Goal: Task Accomplishment & Management: Complete application form

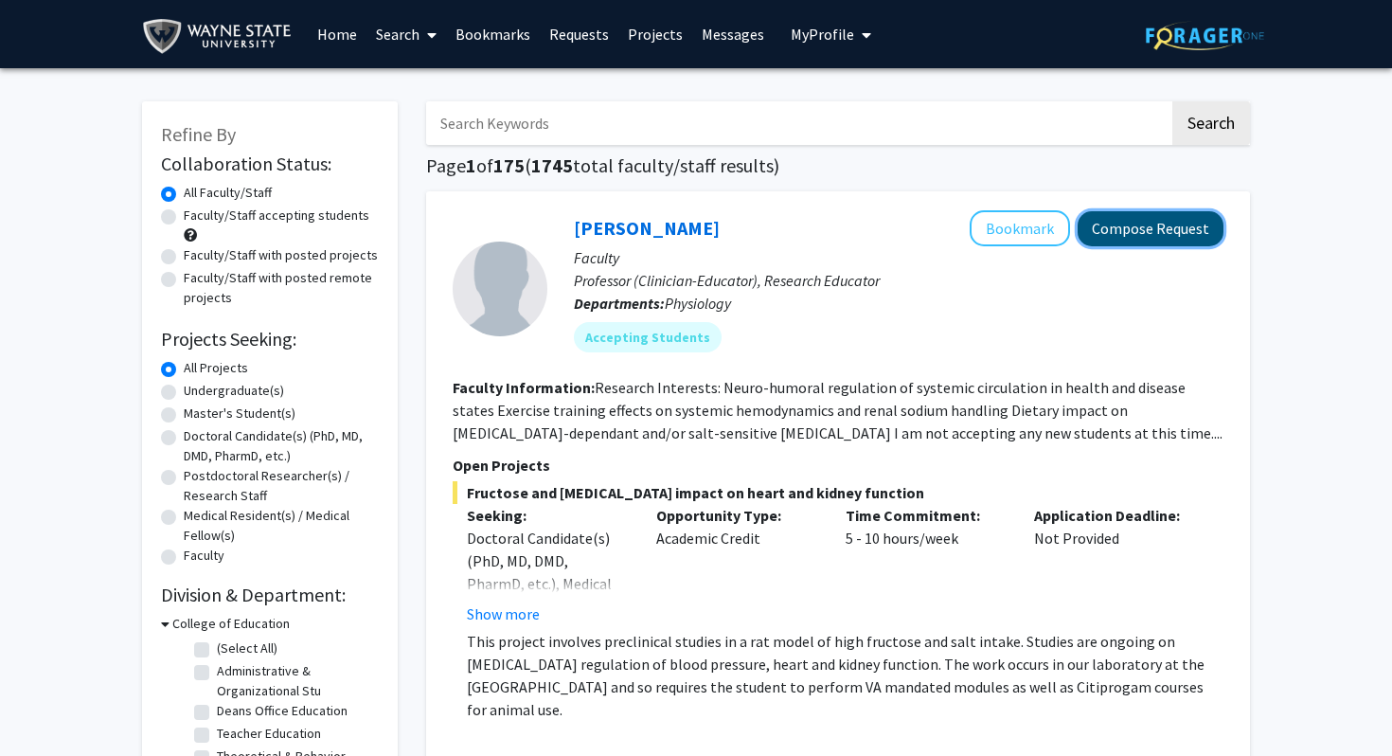
click at [677, 229] on button "Compose Request" at bounding box center [1151, 228] width 146 height 35
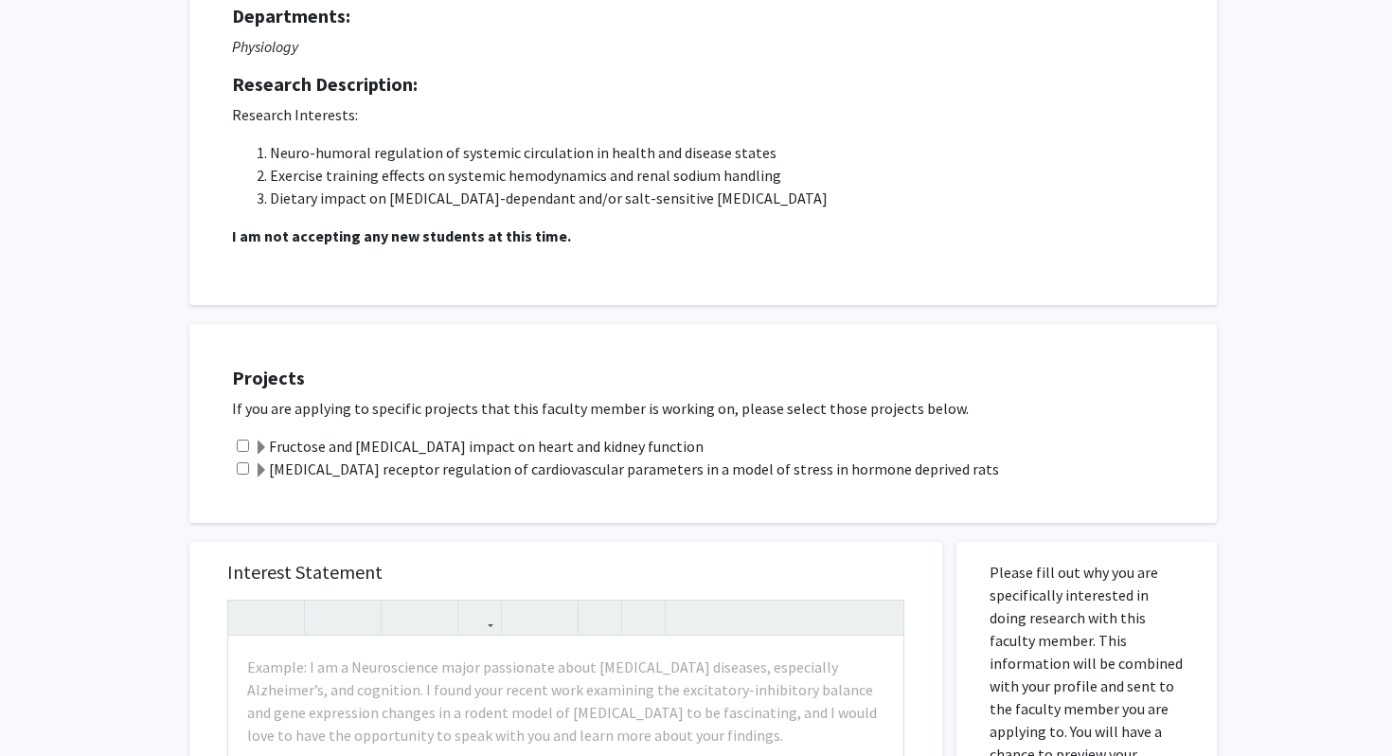
scroll to position [204, 0]
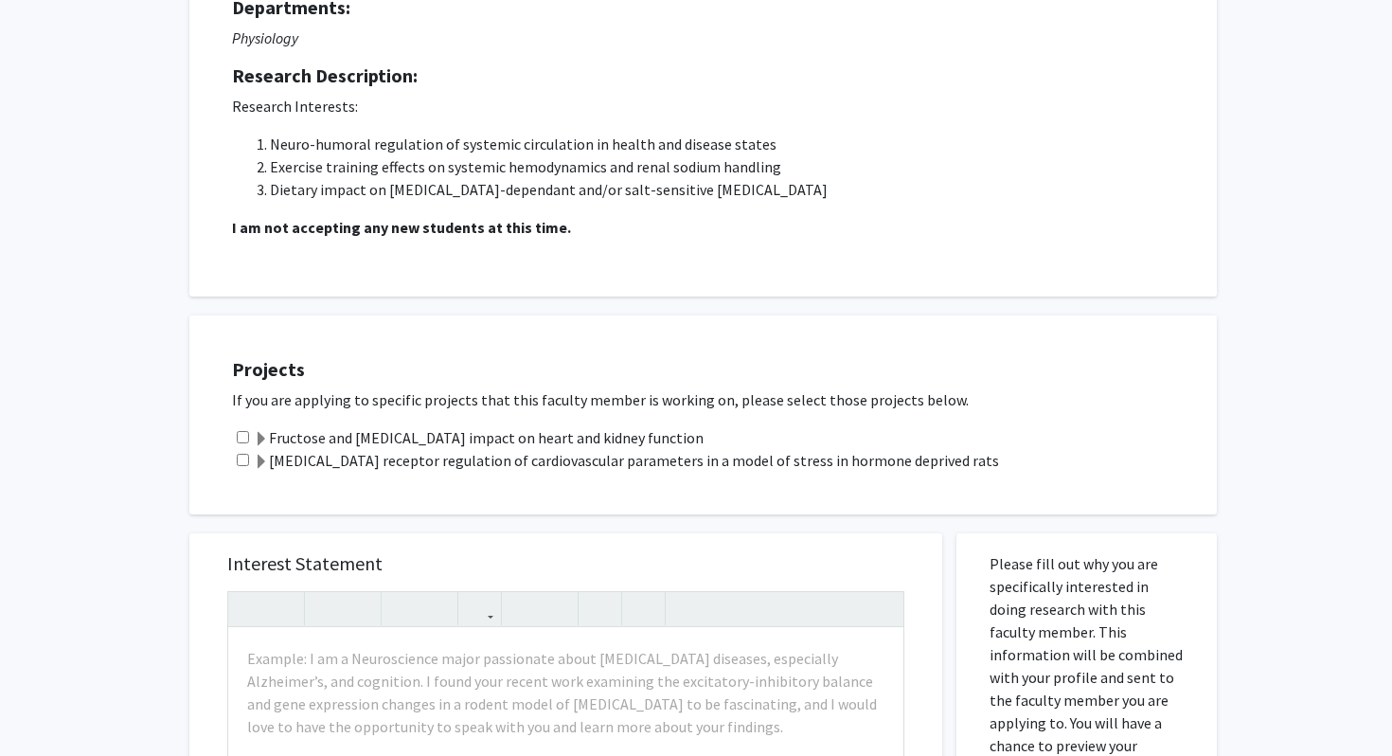
click at [354, 462] on label "[MEDICAL_DATA] receptor regulation of cardiovascular parameters in a model of s…" at bounding box center [626, 460] width 745 height 23
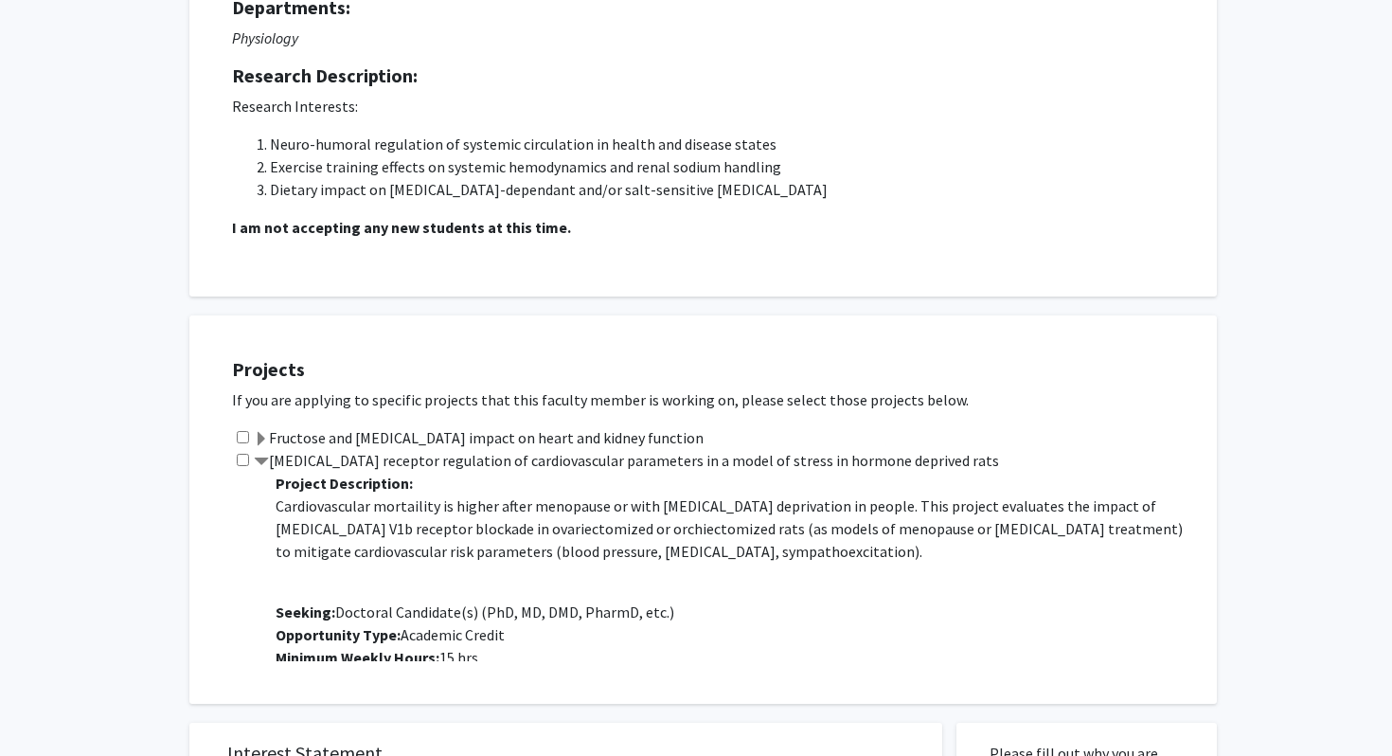
click at [354, 461] on label "[MEDICAL_DATA] receptor regulation of cardiovascular parameters in a model of s…" at bounding box center [626, 460] width 745 height 23
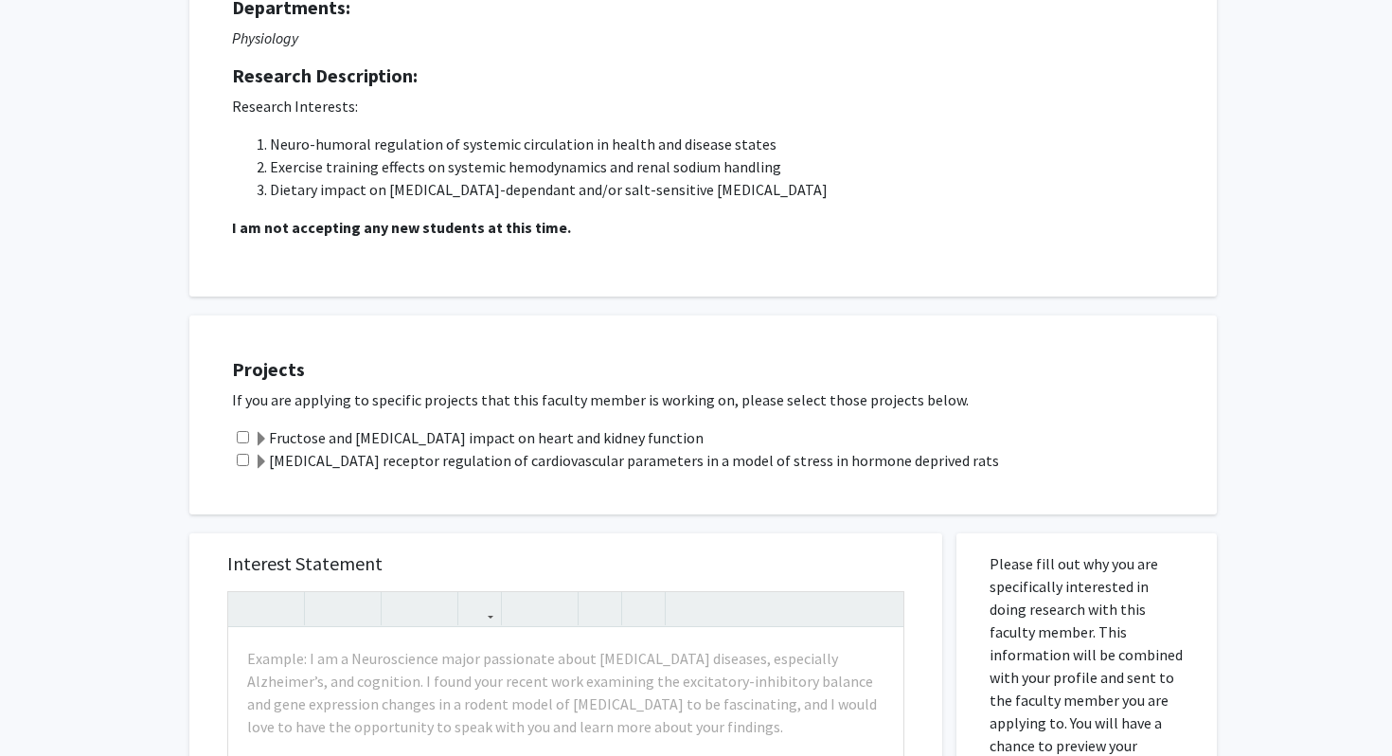
click at [349, 443] on label "Fructose and [MEDICAL_DATA] impact on heart and kidney function" at bounding box center [479, 437] width 450 height 23
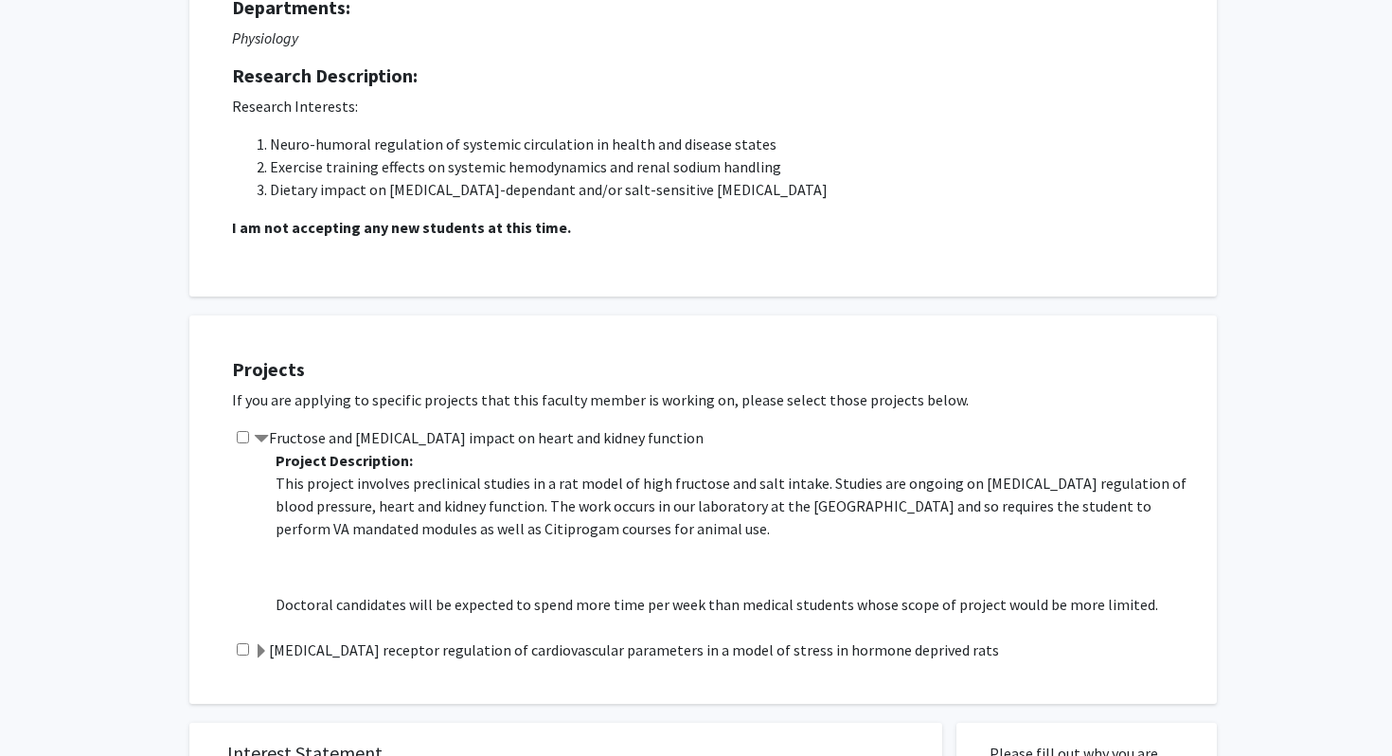
click at [350, 440] on label "Fructose and [MEDICAL_DATA] impact on heart and kidney function" at bounding box center [479, 437] width 450 height 23
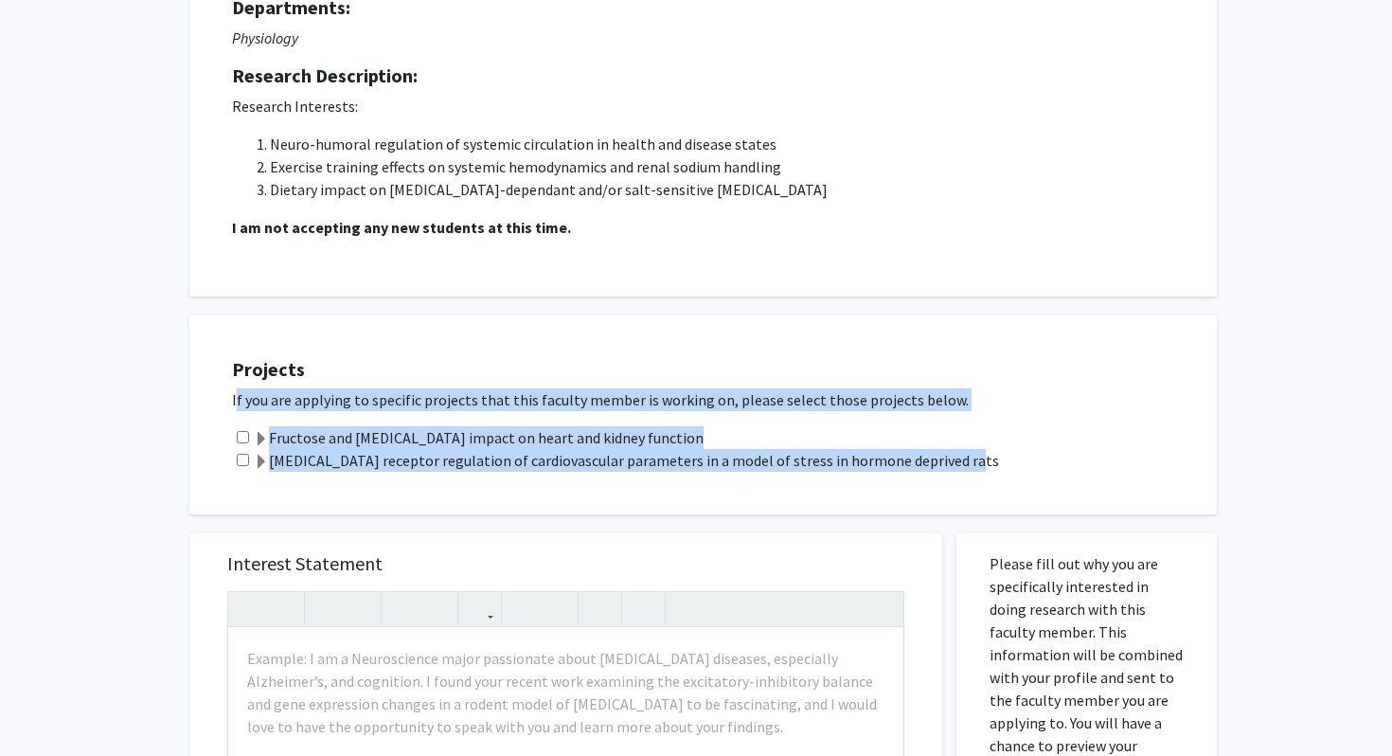
drag, startPoint x: 224, startPoint y: 399, endPoint x: 989, endPoint y: 464, distance: 767.2
click at [677, 464] on div "Projects If you are applying to specific projects that this faculty member is w…" at bounding box center [715, 415] width 1004 height 152
copy div "If you are applying to specific projects that this faculty member is working on…"
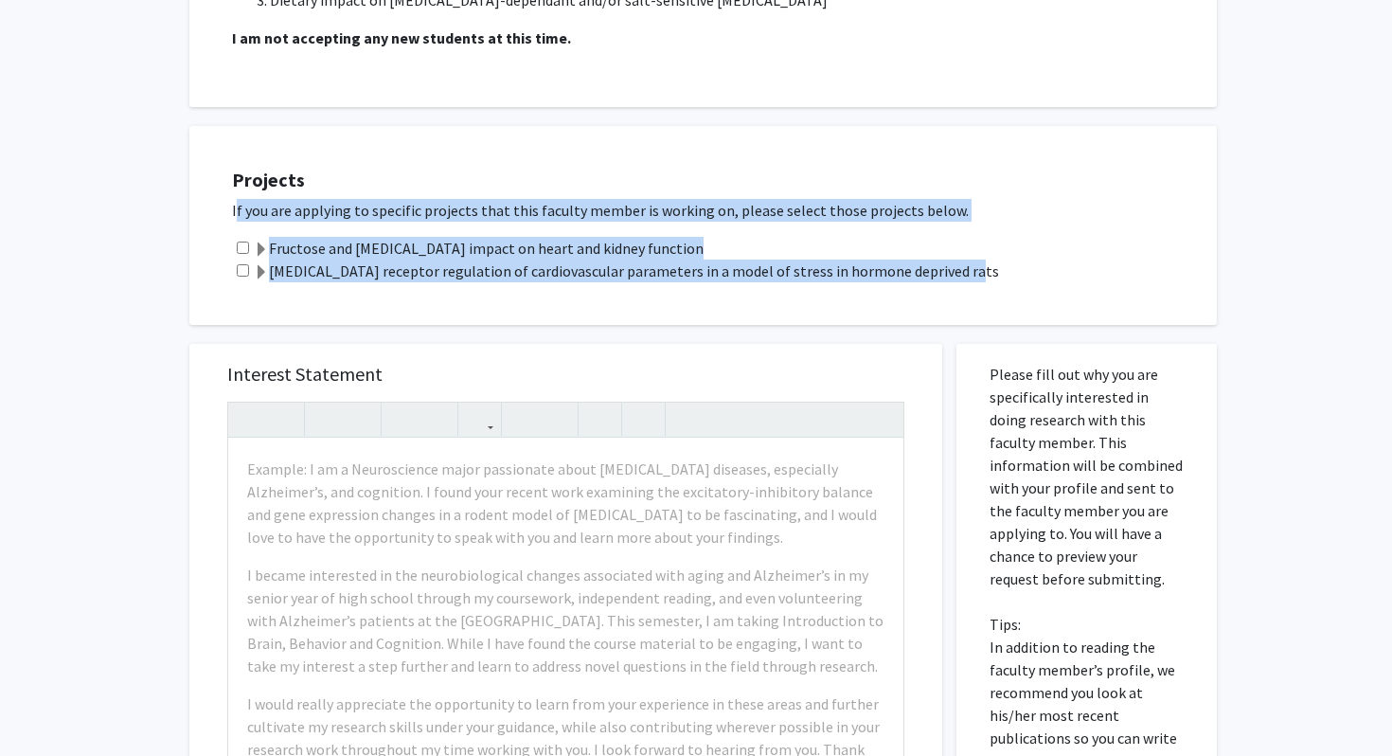
scroll to position [404, 0]
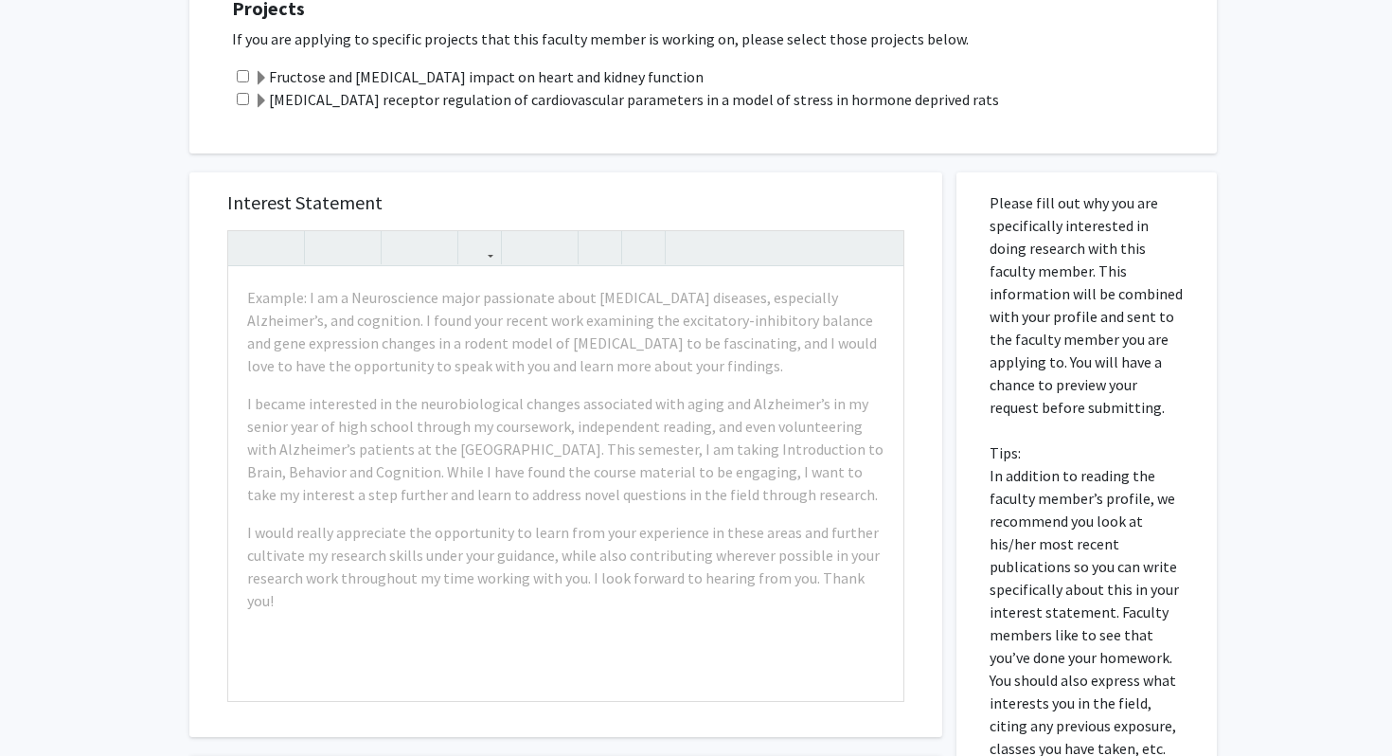
click at [677, 245] on p "Please fill out why you are specifically interested in doing research with this…" at bounding box center [1087, 475] width 194 height 568
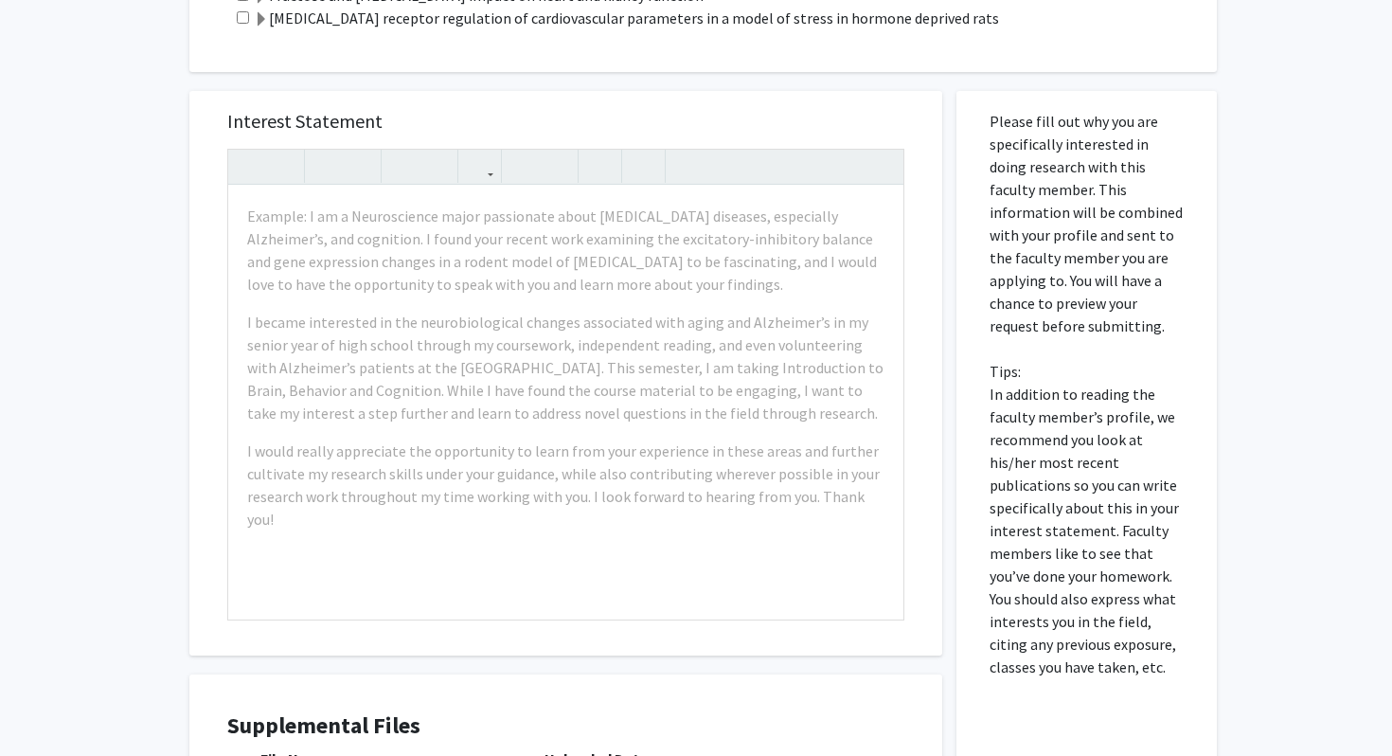
scroll to position [667, 0]
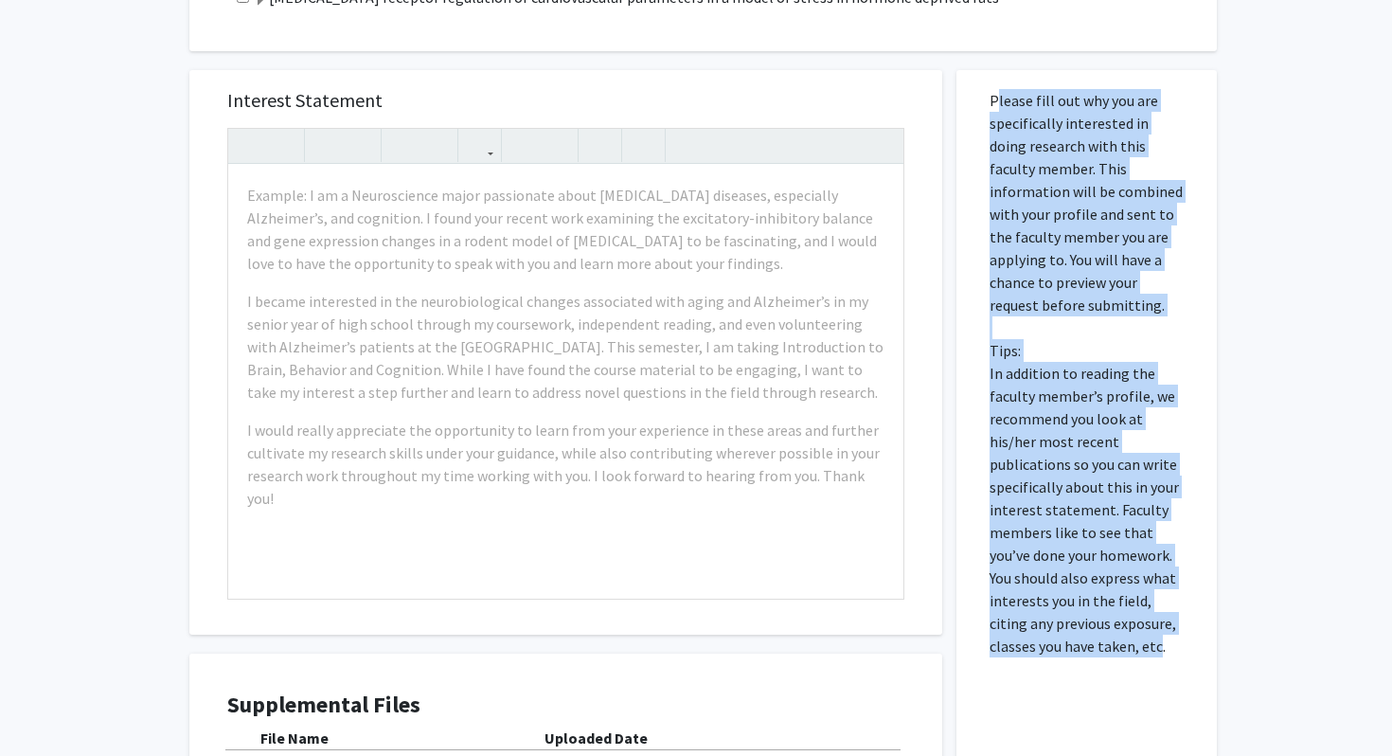
drag, startPoint x: 989, startPoint y: 101, endPoint x: 1110, endPoint y: 655, distance: 566.3
click at [677, 655] on p "Please fill out why you are specifically interested in doing research with this…" at bounding box center [1087, 373] width 194 height 568
copy p "Please fill out why you are specifically interested in doing research with this…"
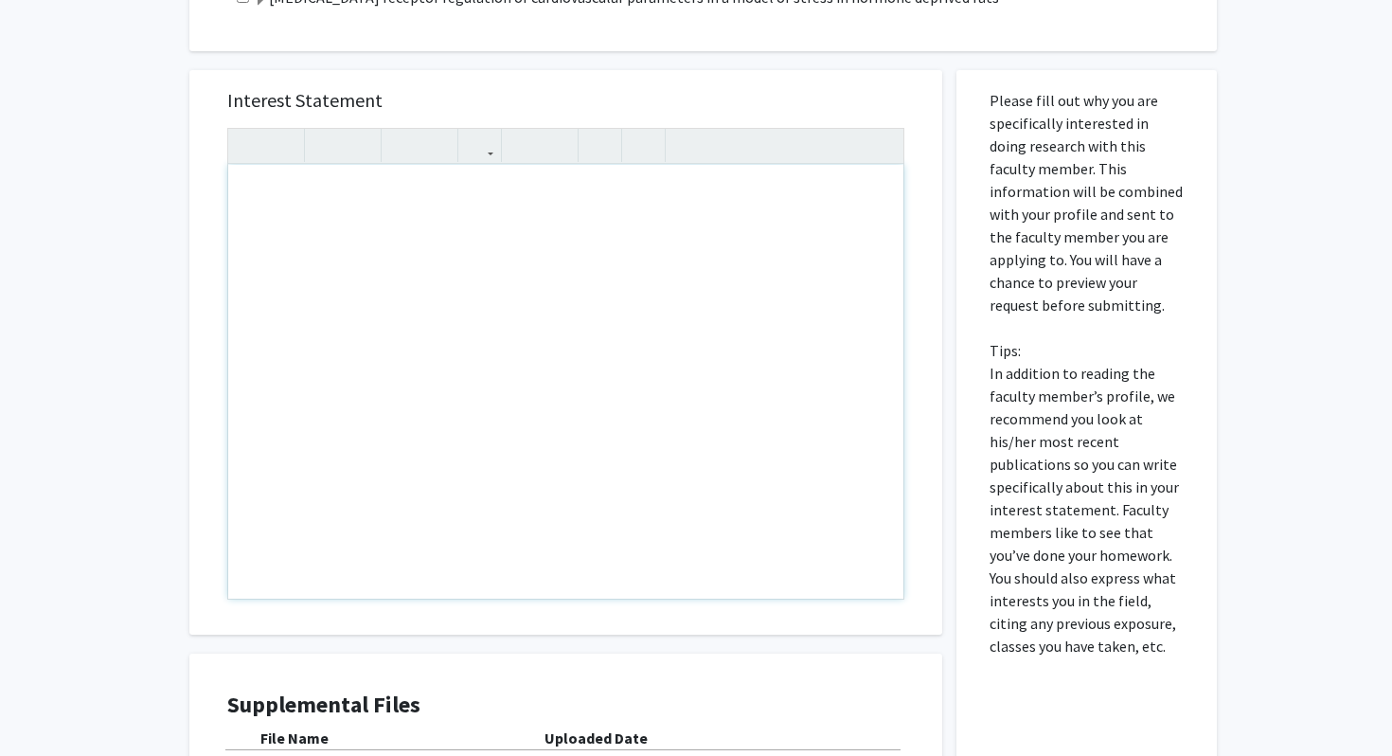
click at [449, 241] on div "Note to users with screen readers: Please press Alt+0 or Option+0 to deactivate…" at bounding box center [565, 382] width 675 height 434
paste div "Note to users with screen readers: Please press Alt+0 or Option+0 to deactivate…"
type textarea "<p>I am writing to express my profound enthusiasm for your research on the impa…"
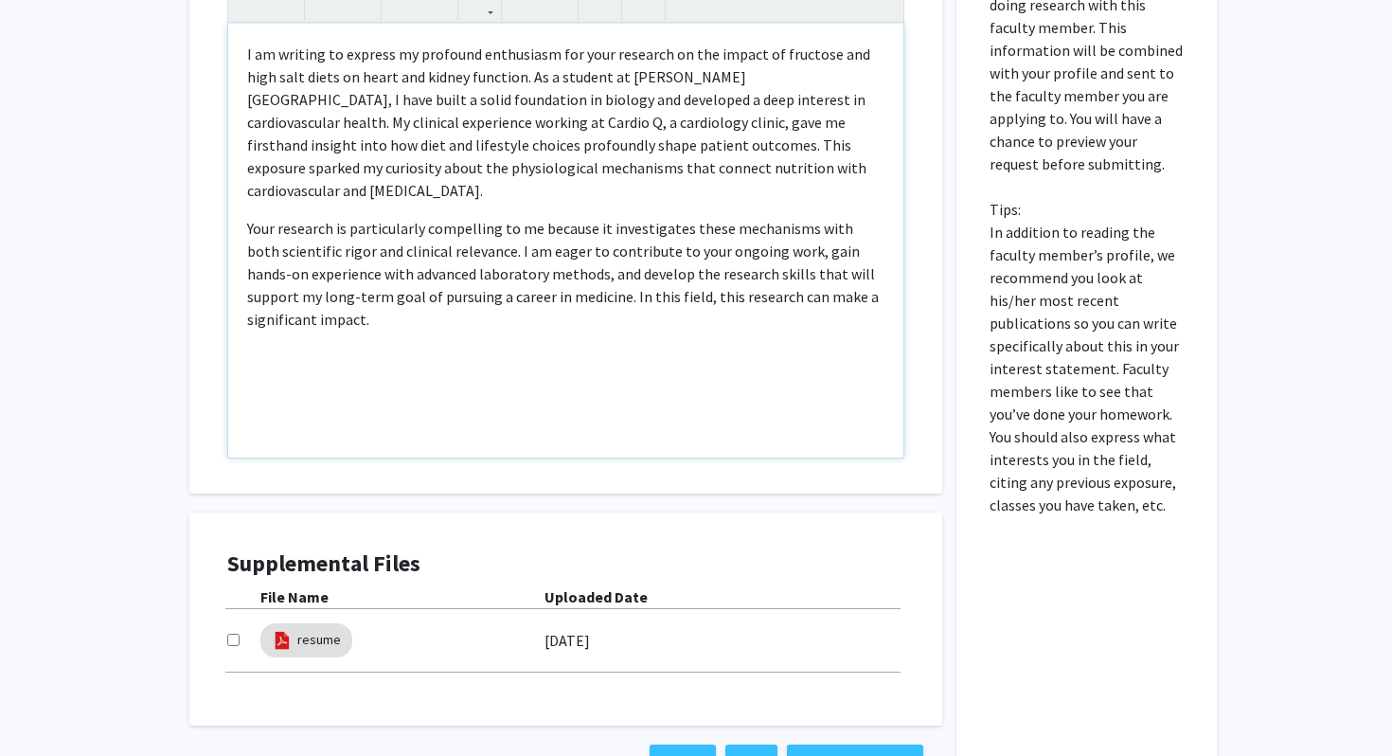
scroll to position [811, 0]
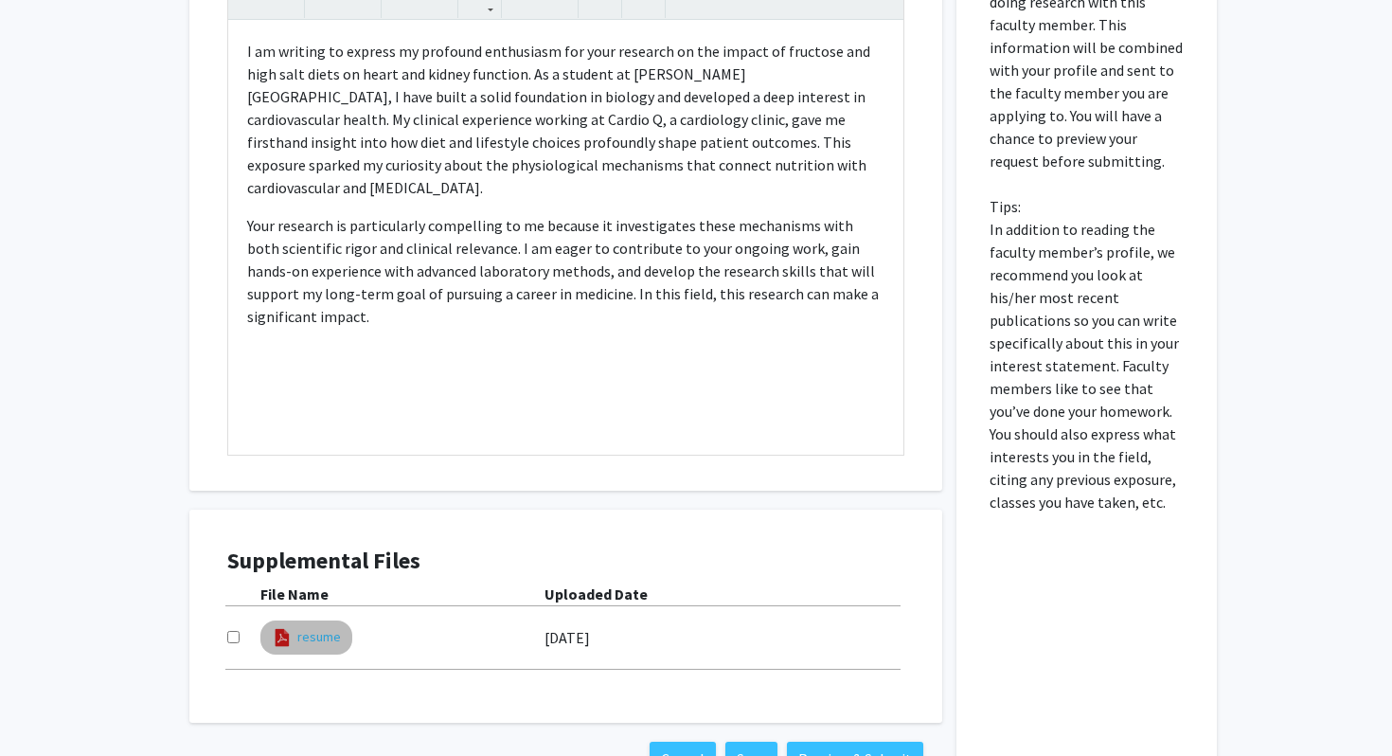
click at [300, 640] on link "resume" at bounding box center [319, 637] width 44 height 20
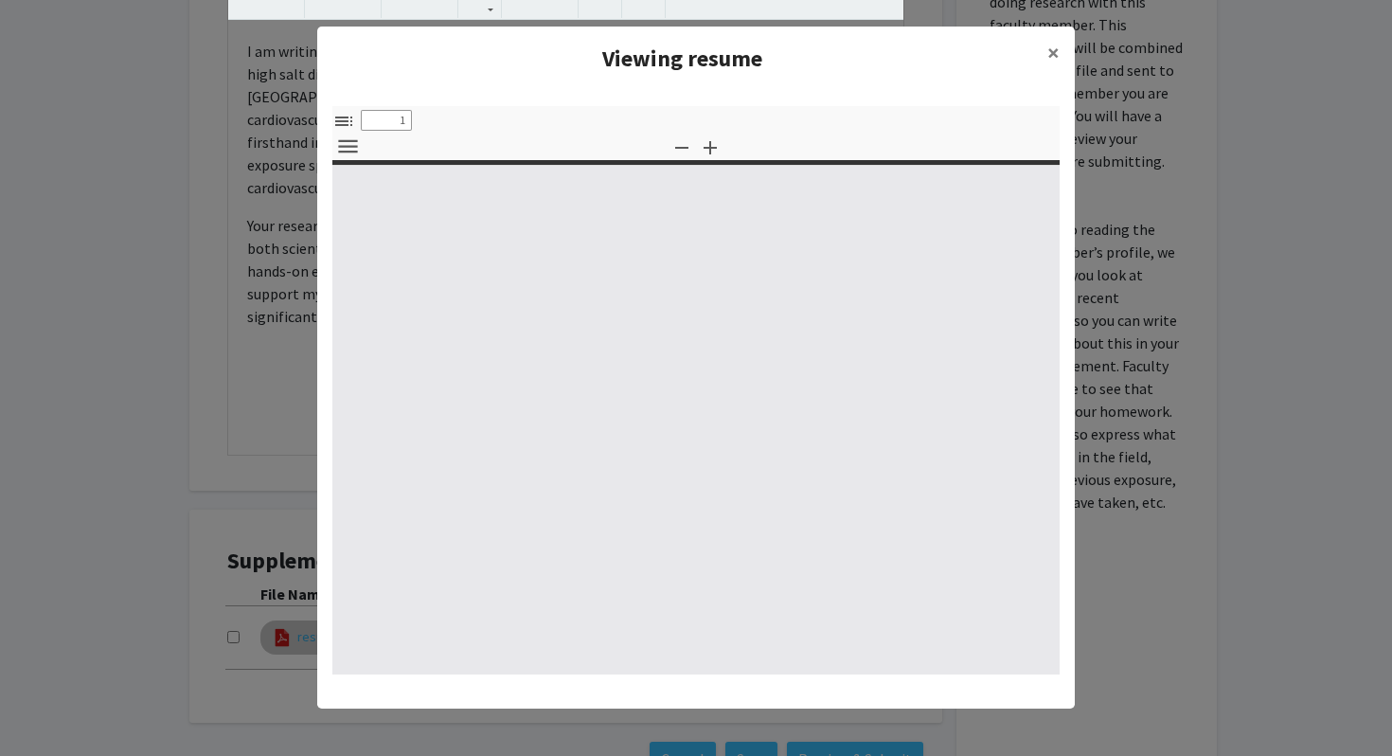
select select "custom"
type input "0"
select select "custom"
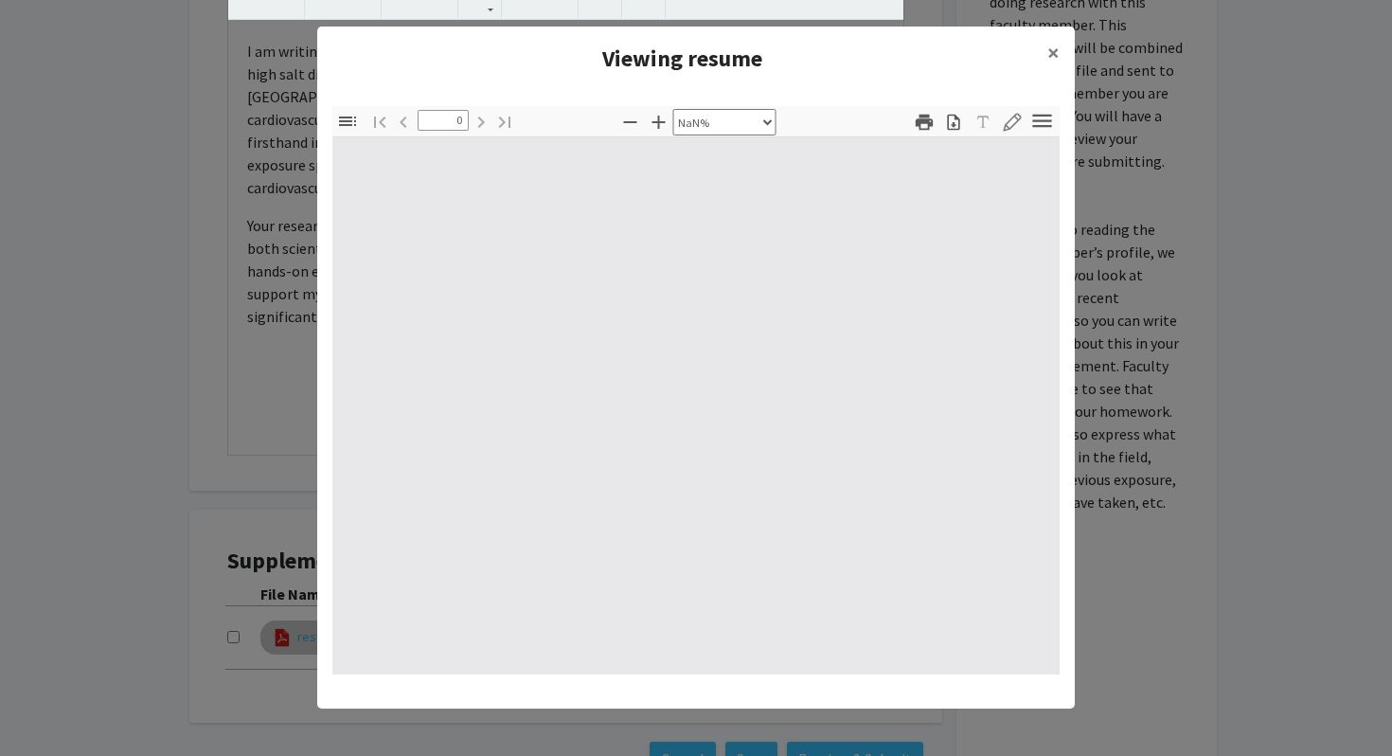
type input "1"
select select "auto"
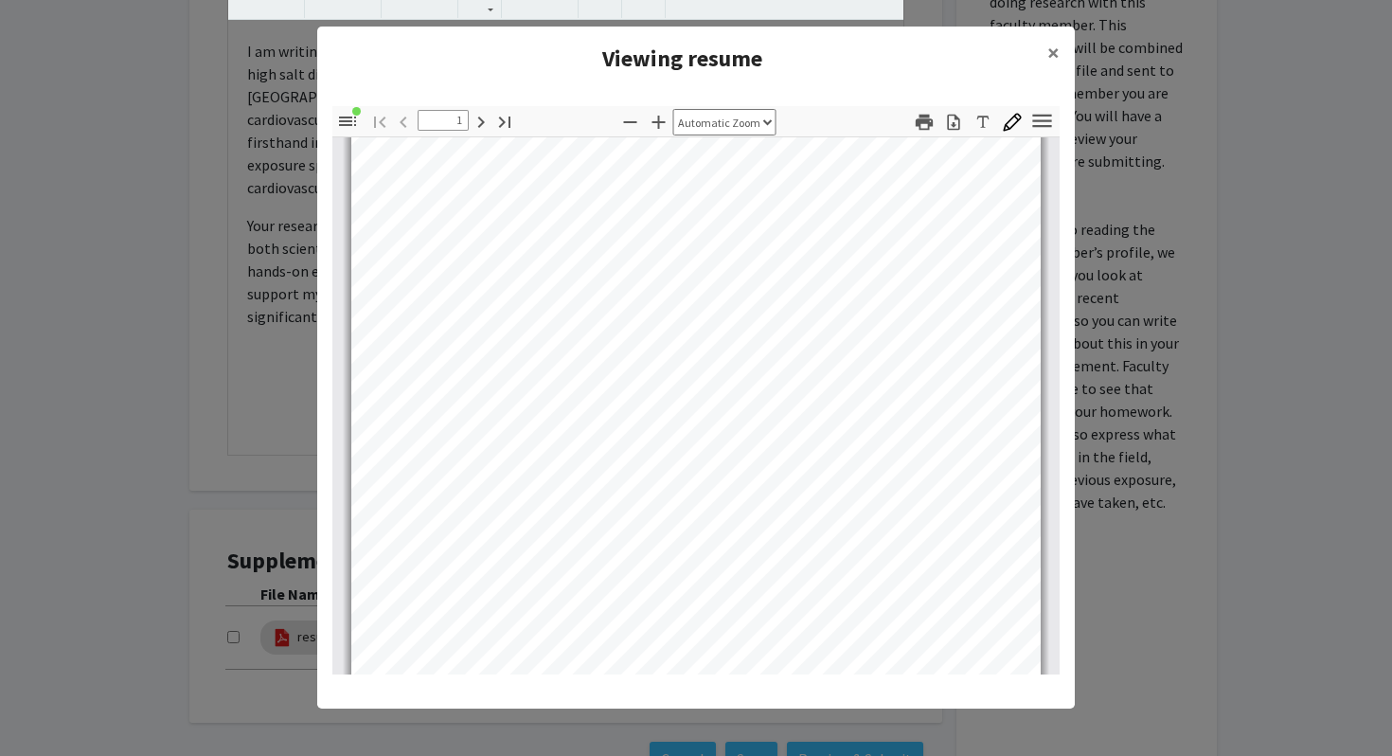
scroll to position [93, 0]
click at [677, 120] on icon "button" at bounding box center [1012, 122] width 19 height 19
click at [677, 207] on modal-container "Viewing resume × Thumbnails Document Outline Attachments Layers Current Outline…" at bounding box center [696, 378] width 1392 height 756
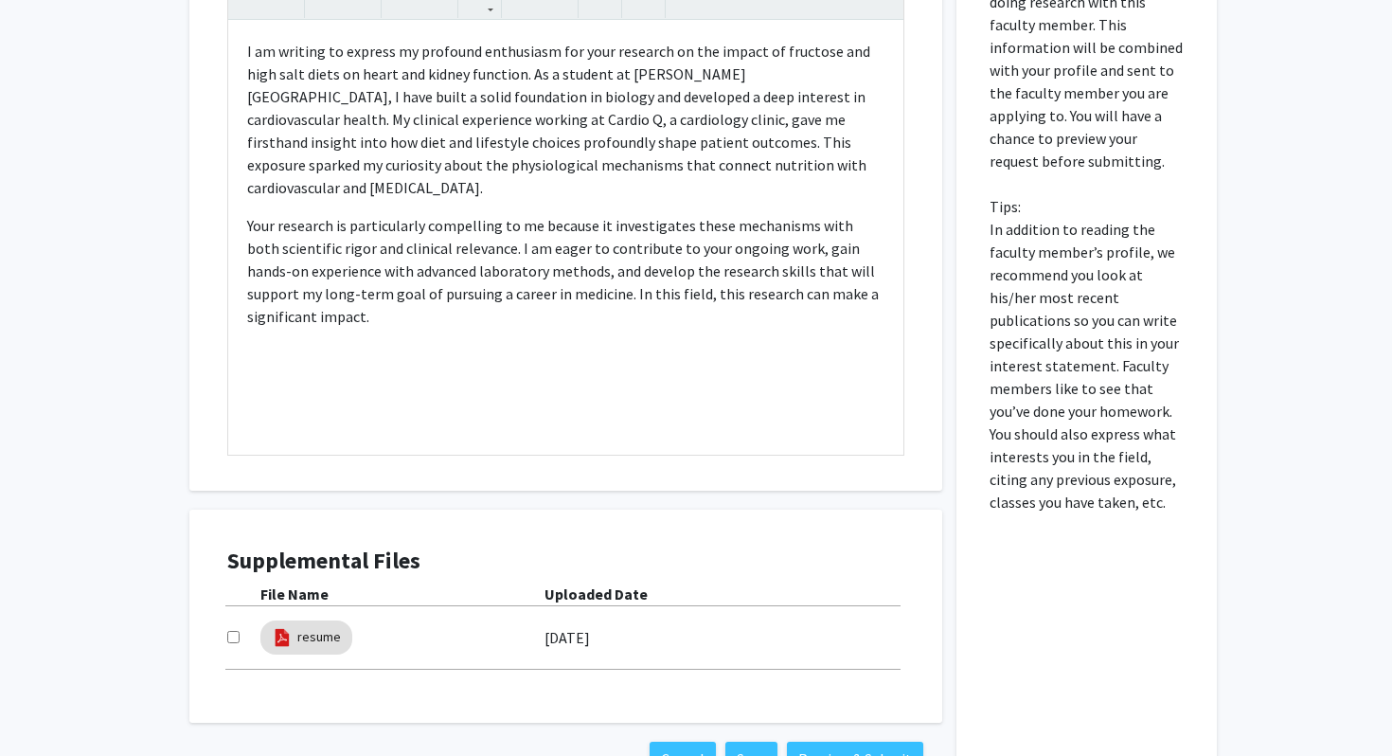
click at [234, 635] on input "checkbox" at bounding box center [233, 637] width 12 height 12
checkbox input "true"
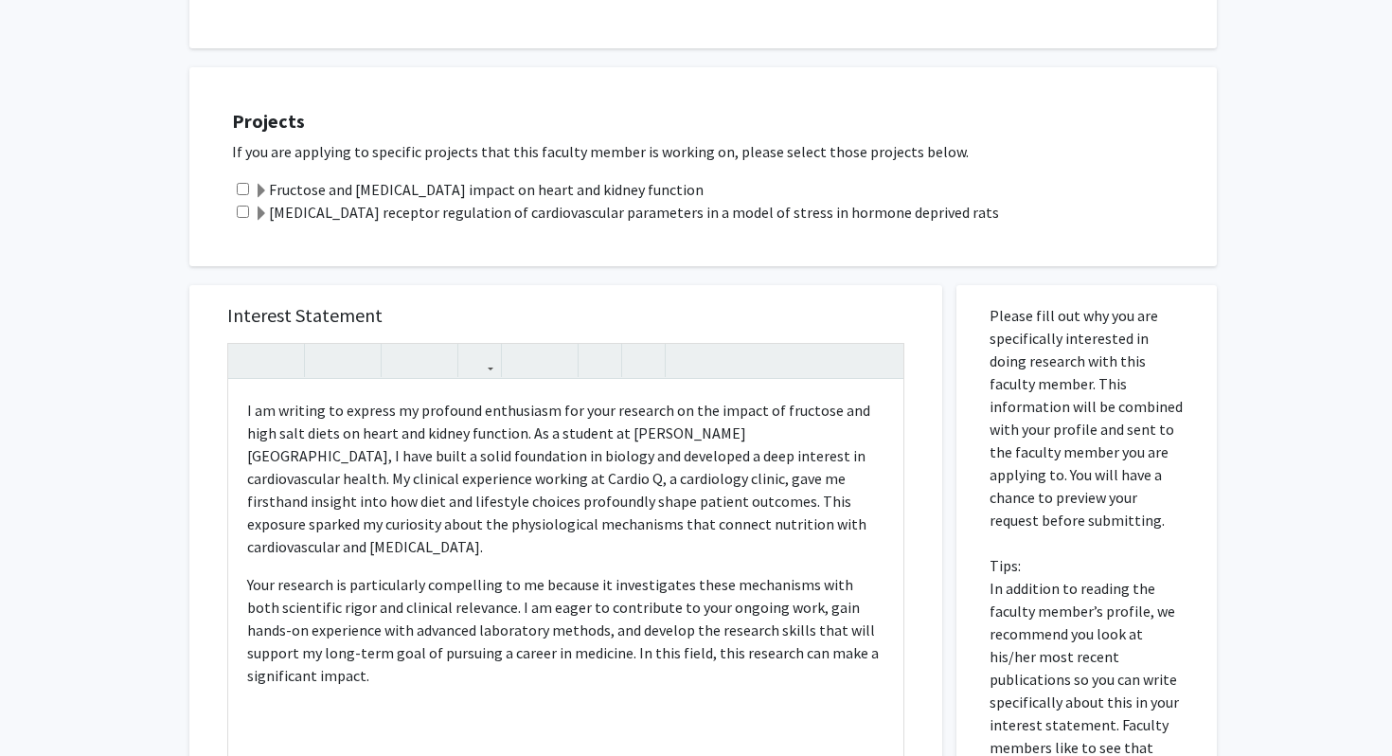
scroll to position [451, 0]
click at [242, 187] on input "checkbox" at bounding box center [243, 190] width 12 height 12
checkbox input "true"
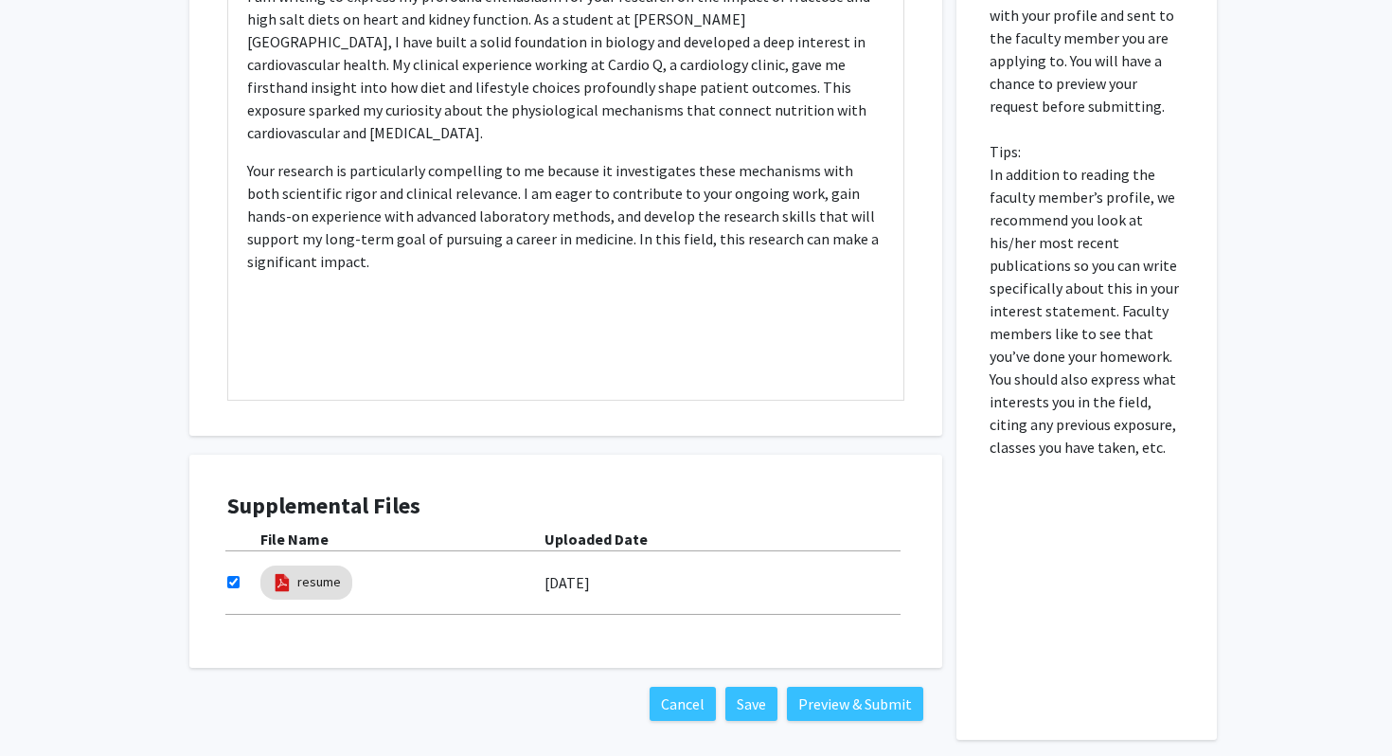
scroll to position [910, 0]
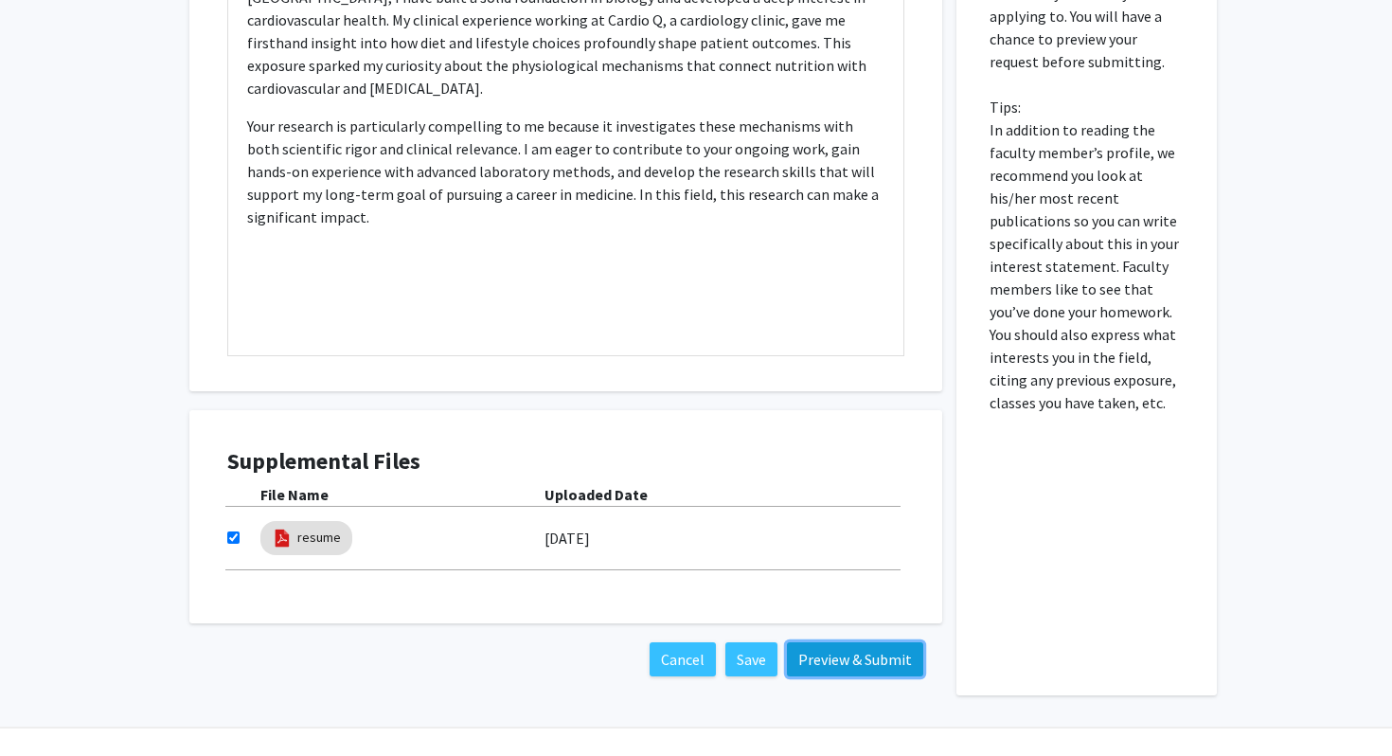
click at [677, 657] on button "Preview & Submit" at bounding box center [855, 659] width 136 height 34
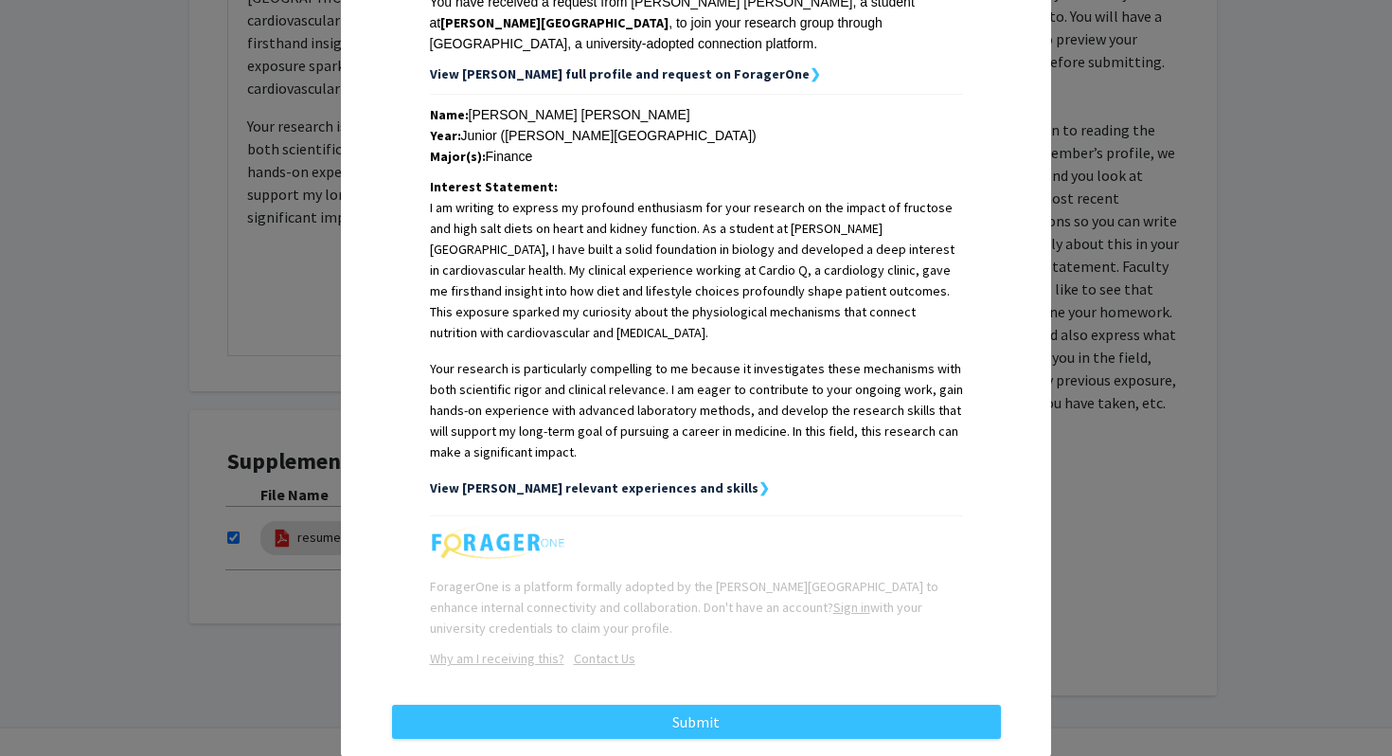
scroll to position [374, 0]
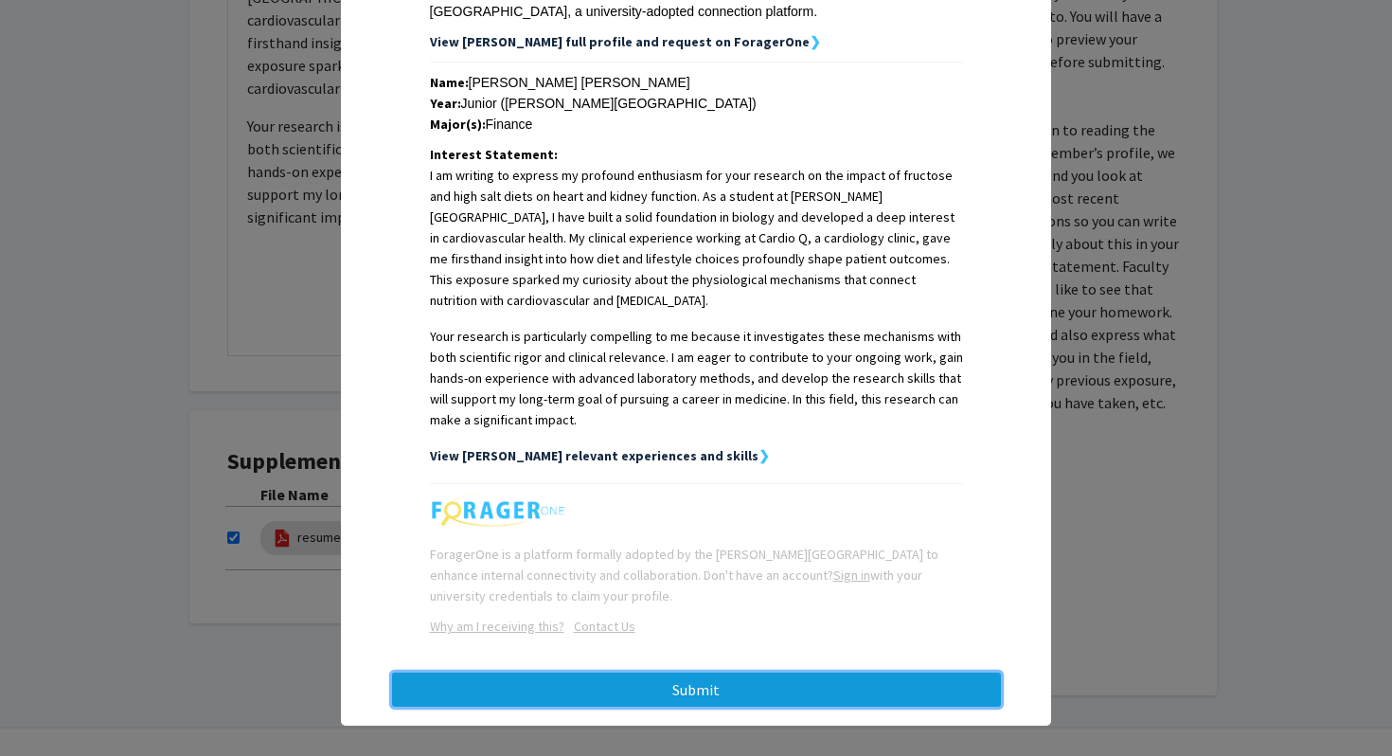
click at [677, 678] on button "Submit" at bounding box center [696, 690] width 609 height 34
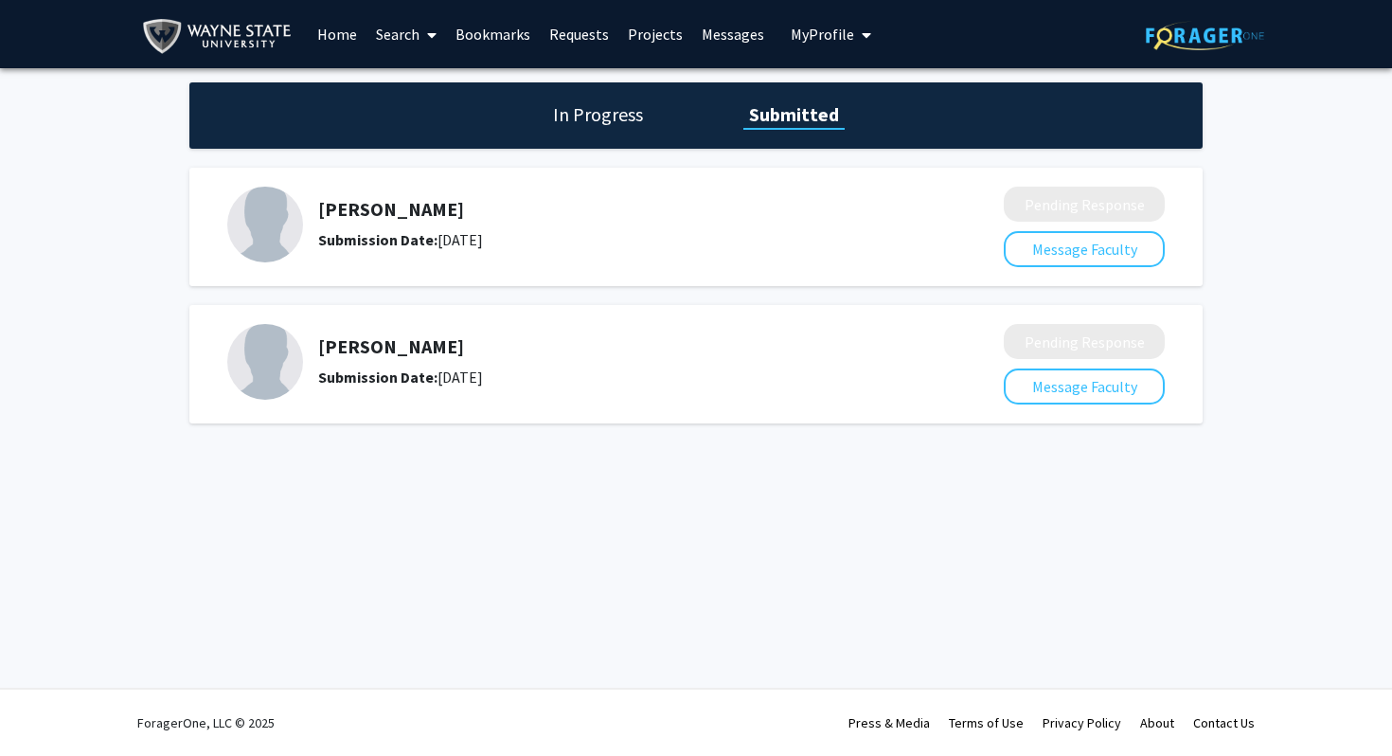
click at [336, 40] on link "Home" at bounding box center [337, 34] width 59 height 66
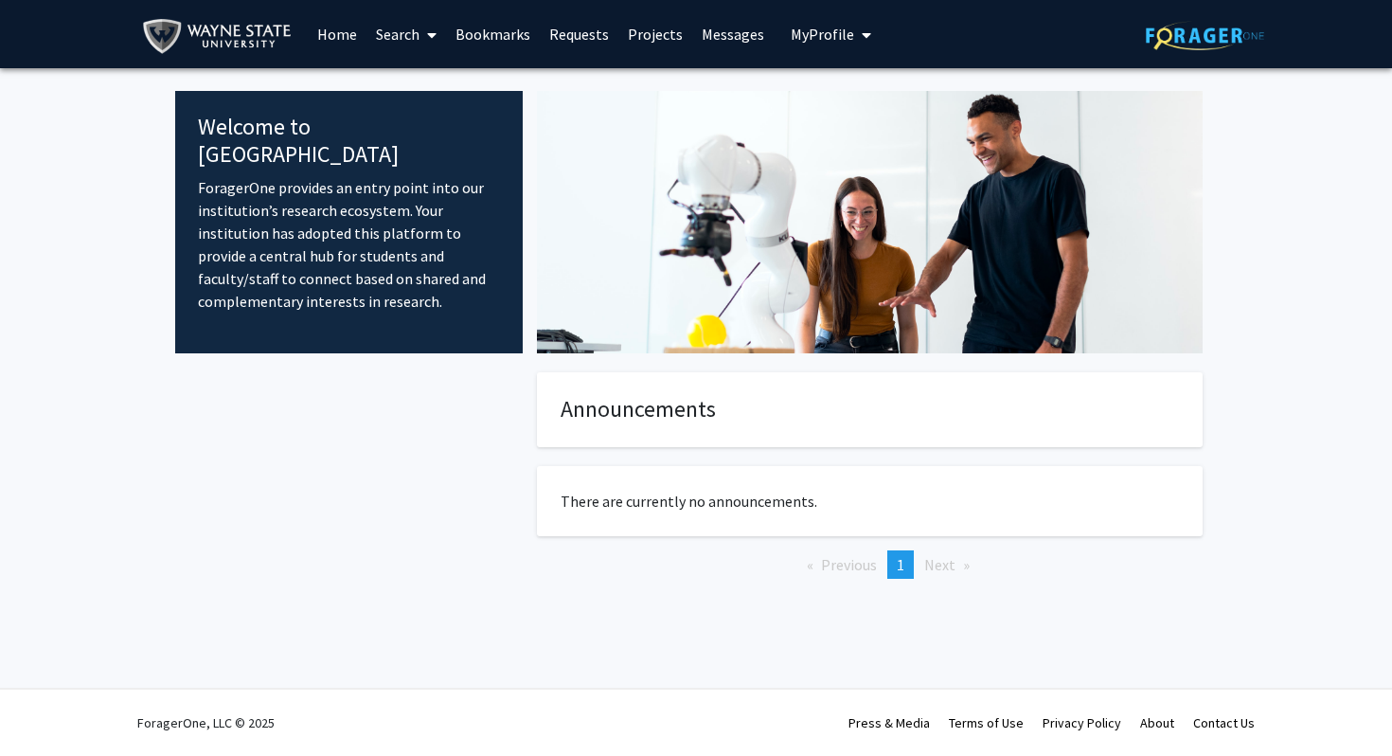
click at [345, 197] on p "ForagerOne provides an entry point into our institution’s research ecosystem. Y…" at bounding box center [349, 244] width 302 height 136
click at [645, 33] on link "Projects" at bounding box center [656, 34] width 74 height 66
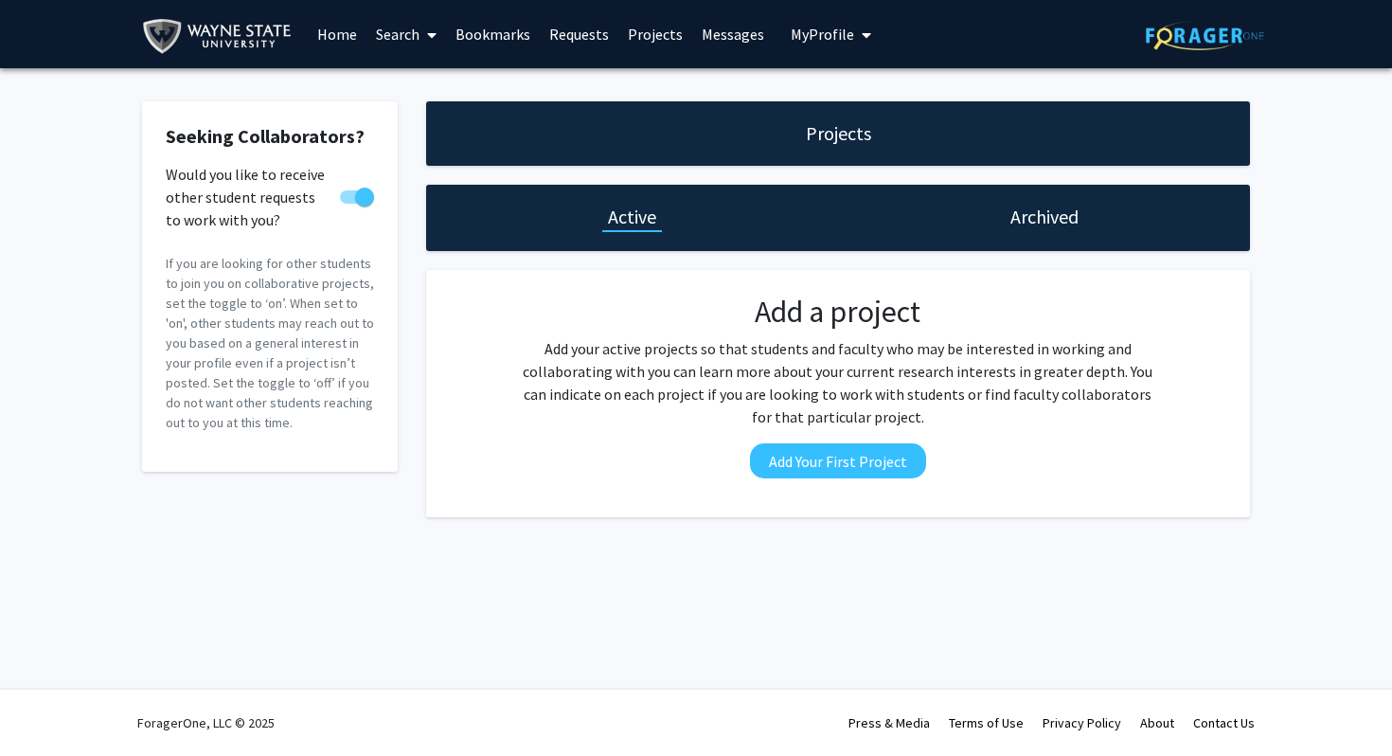
click at [677, 34] on link "Messages" at bounding box center [732, 34] width 81 height 66
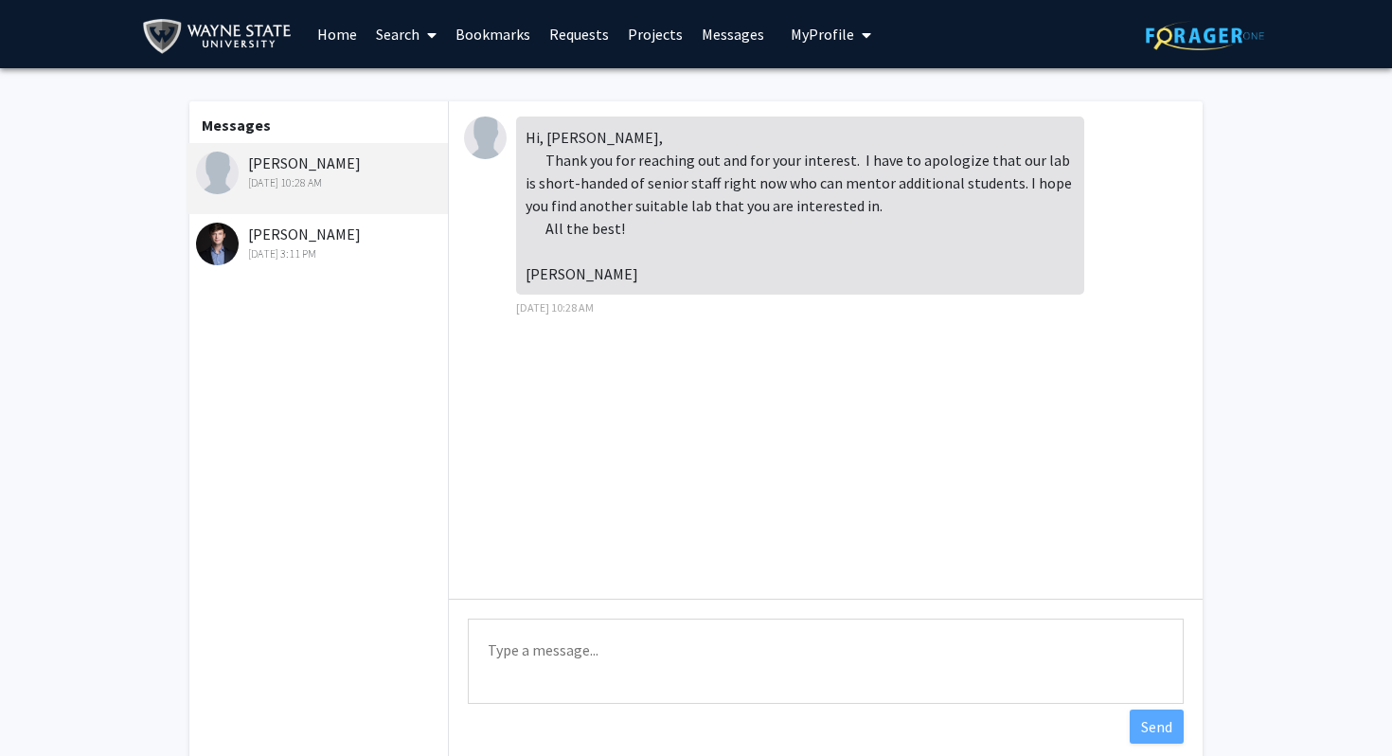
click at [338, 253] on div "[DATE] 3:11 PM" at bounding box center [319, 253] width 247 height 17
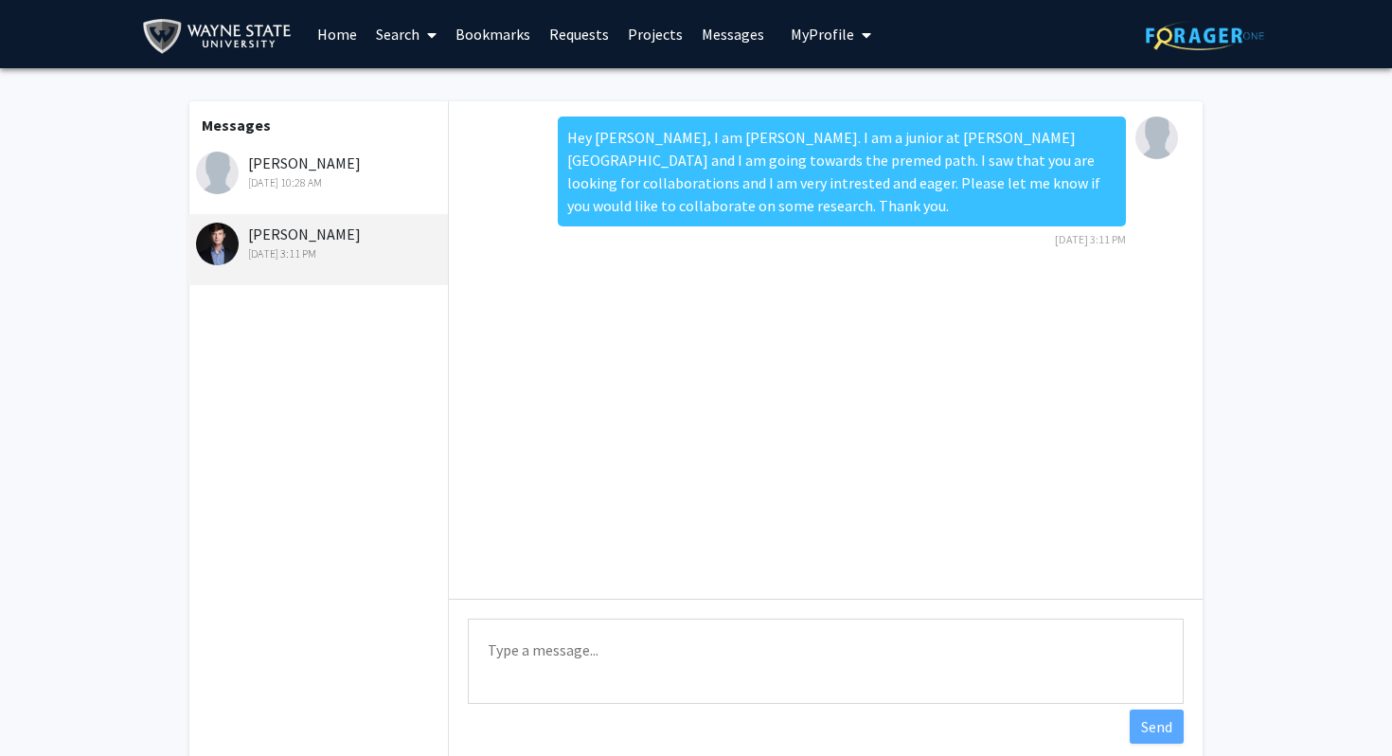
click at [357, 203] on div "[PERSON_NAME] [DATE] 10:28 AM" at bounding box center [317, 178] width 261 height 71
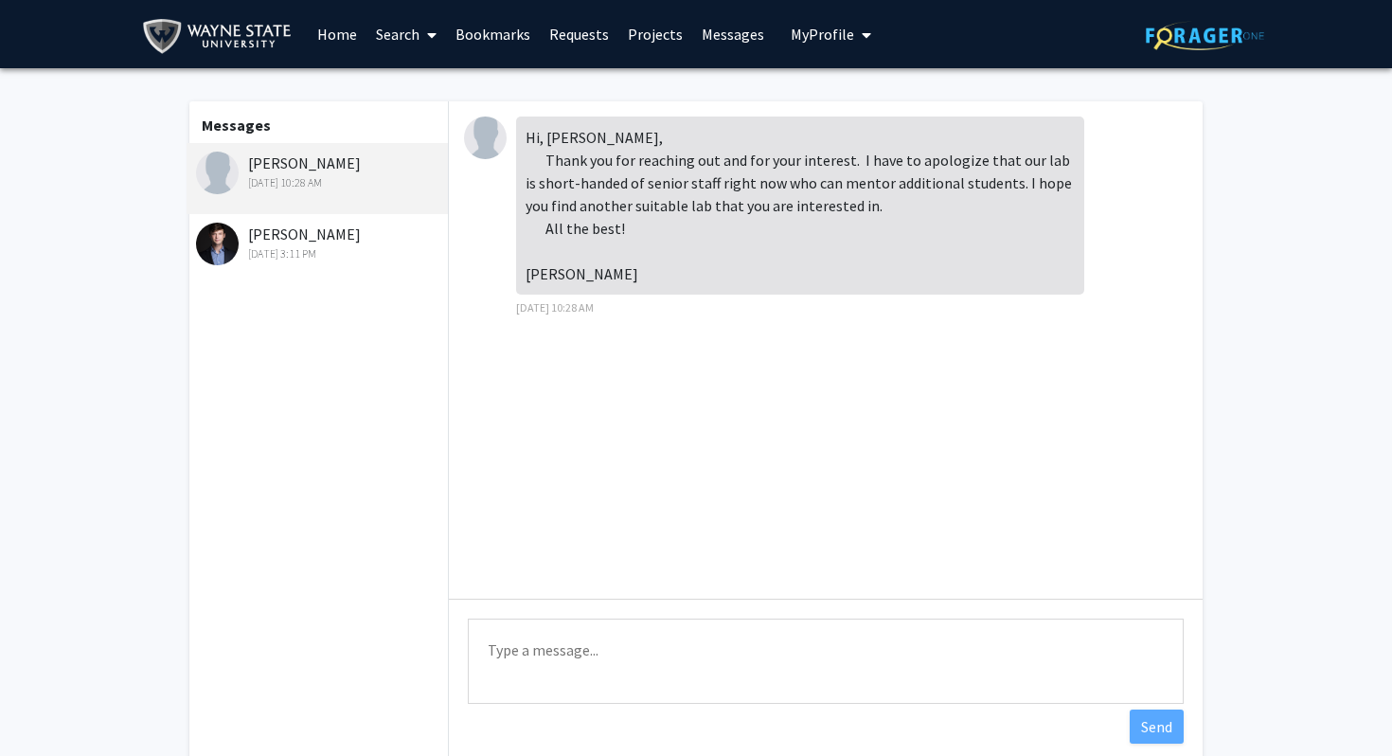
click at [418, 30] on link "Search" at bounding box center [407, 34] width 80 height 66
click at [439, 85] on span "Faculty/Staff" at bounding box center [436, 87] width 139 height 38
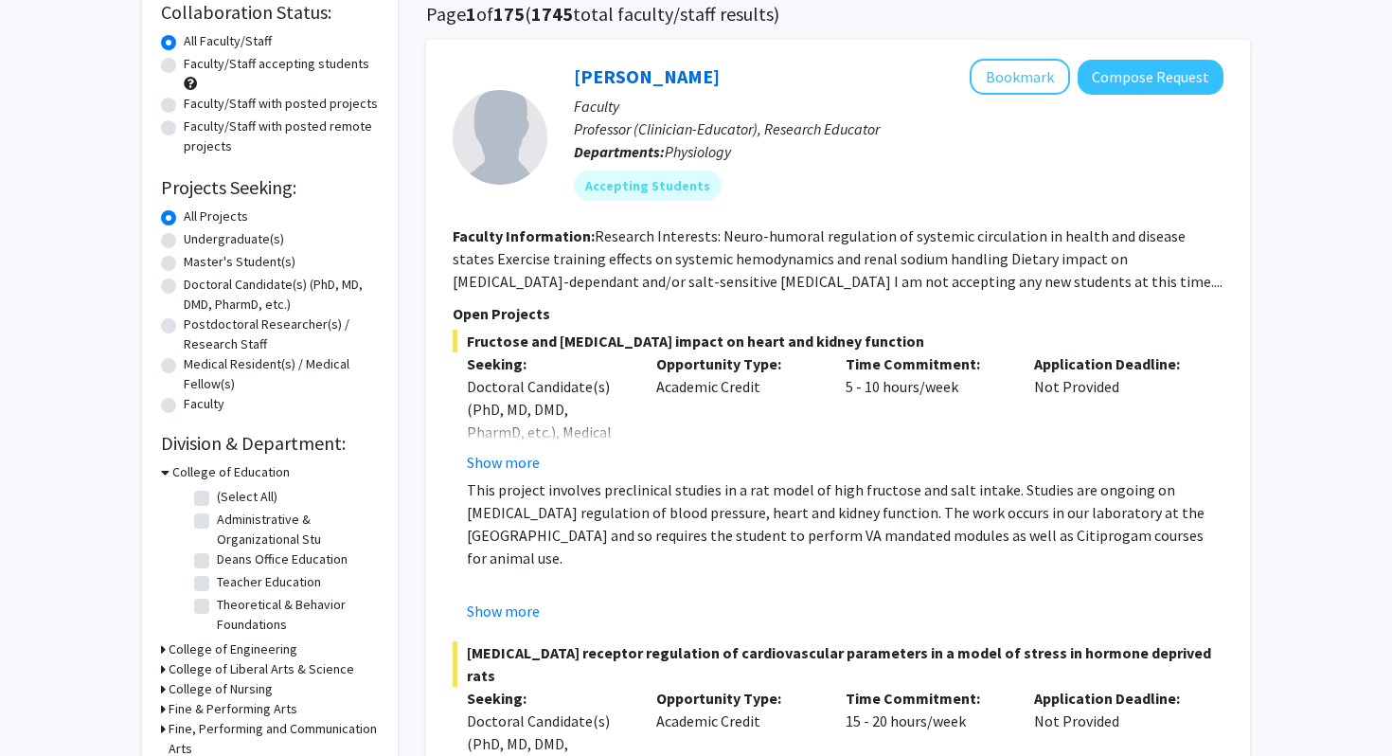
scroll to position [146, 0]
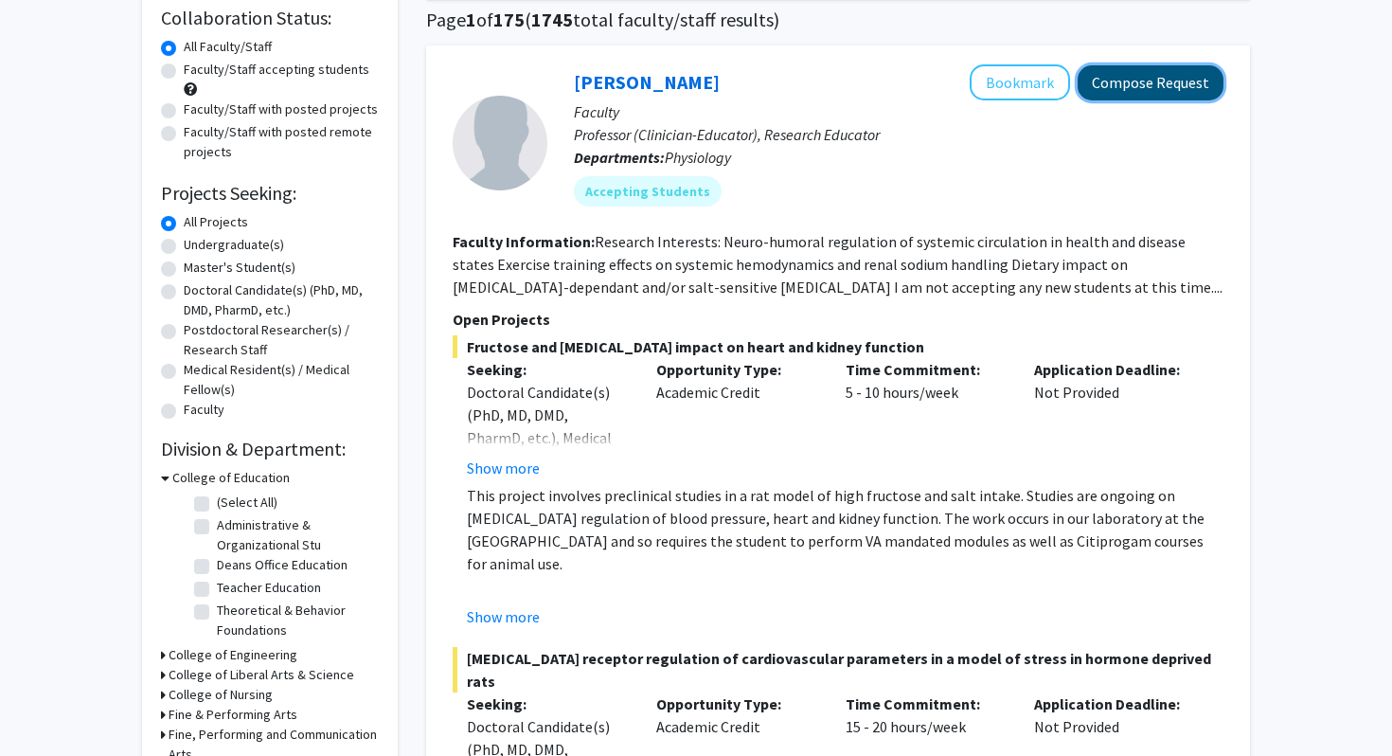
click at [677, 79] on button "Compose Request" at bounding box center [1151, 82] width 146 height 35
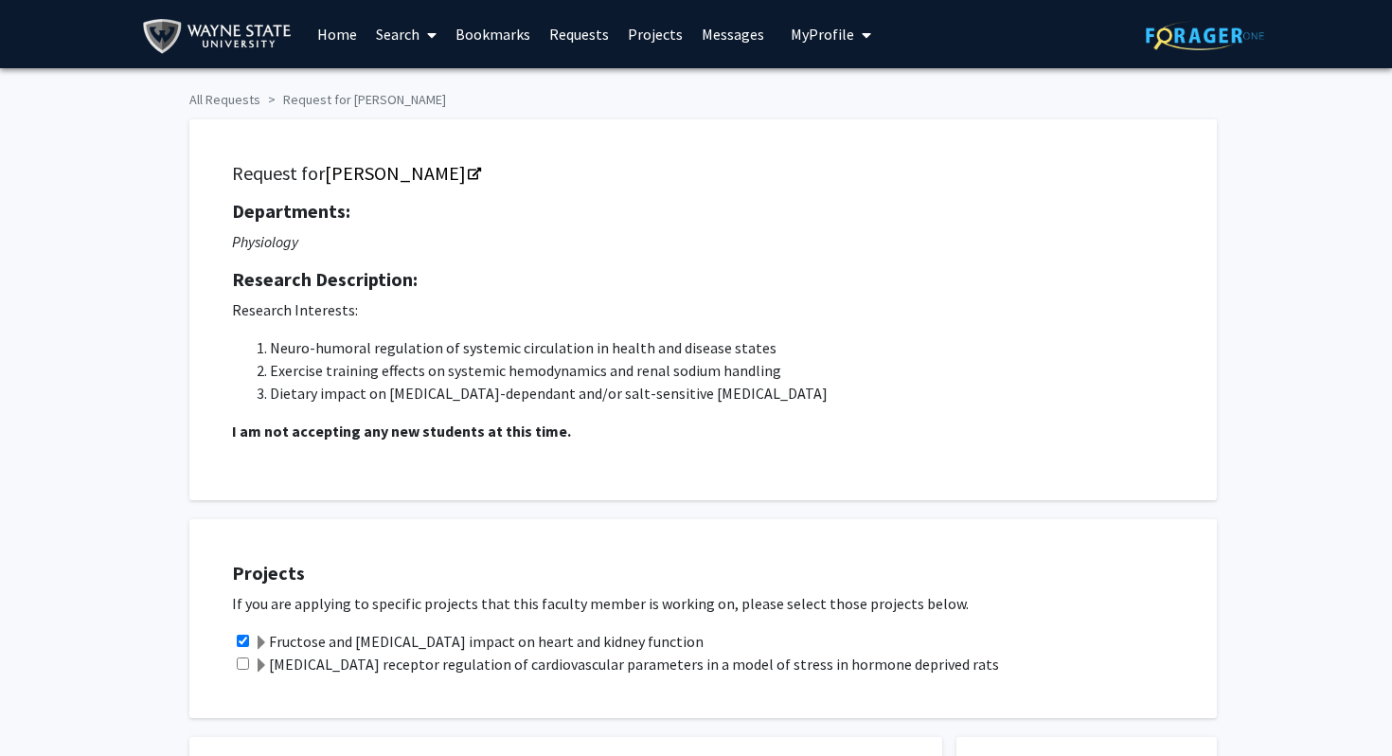
checkbox input "true"
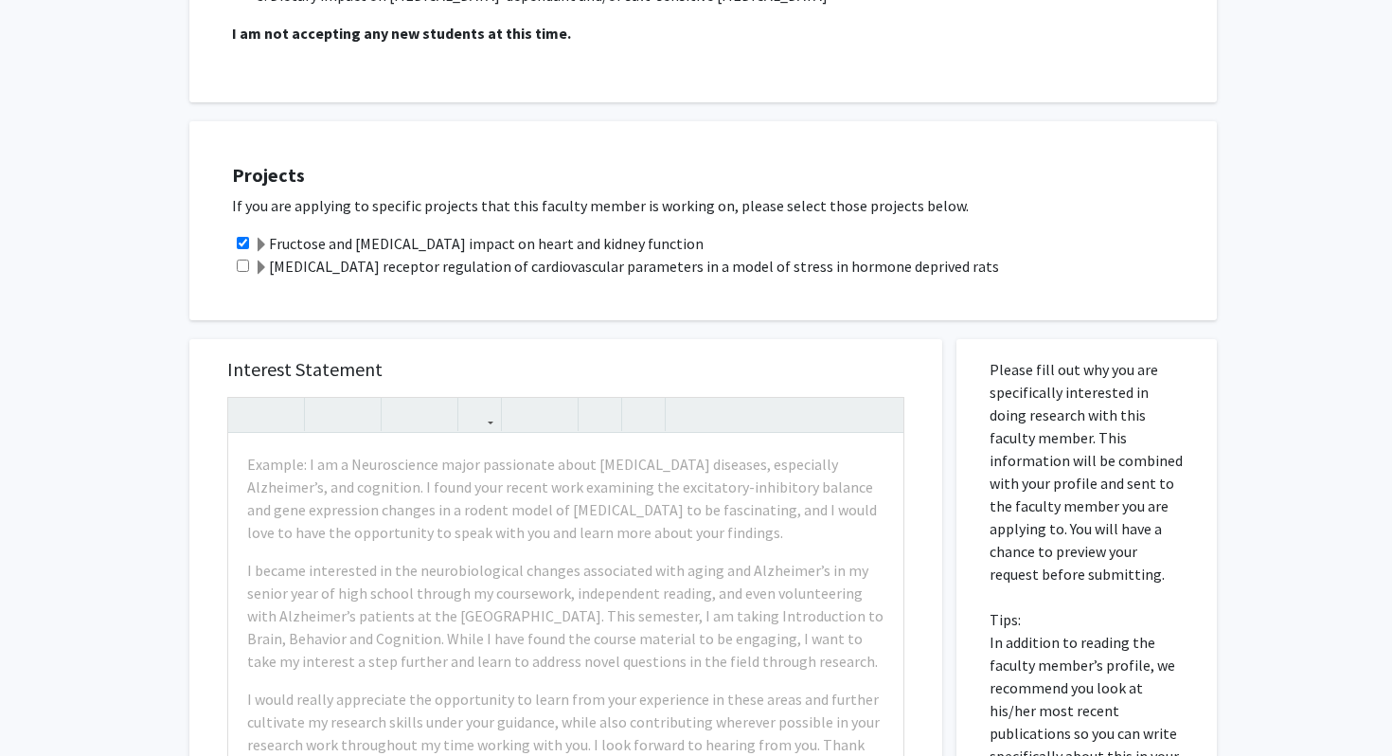
scroll to position [465, 0]
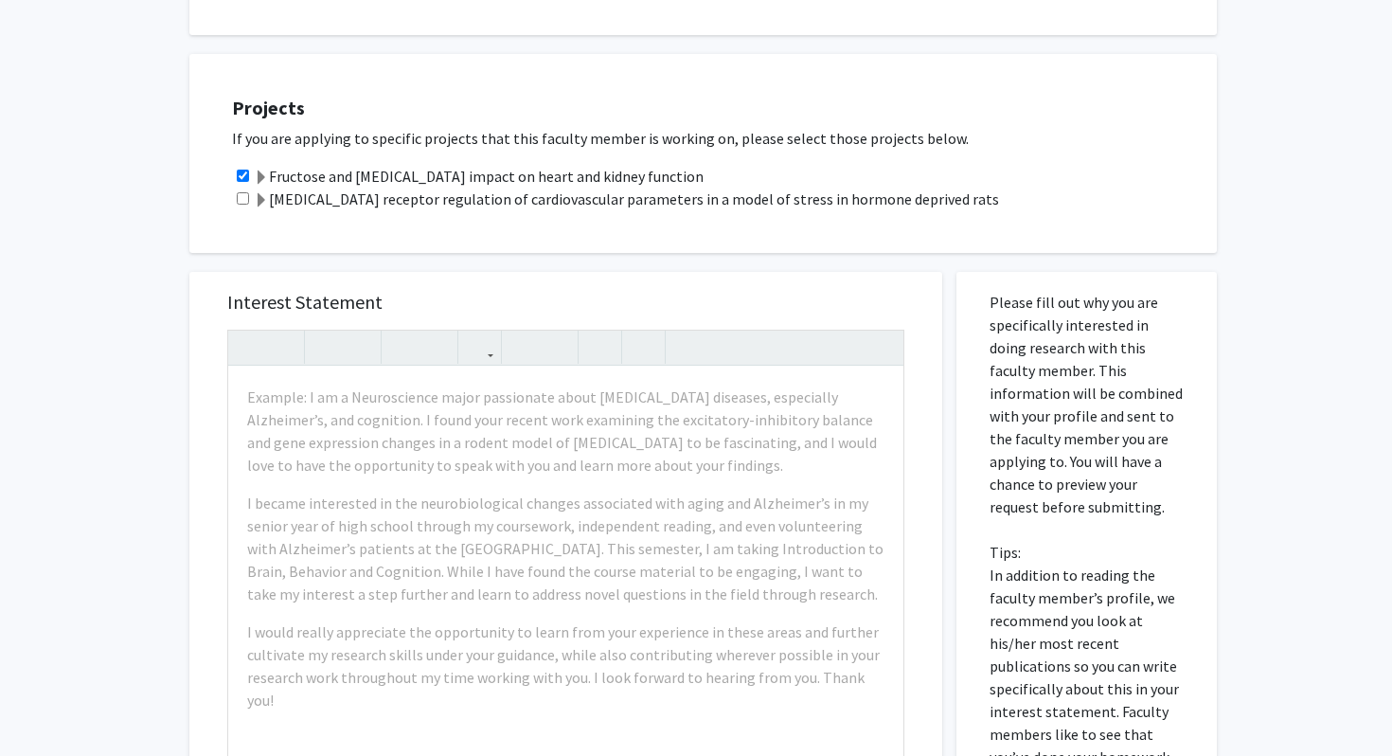
click at [247, 190] on div "[MEDICAL_DATA] receptor regulation of cardiovascular parameters in a model of s…" at bounding box center [715, 199] width 966 height 23
click at [247, 196] on input "checkbox" at bounding box center [243, 198] width 12 height 12
checkbox input "true"
click at [245, 176] on input "checkbox" at bounding box center [243, 176] width 12 height 12
checkbox input "false"
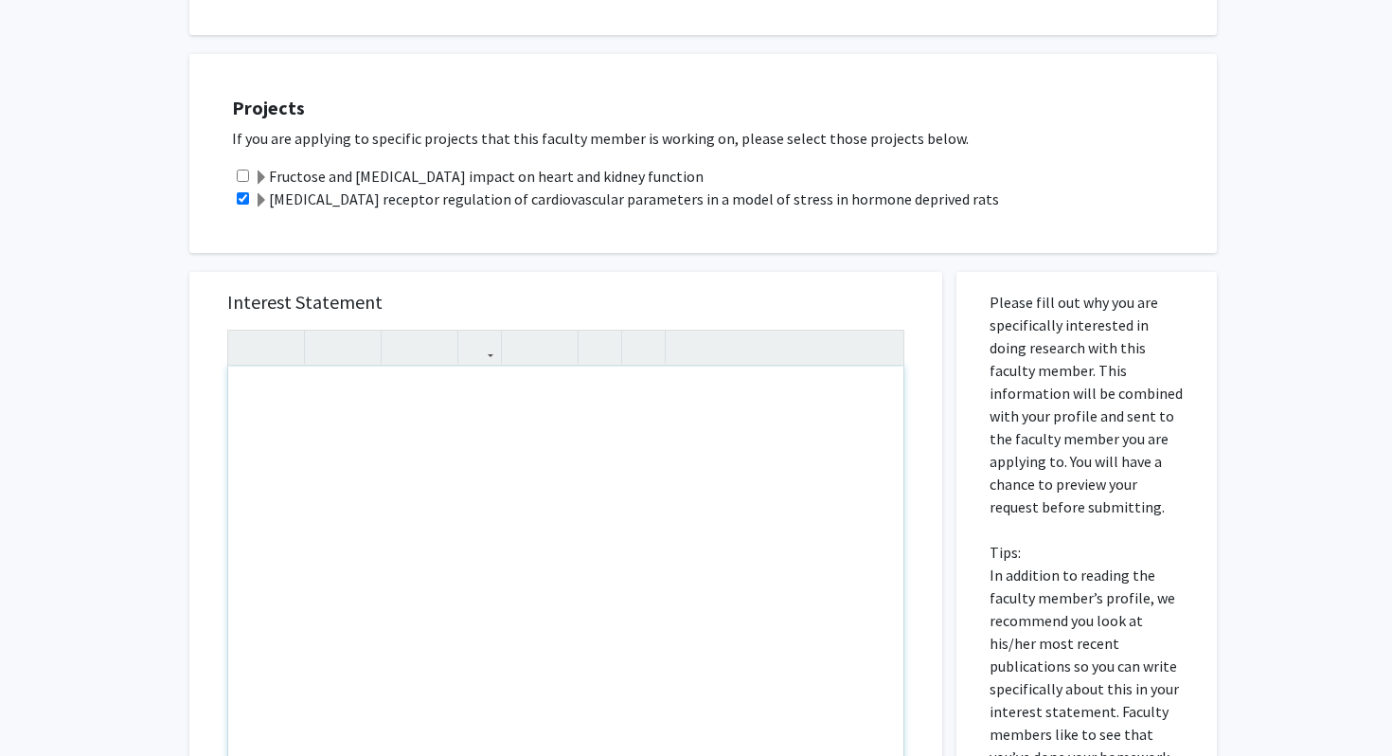
click at [457, 436] on div "Note to users with screen readers: Please press Alt+0 or Option+0 to deactivate…" at bounding box center [565, 584] width 675 height 434
paste div "Note to users with screen readers: Please press Alt+0 or Option+0 to deactivate…"
type textarea "<p>I am eager to apply for the opportunity to contribute to research on [MEDICA…"
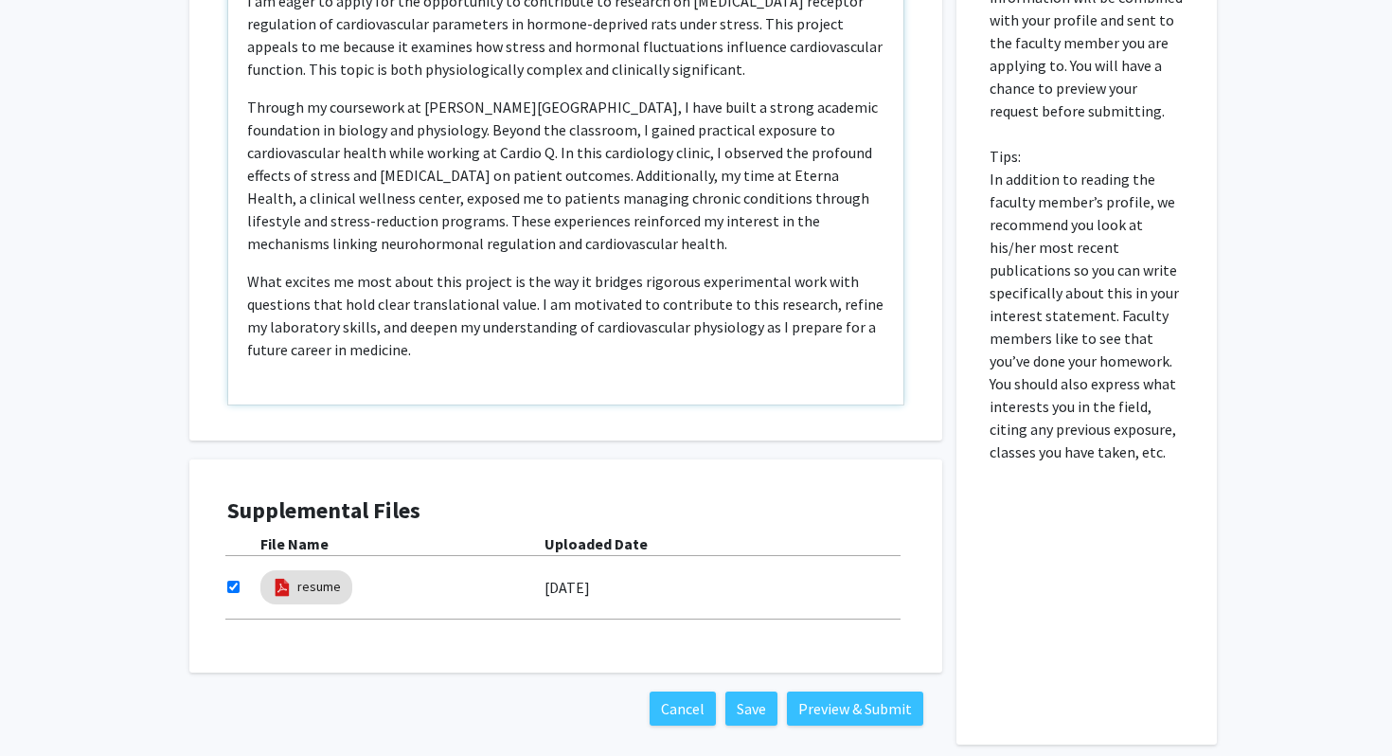
scroll to position [949, 0]
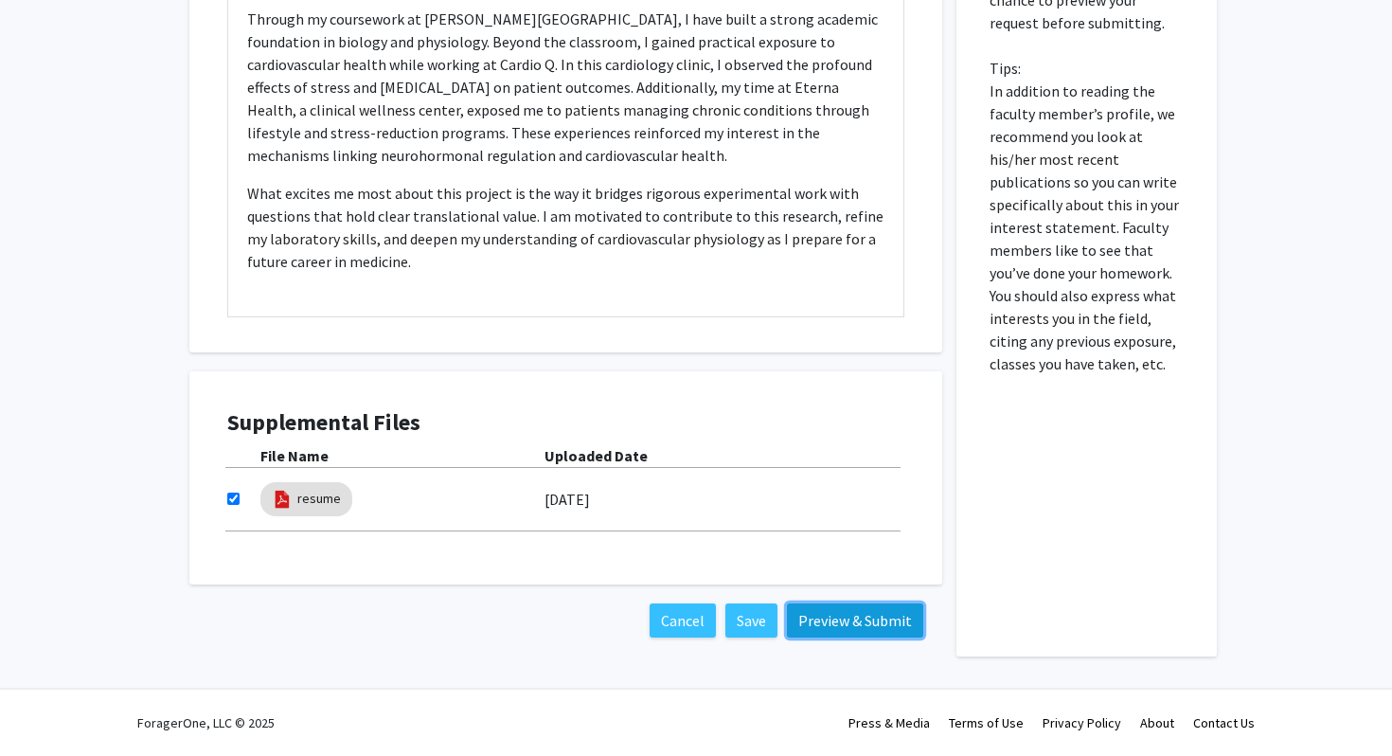
click at [677, 610] on button "Preview & Submit" at bounding box center [855, 620] width 136 height 34
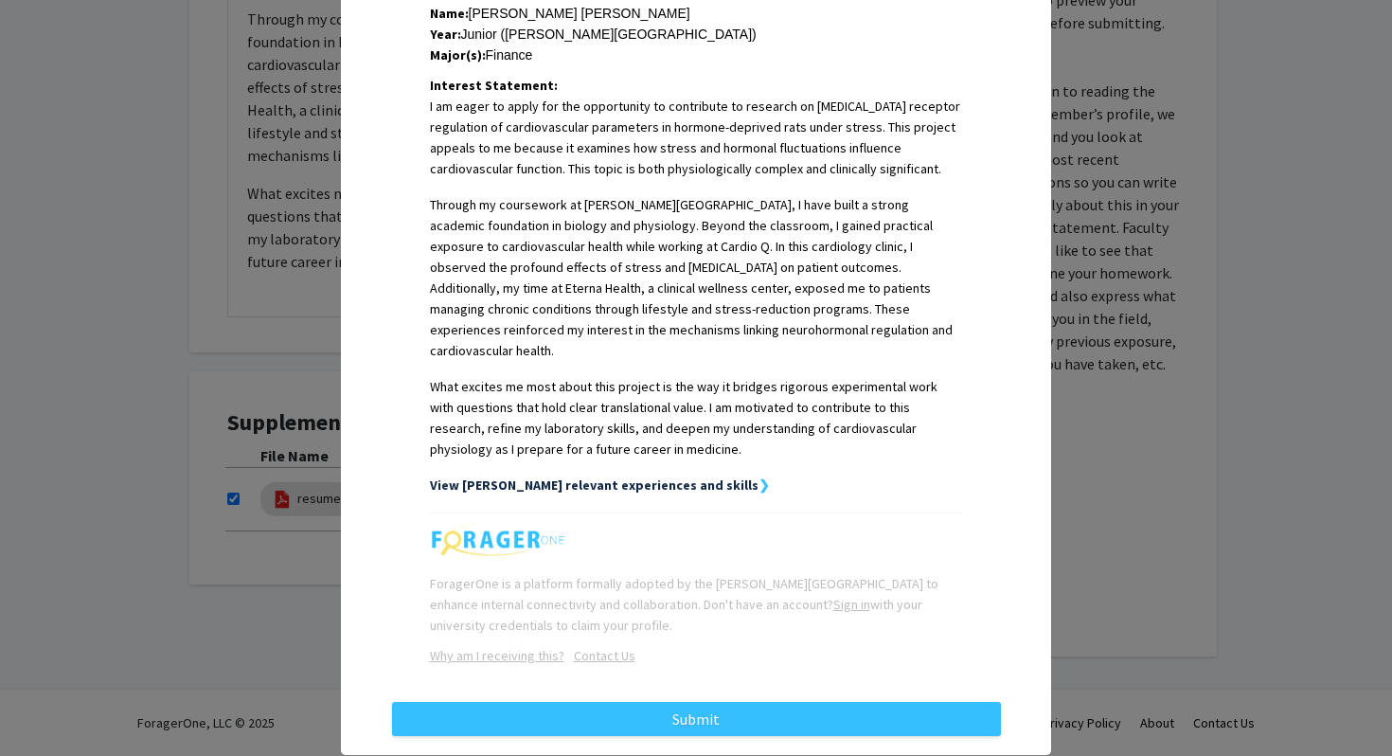
scroll to position [473, 0]
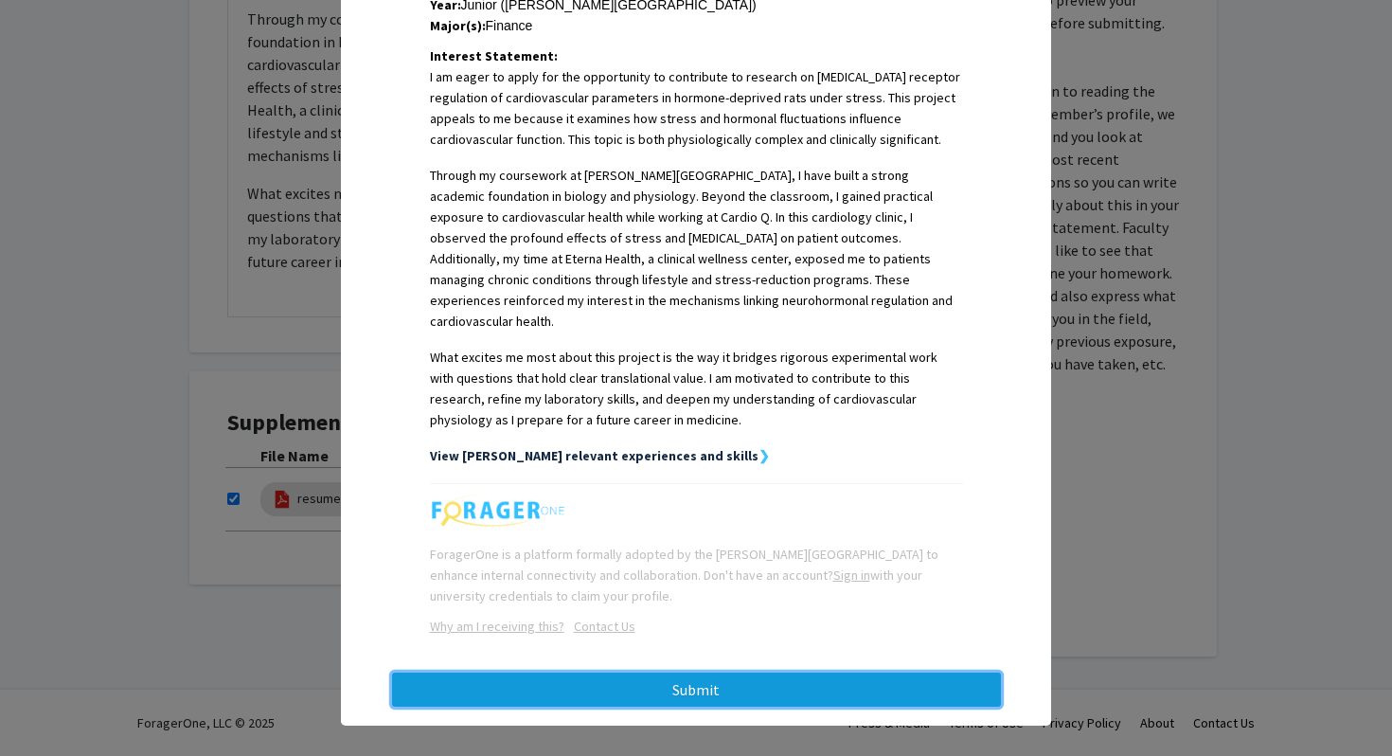
click at [619, 673] on button "Submit" at bounding box center [696, 690] width 609 height 34
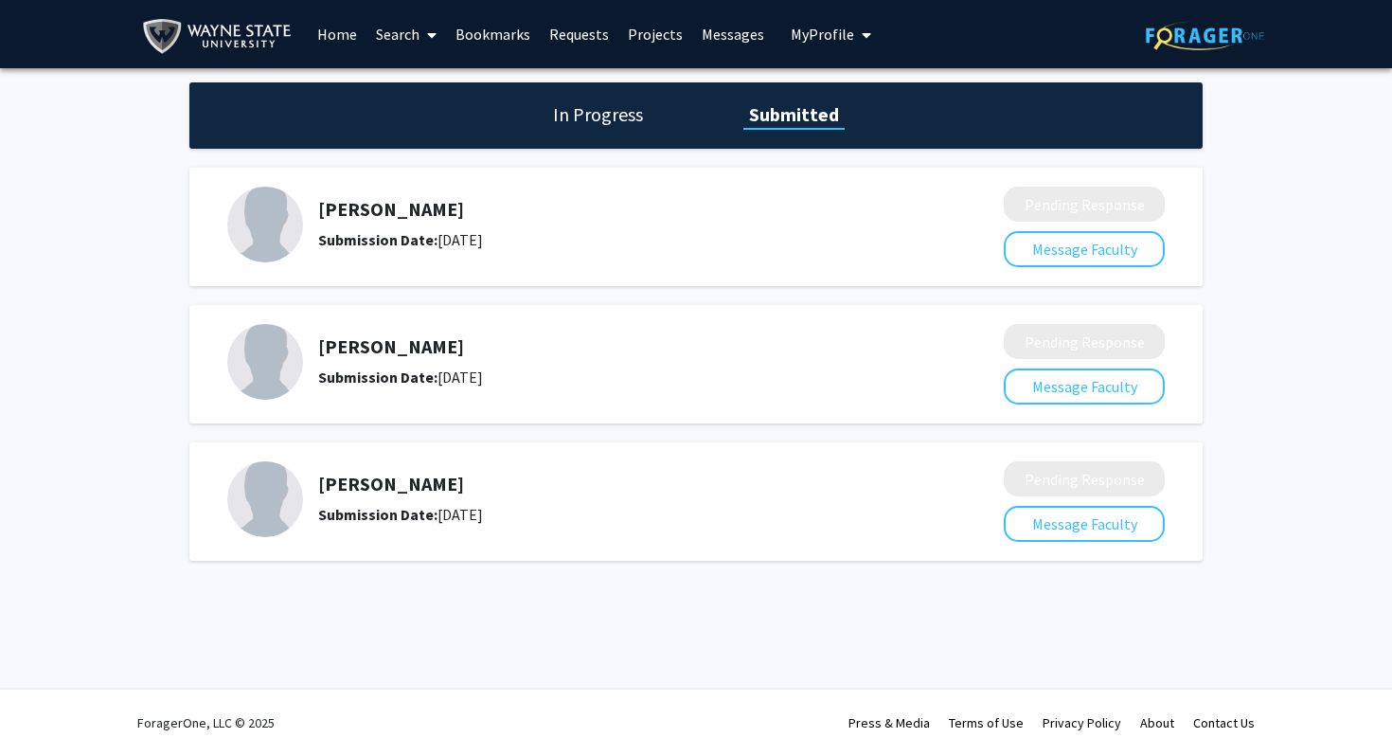
click at [329, 29] on link "Home" at bounding box center [337, 34] width 59 height 66
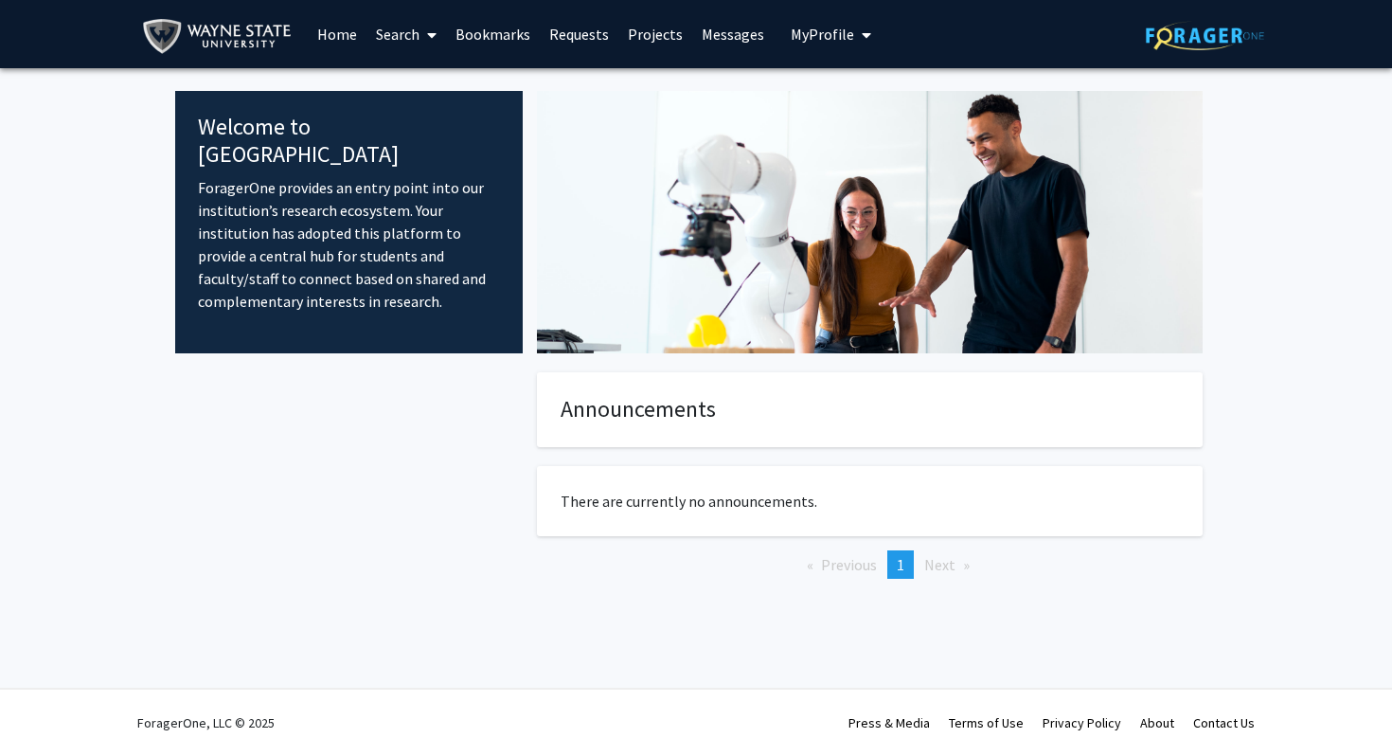
click at [419, 31] on link "Search" at bounding box center [407, 34] width 80 height 66
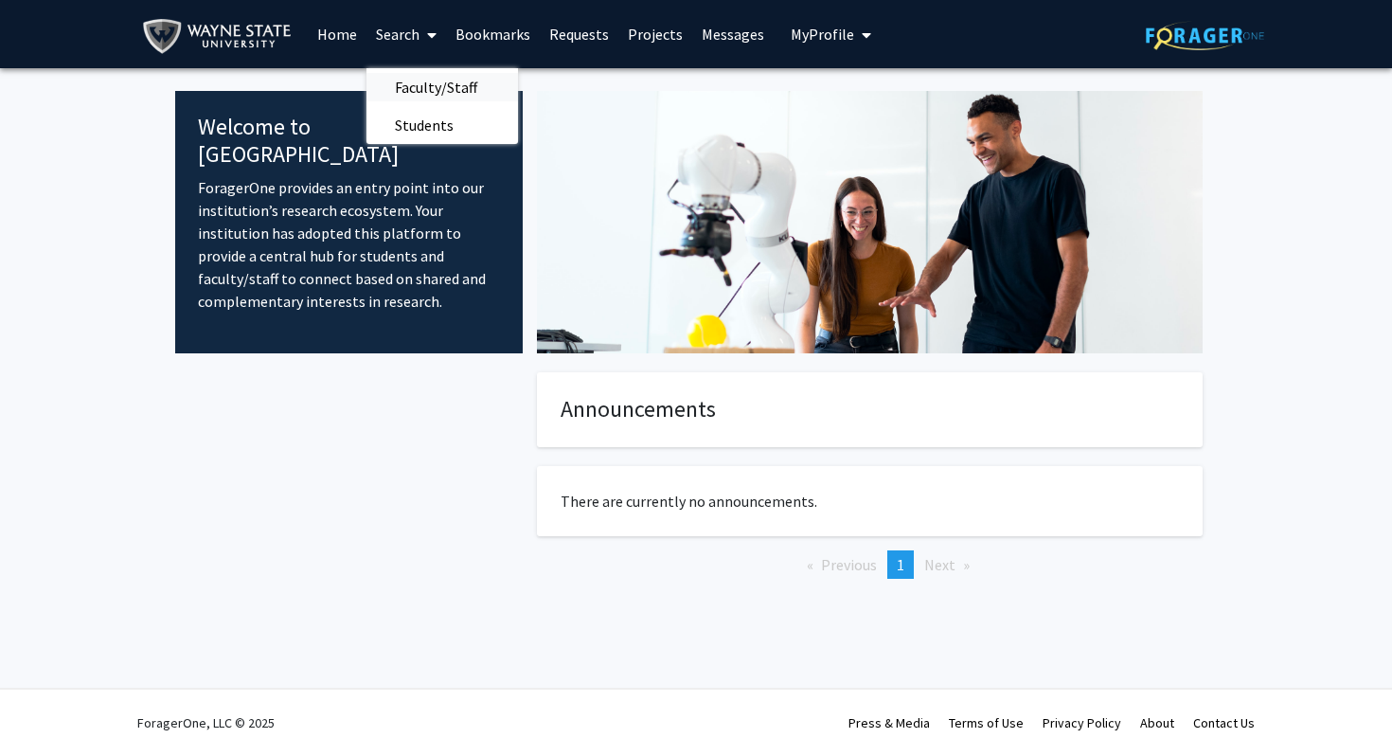
click at [415, 80] on span "Faculty/Staff" at bounding box center [436, 87] width 139 height 38
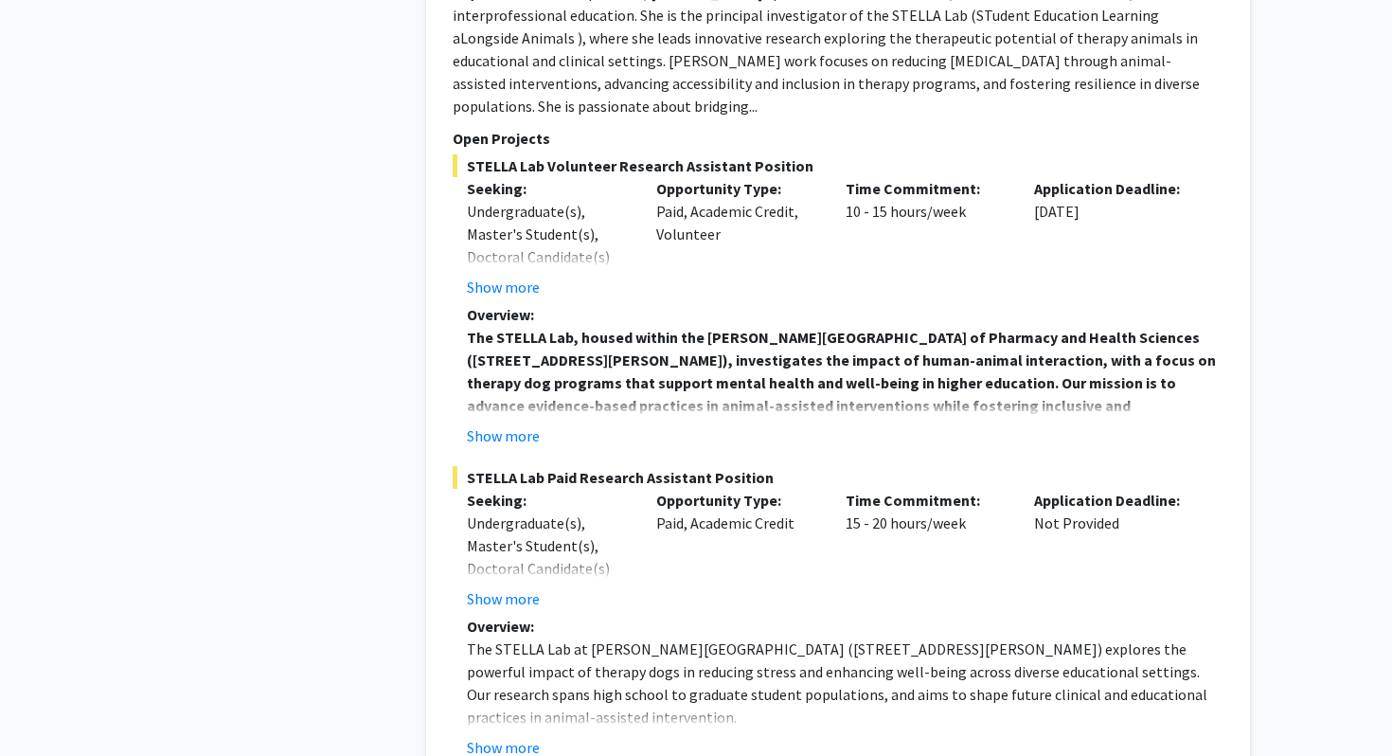
scroll to position [1313, 0]
click at [503, 423] on button "Show more" at bounding box center [503, 434] width 73 height 23
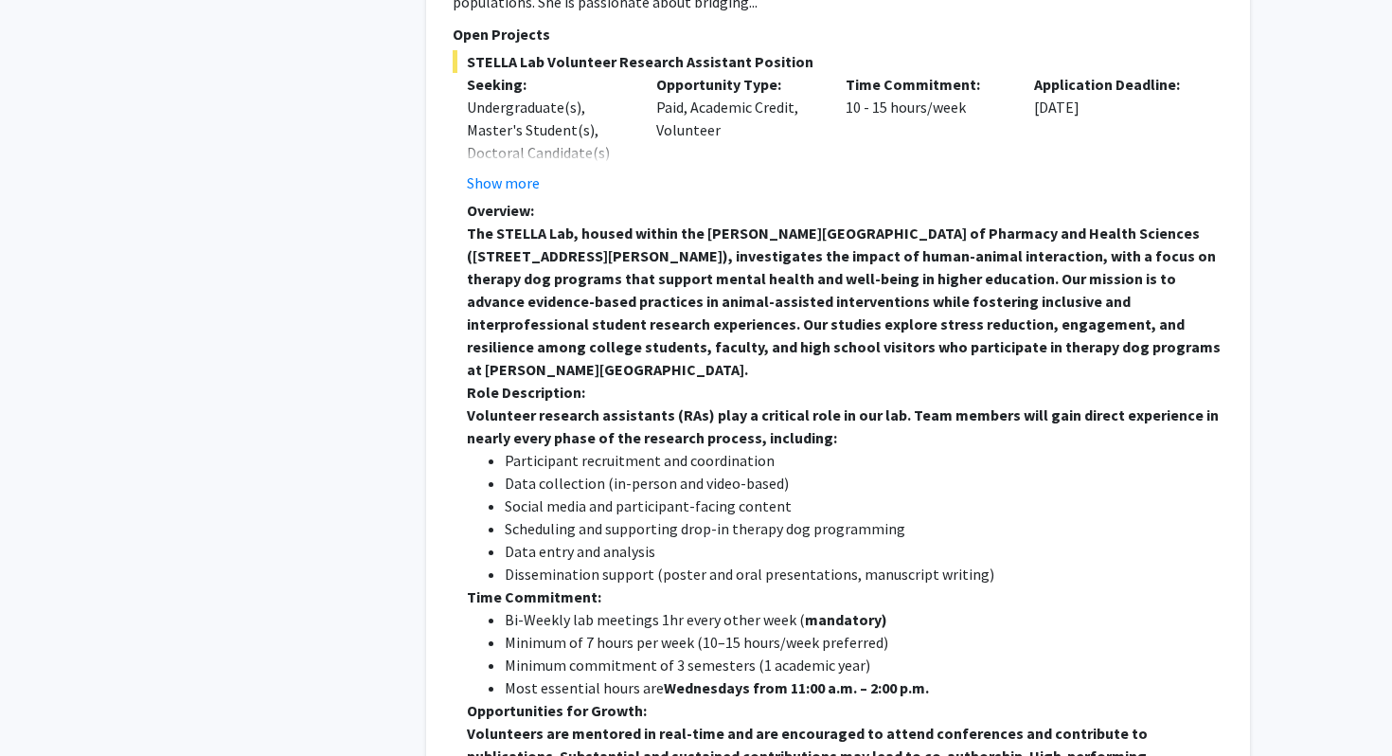
scroll to position [1419, 0]
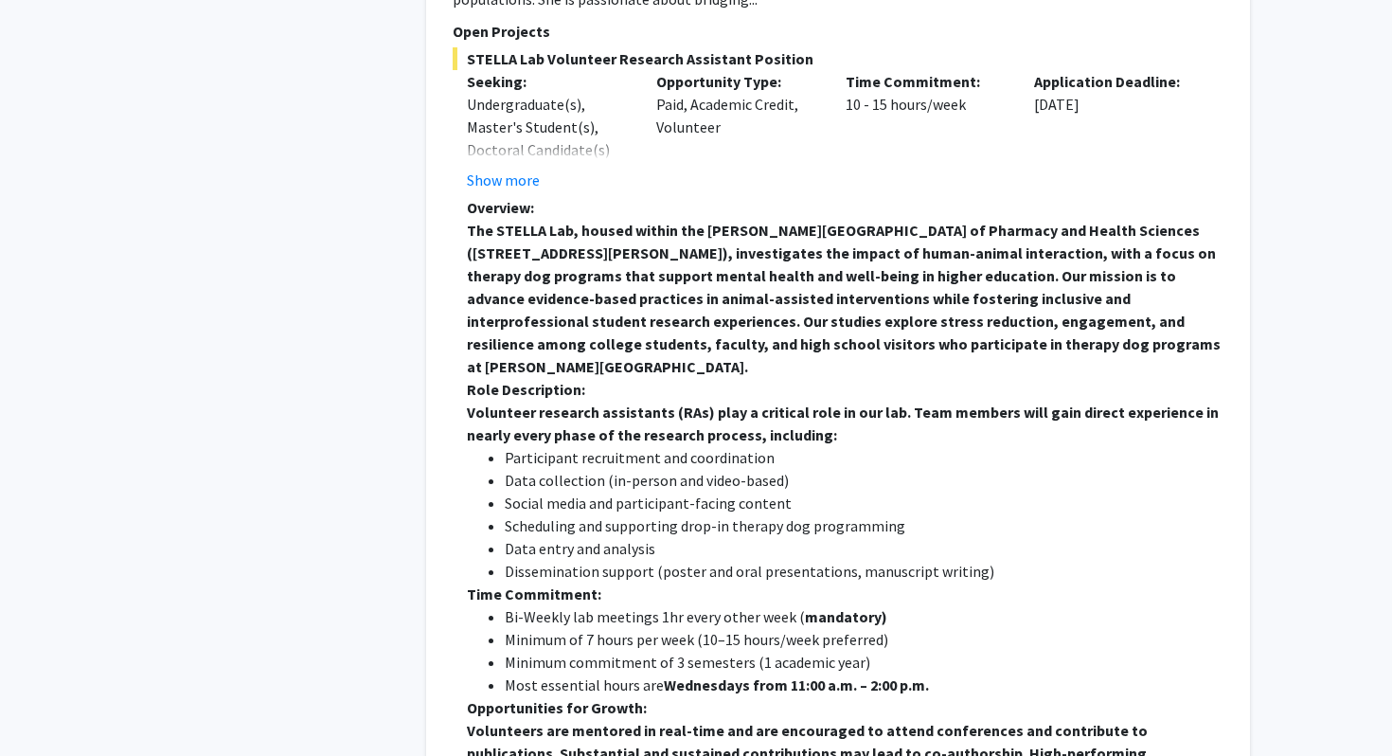
click at [677, 583] on p "Time Commitment:" at bounding box center [845, 594] width 757 height 23
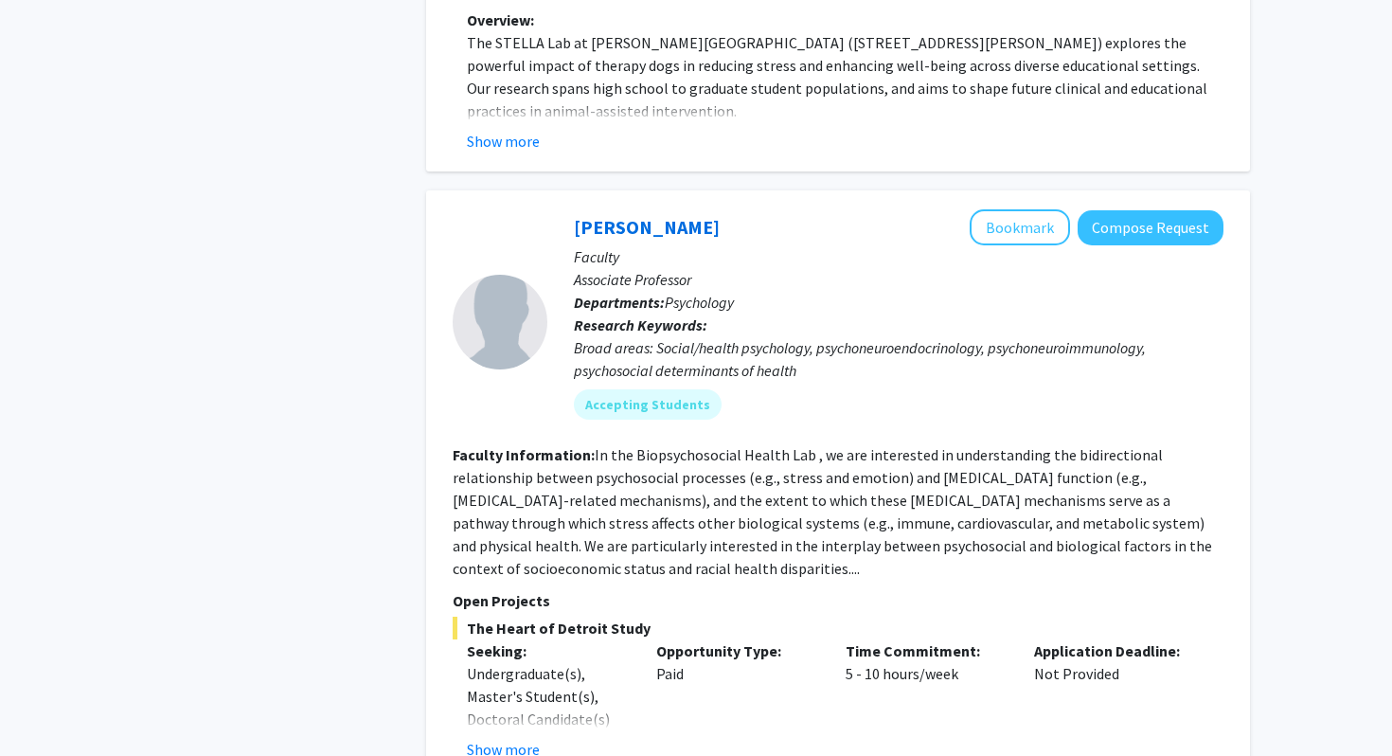
scroll to position [2580, 0]
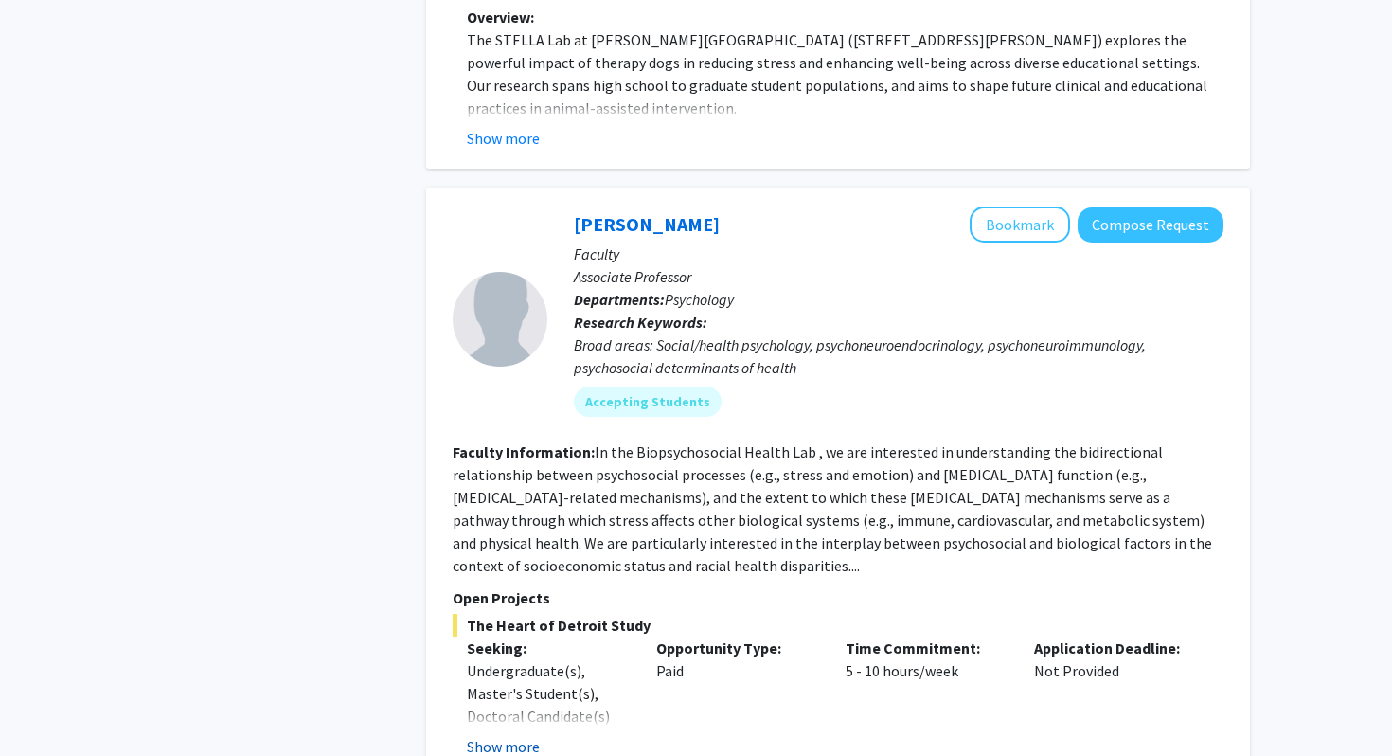
click at [523, 735] on button "Show more" at bounding box center [503, 746] width 73 height 23
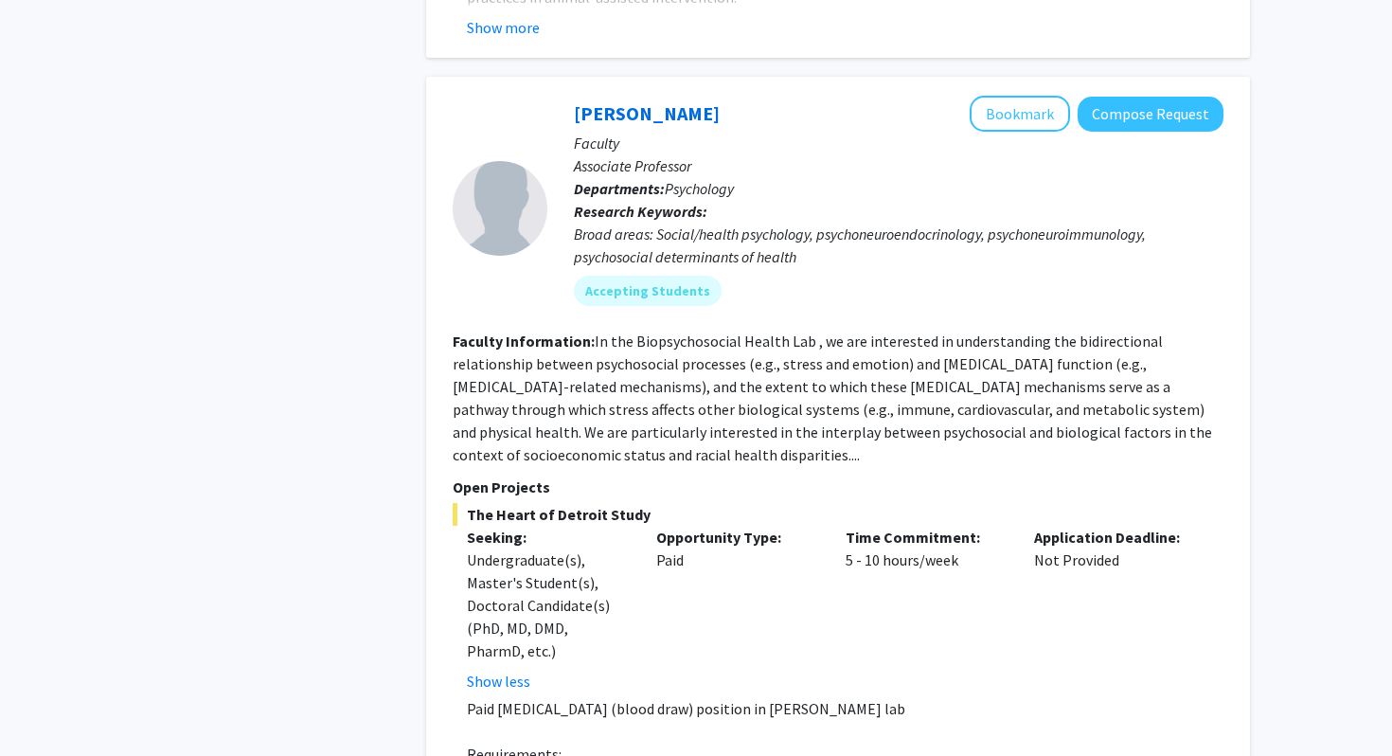
scroll to position [2745, 0]
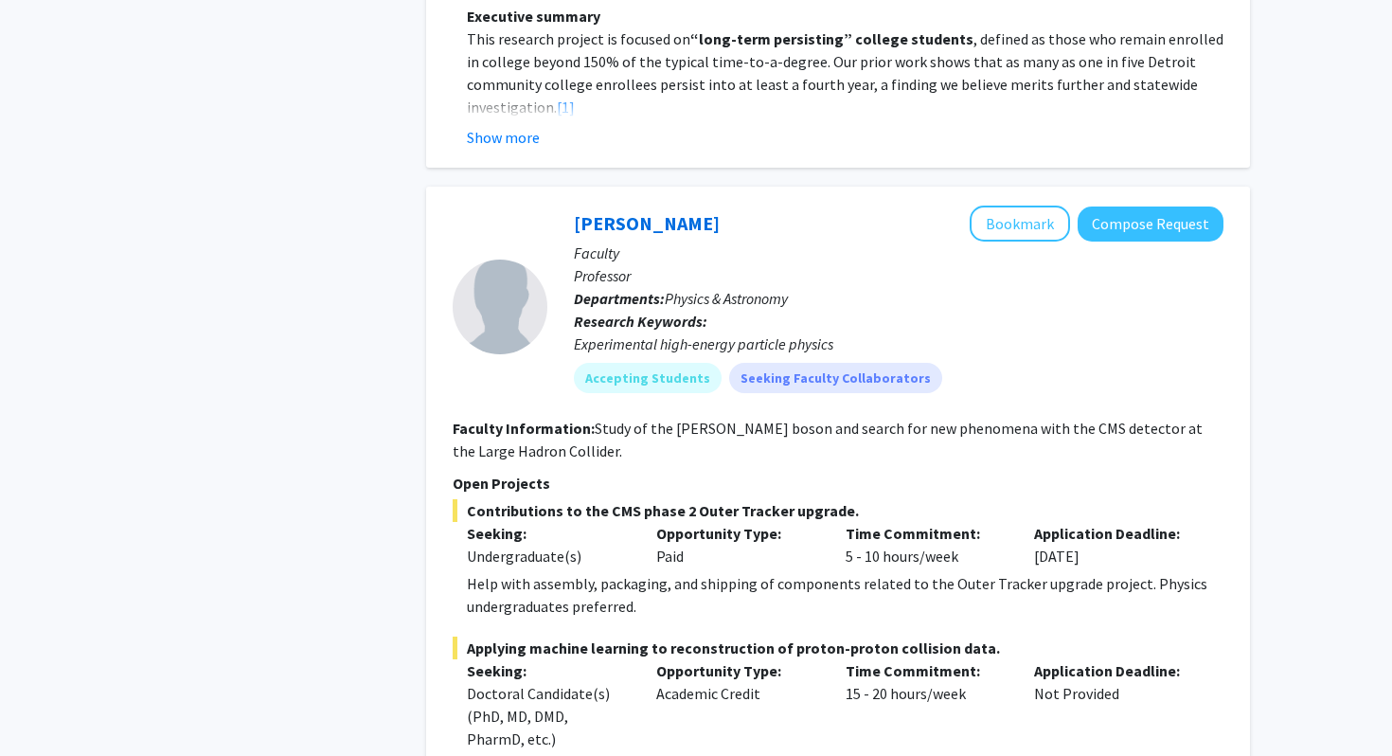
scroll to position [8915, 0]
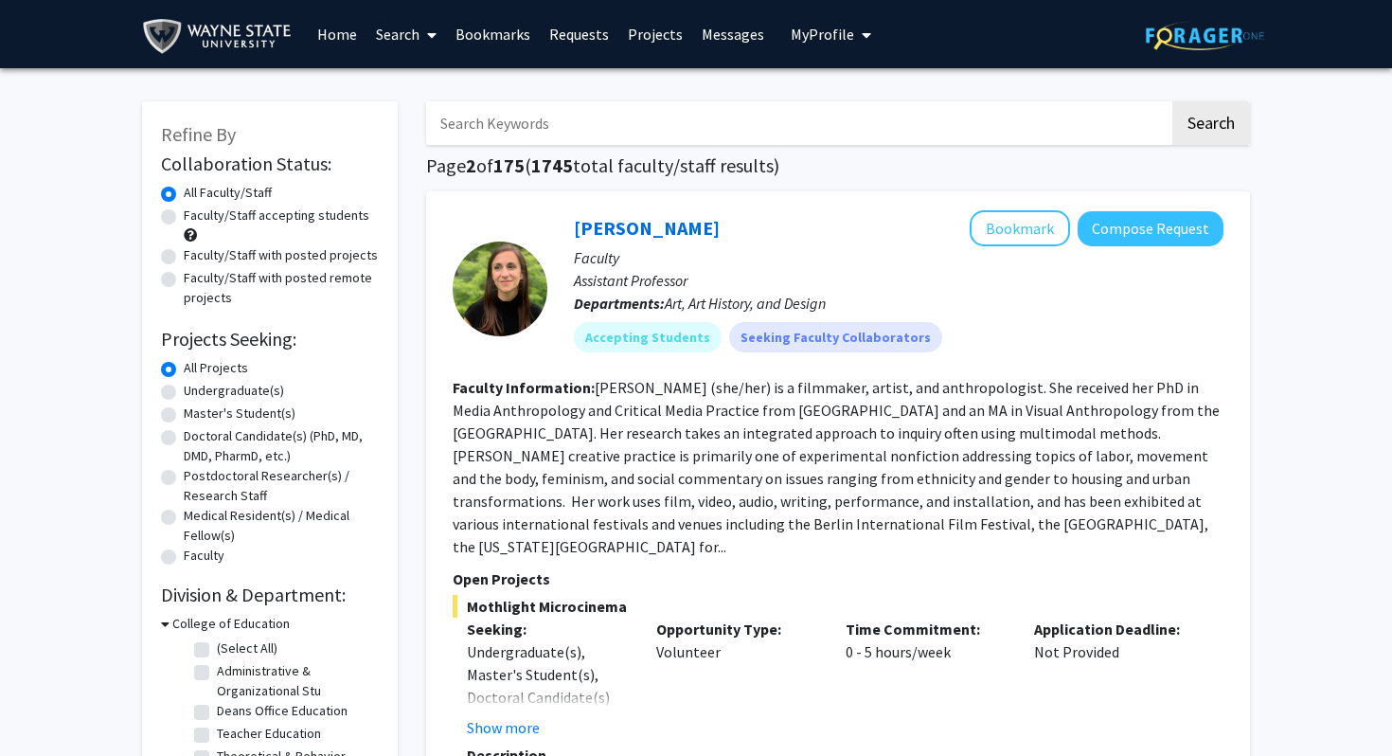
click at [184, 391] on label "Undergraduate(s)" at bounding box center [234, 391] width 100 height 20
click at [184, 391] on input "Undergraduate(s)" at bounding box center [190, 387] width 12 height 12
radio input "true"
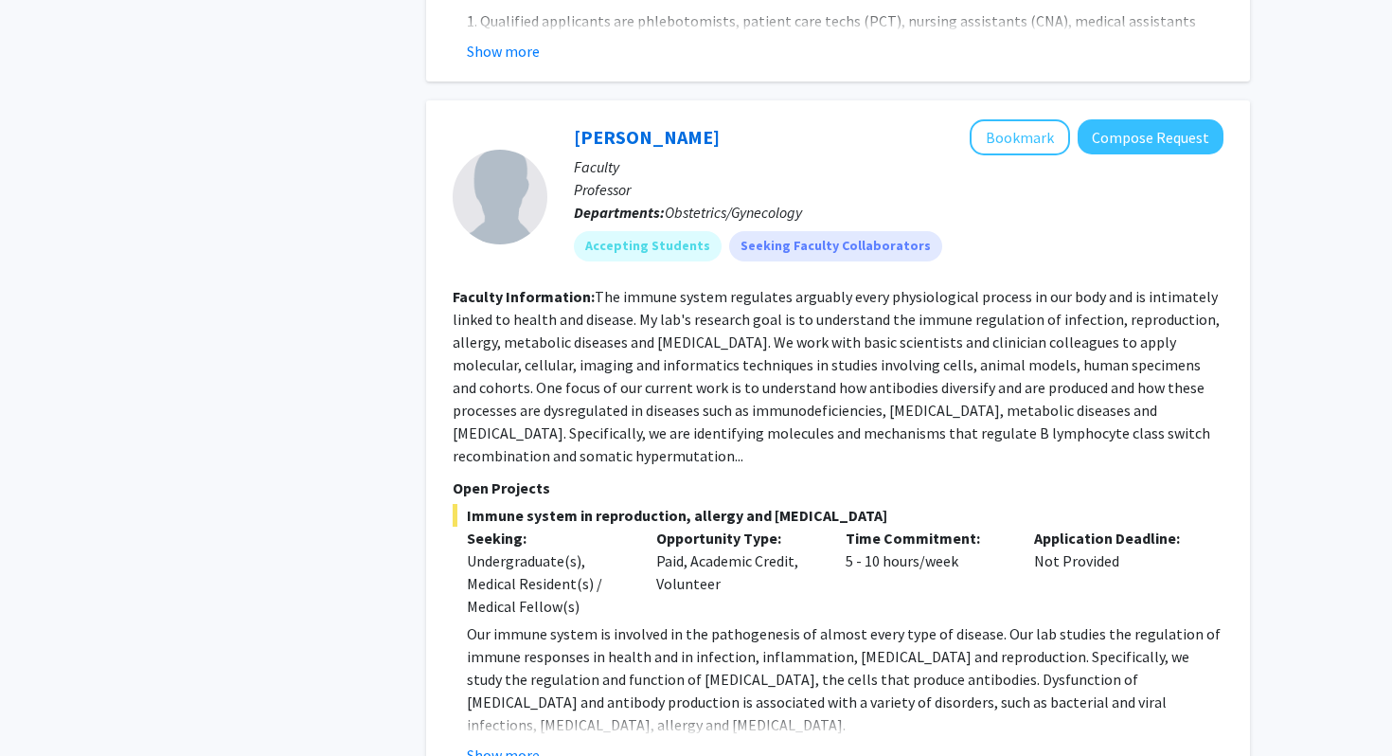
scroll to position [5444, 0]
click at [610, 124] on link "[PERSON_NAME]" at bounding box center [647, 136] width 146 height 24
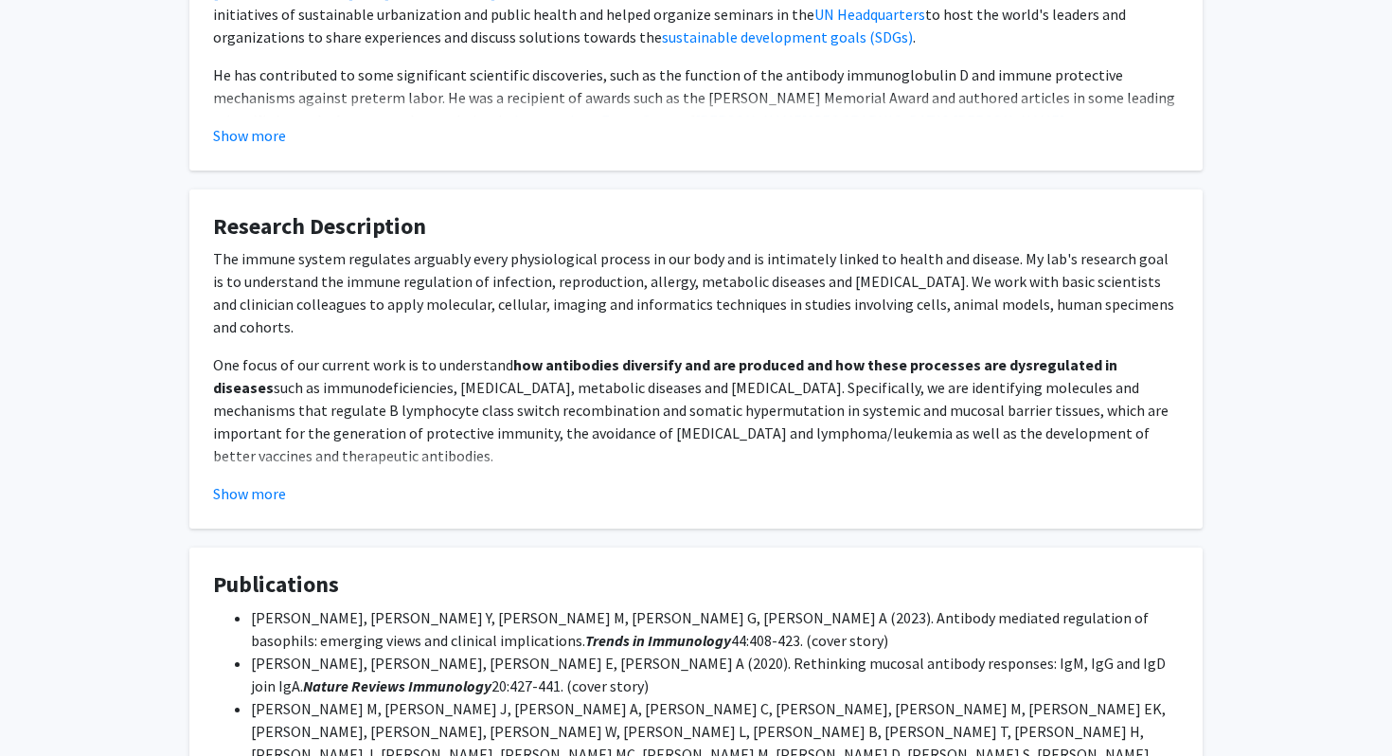
scroll to position [856, 0]
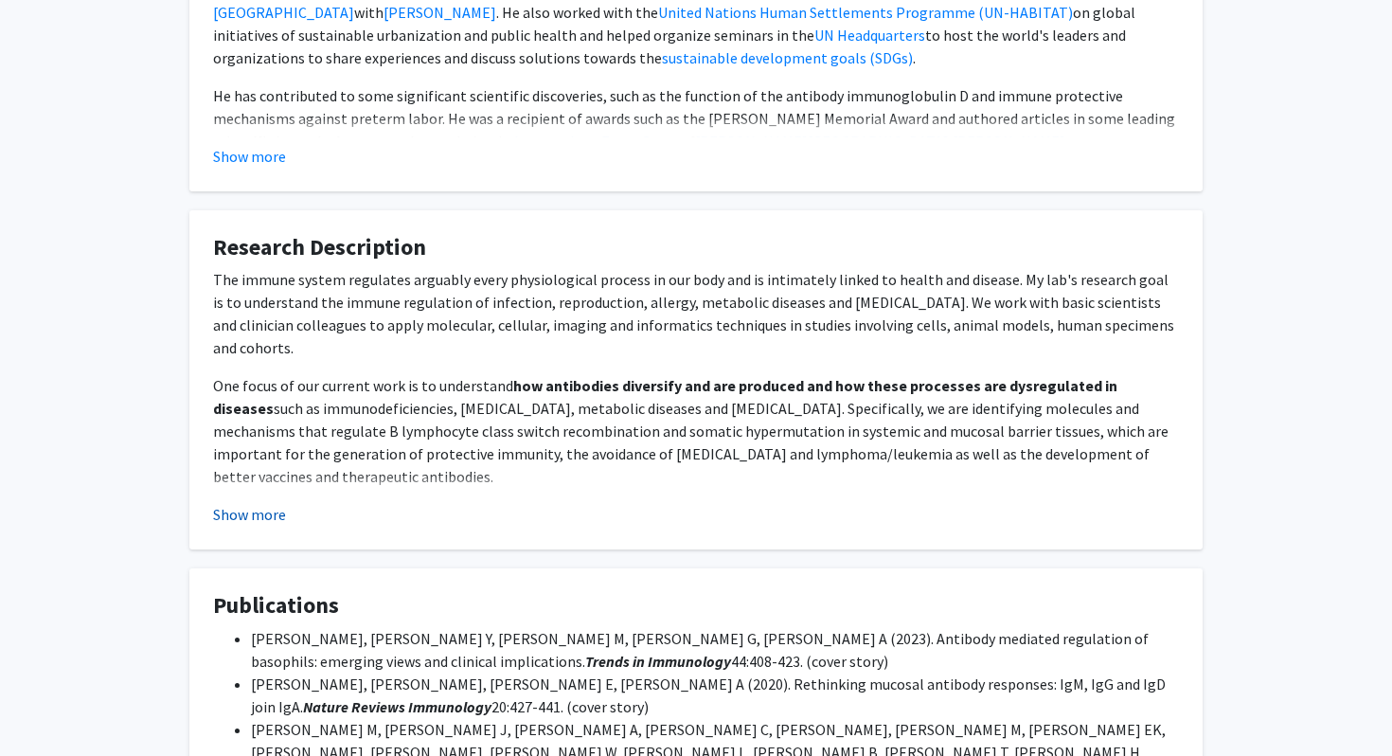
click at [250, 519] on button "Show more" at bounding box center [249, 514] width 73 height 23
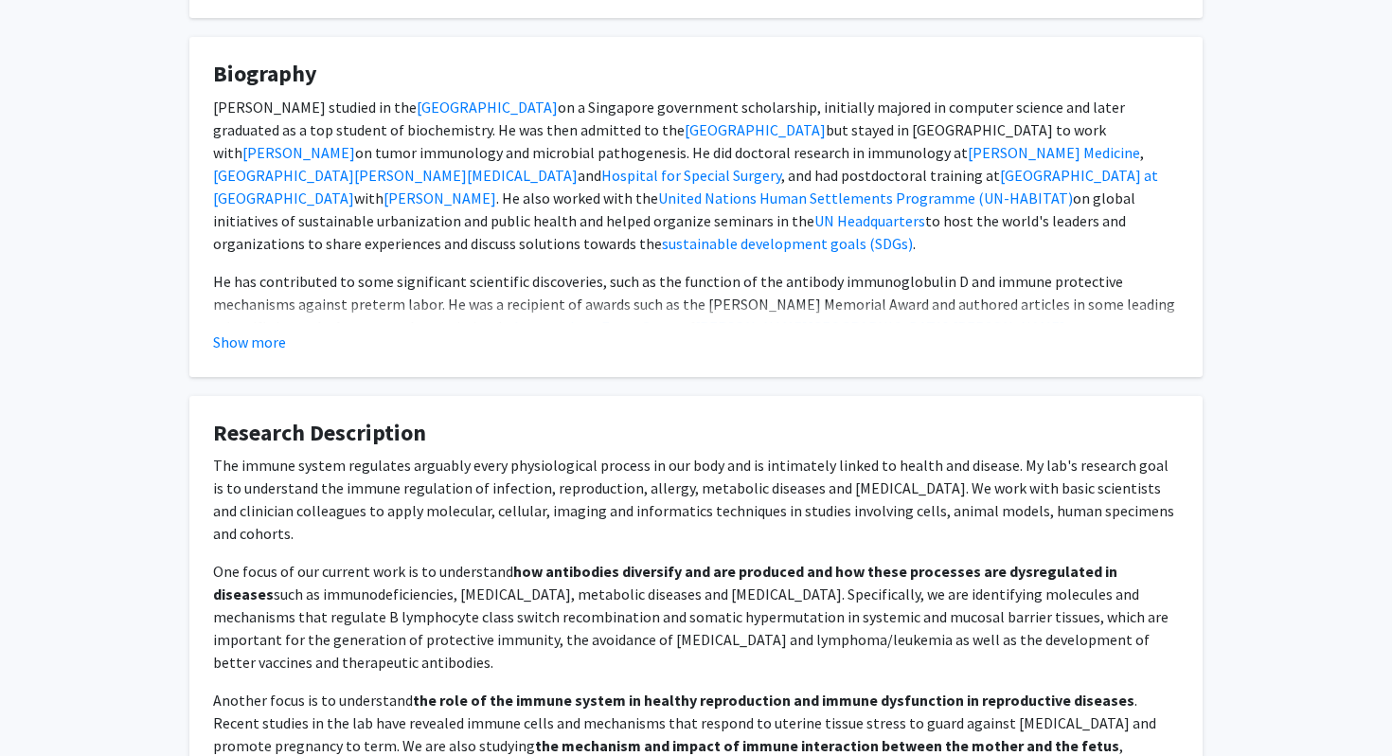
scroll to position [602, 0]
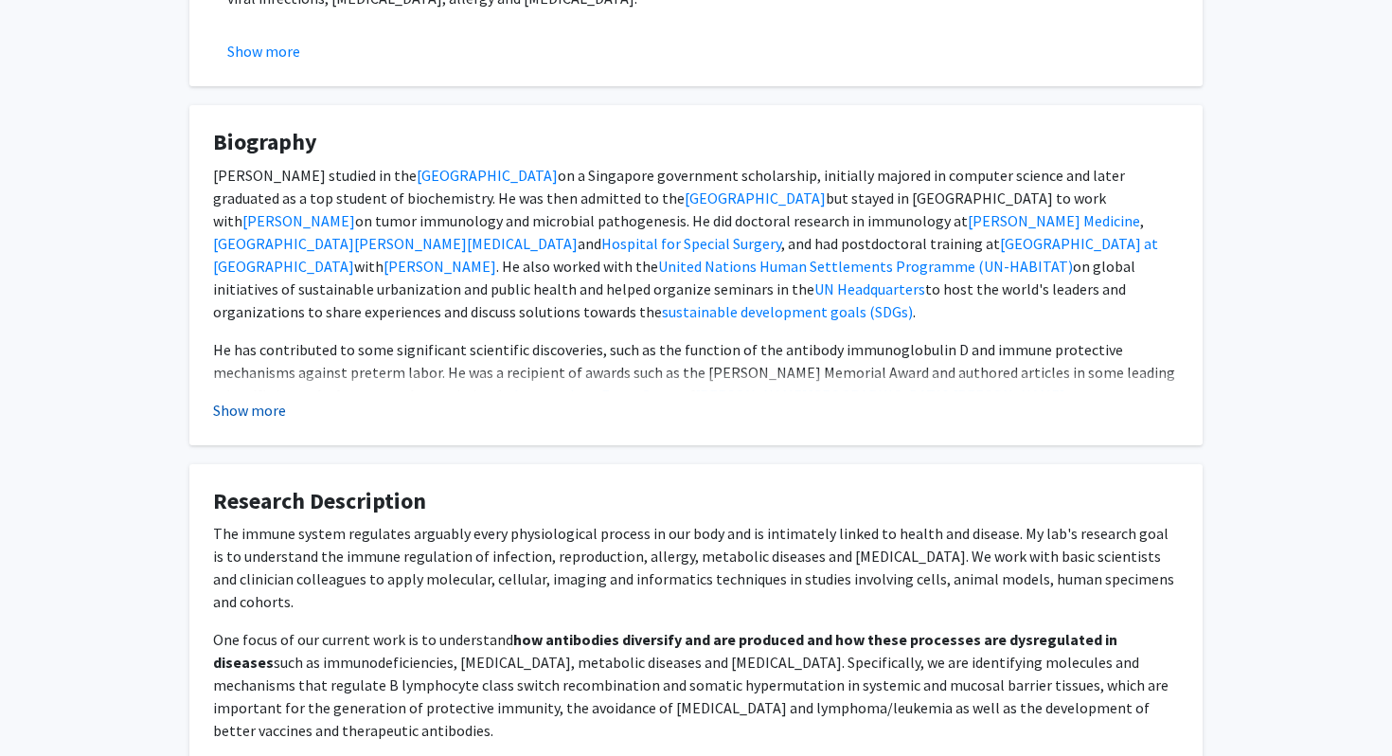
click at [253, 404] on button "Show more" at bounding box center [249, 410] width 73 height 23
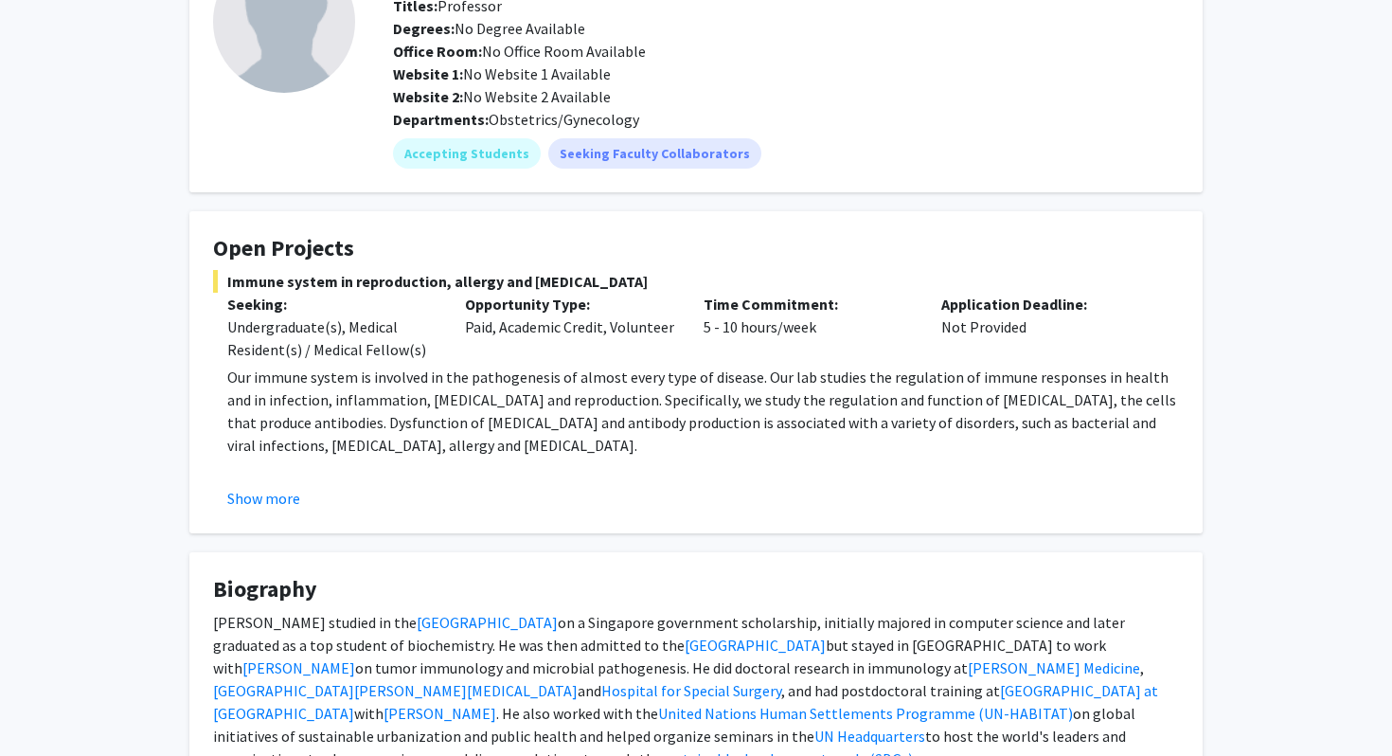
scroll to position [143, 0]
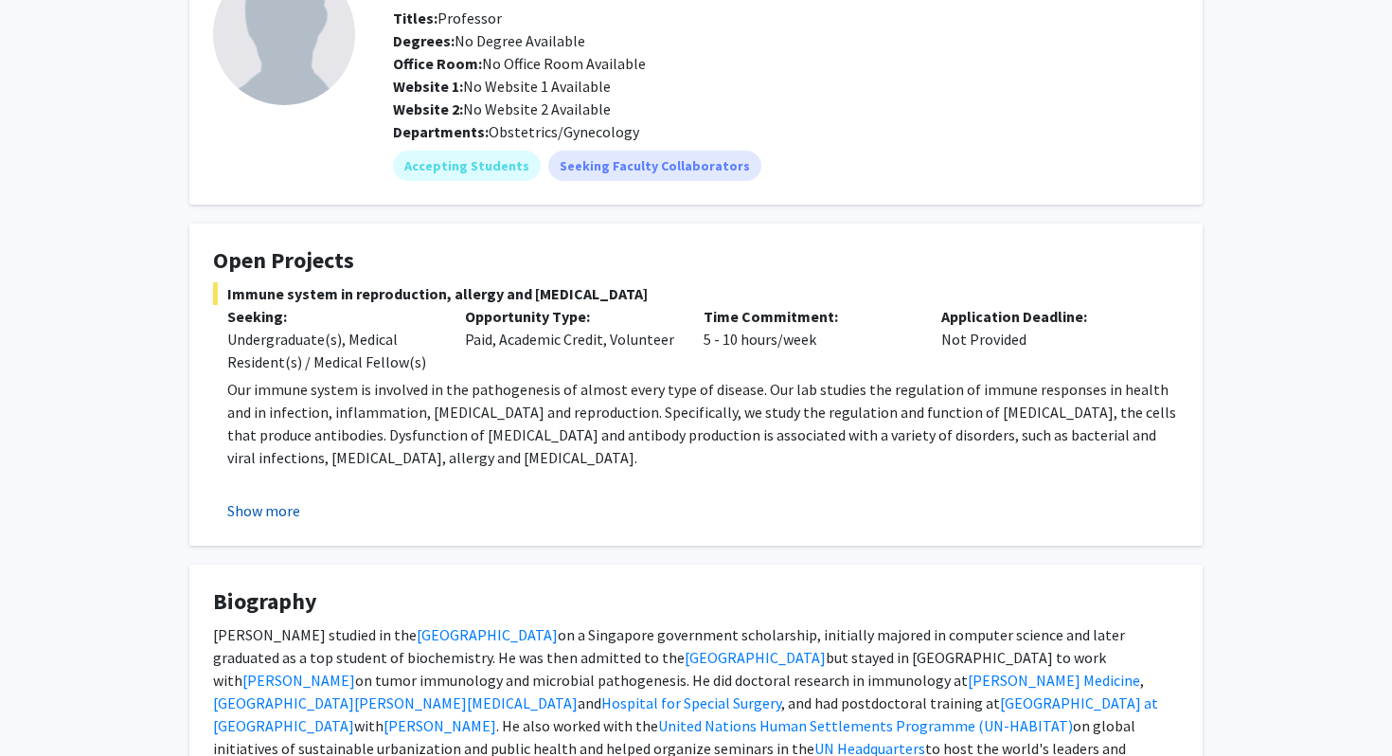
click at [254, 512] on button "Show more" at bounding box center [263, 510] width 73 height 23
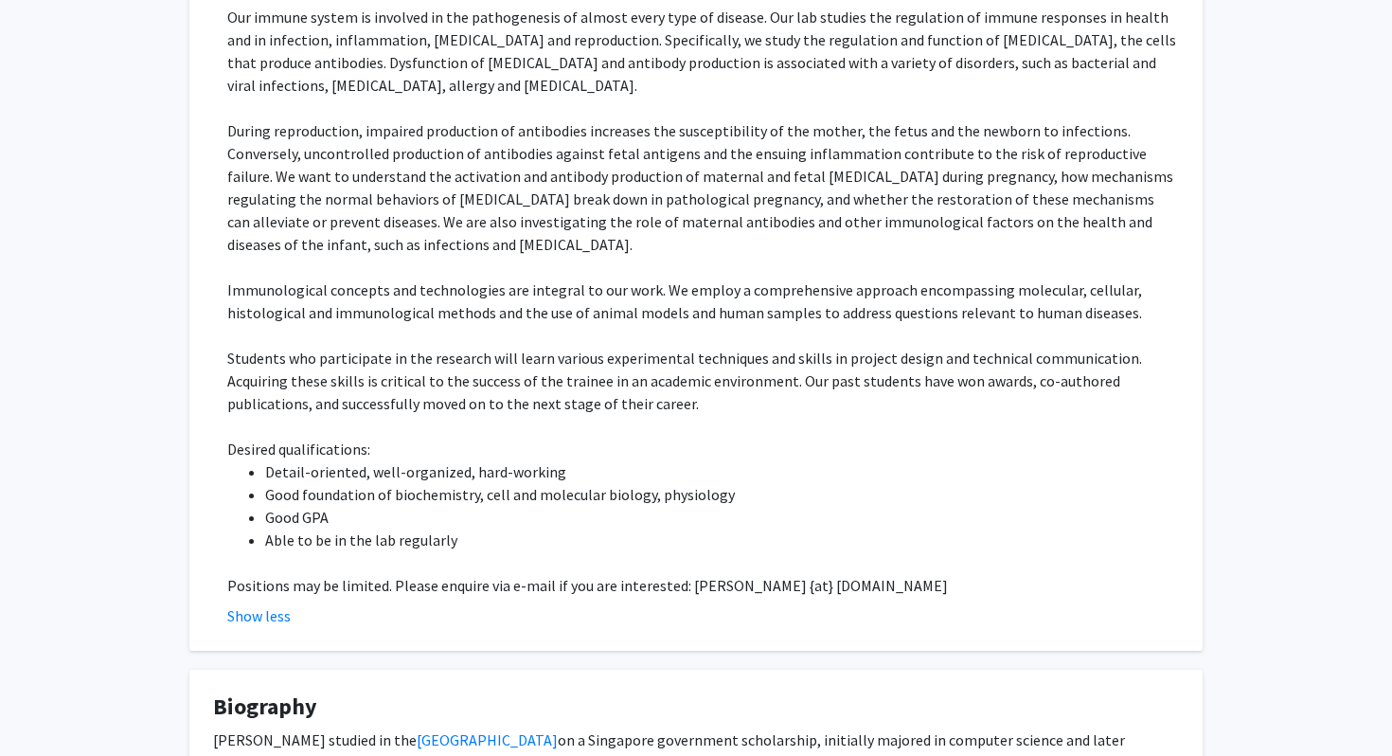
scroll to position [519, 0]
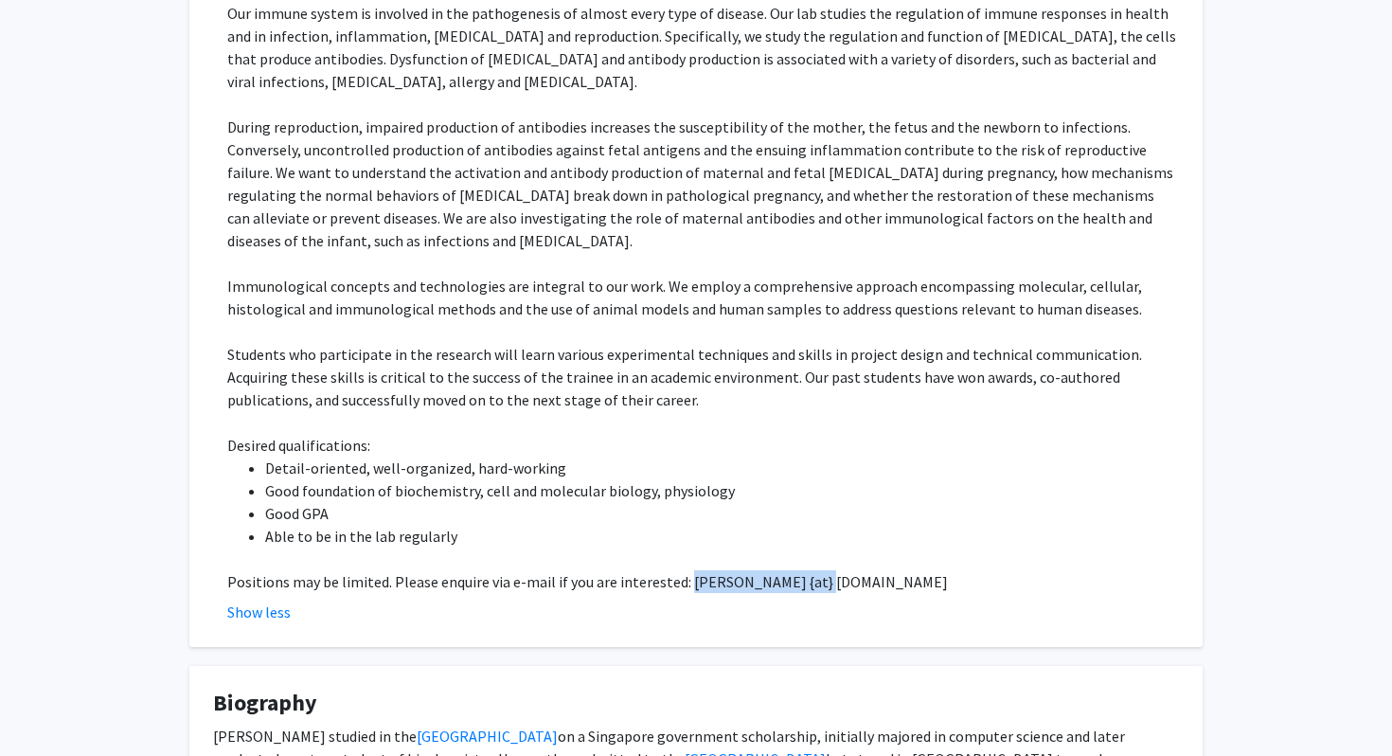
drag, startPoint x: 682, startPoint y: 559, endPoint x: 810, endPoint y: 563, distance: 127.9
click at [677, 570] on p "Positions may be limited. Please enquire via e-mail if you are interested: [PER…" at bounding box center [703, 581] width 952 height 23
copy span "kang {at} [PERSON_NAME][DOMAIN_NAME]"
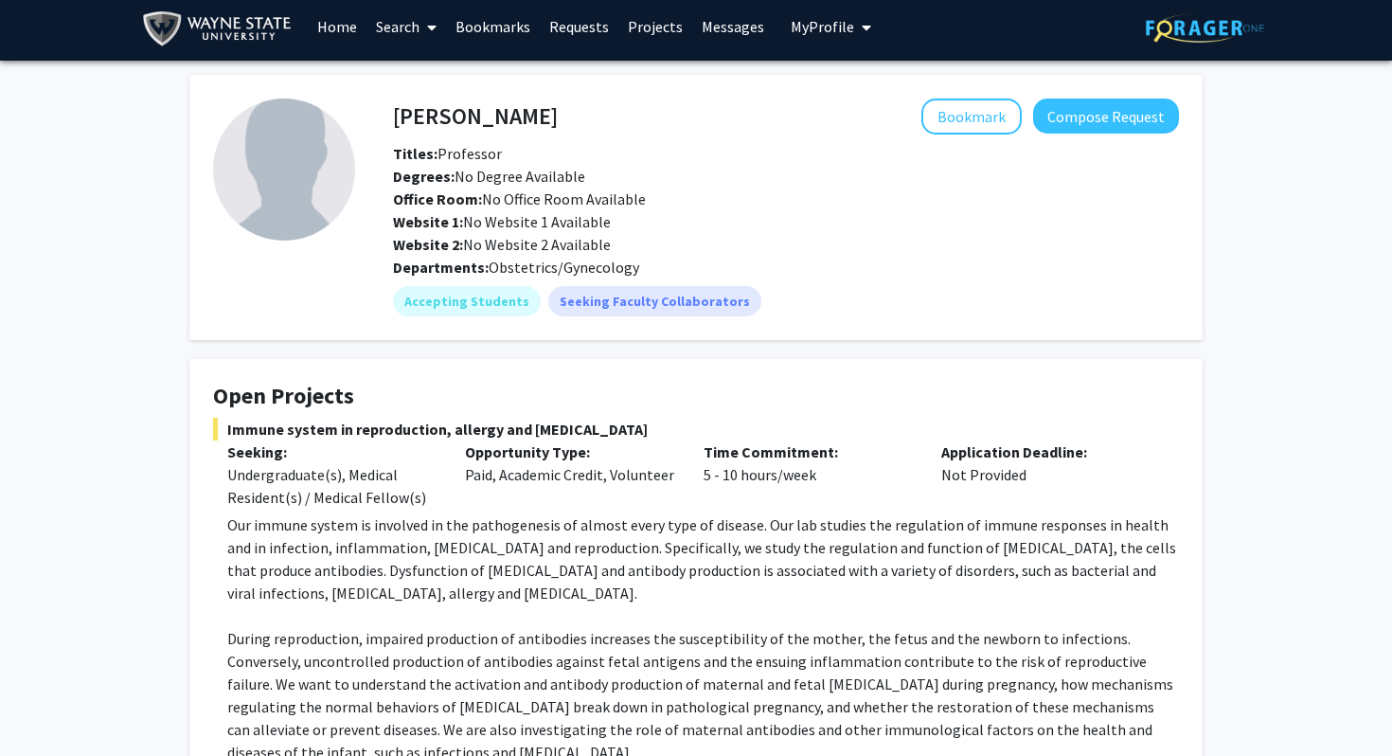
scroll to position [0, 0]
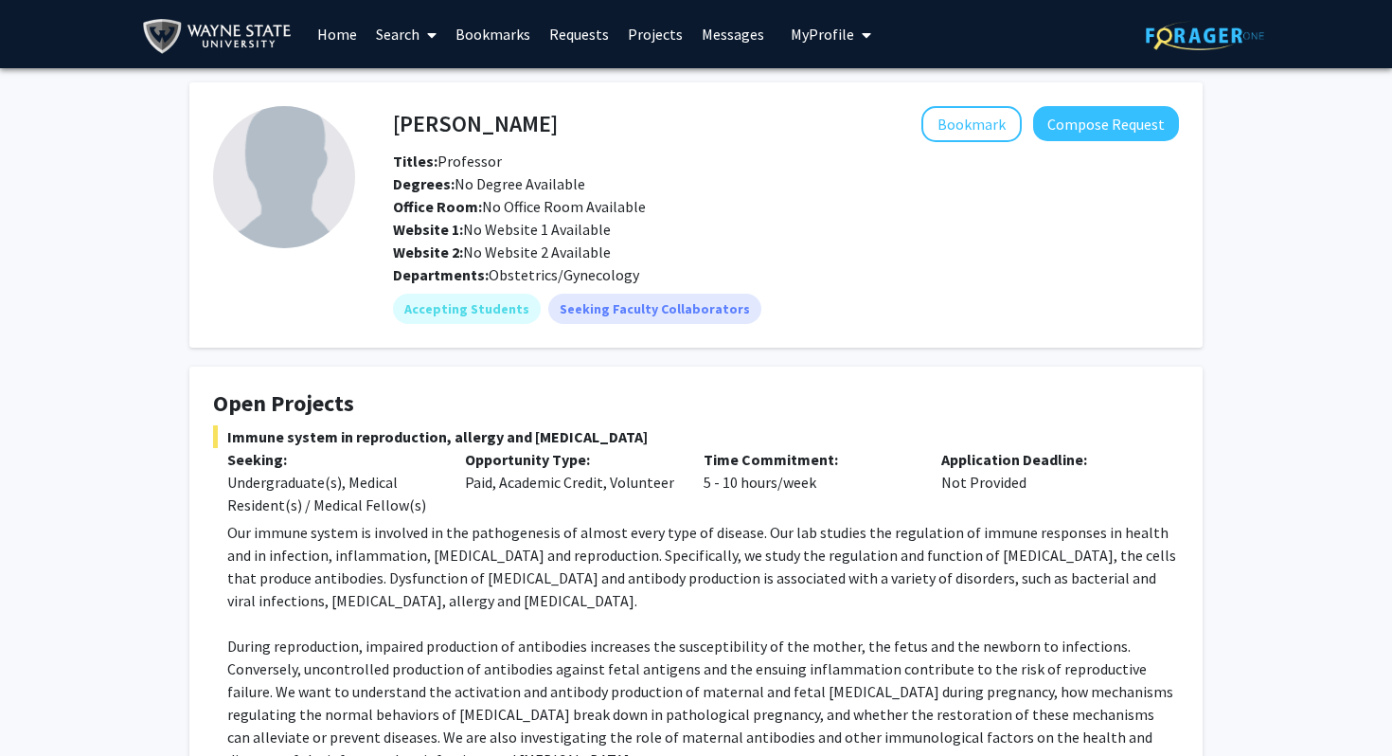
click at [677, 29] on link "Messages" at bounding box center [732, 34] width 81 height 66
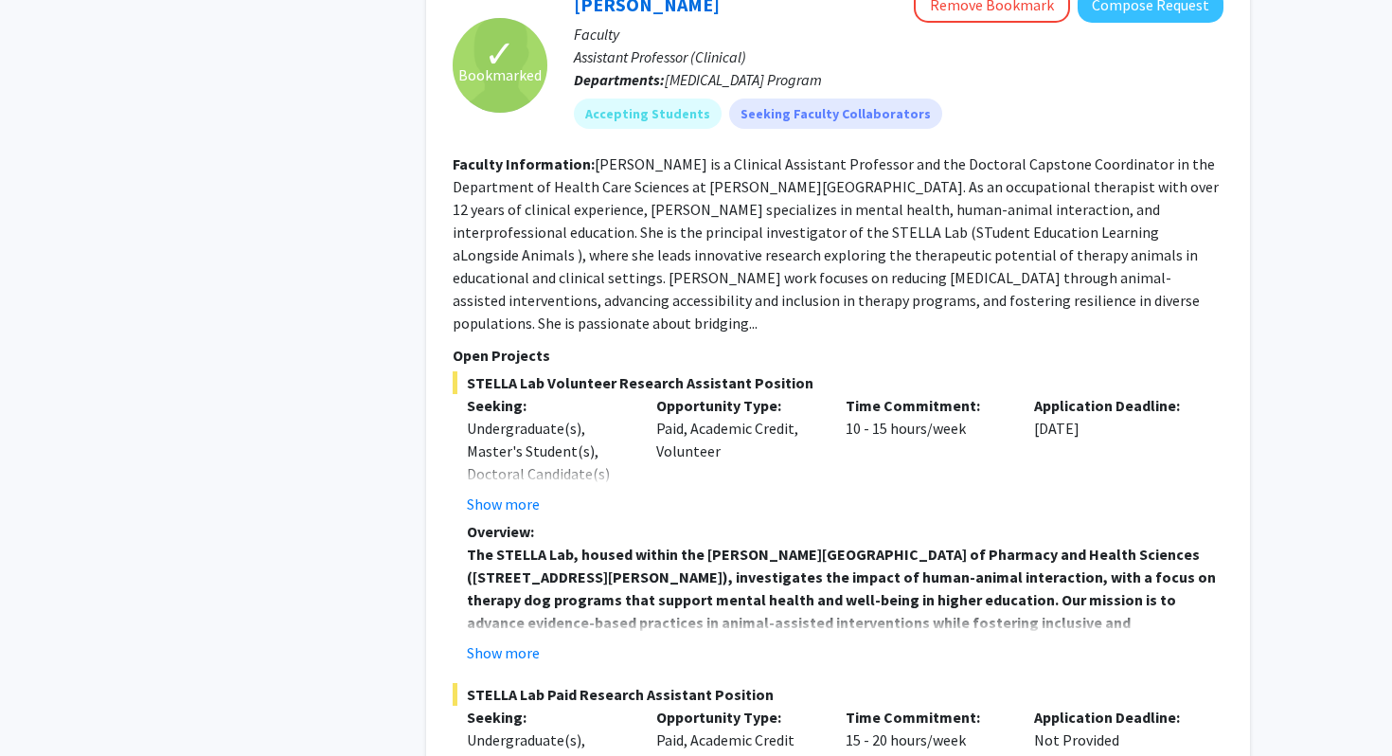
scroll to position [6967, 0]
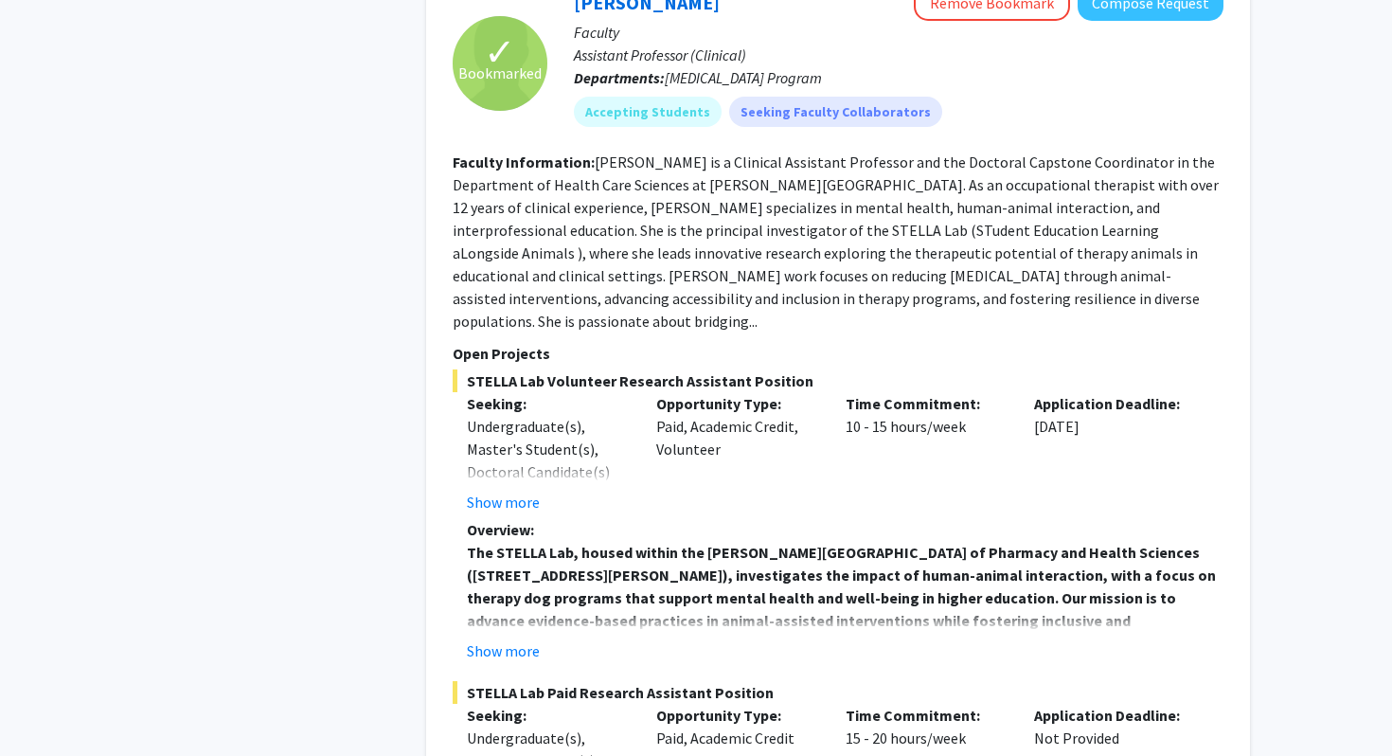
click at [508, 526] on fg-project-list "STELLA Lab Volunteer Research Assistant Position Seeking: Undergraduate(s), Mas…" at bounding box center [838, 671] width 771 height 604
click at [513, 639] on button "Show more" at bounding box center [503, 650] width 73 height 23
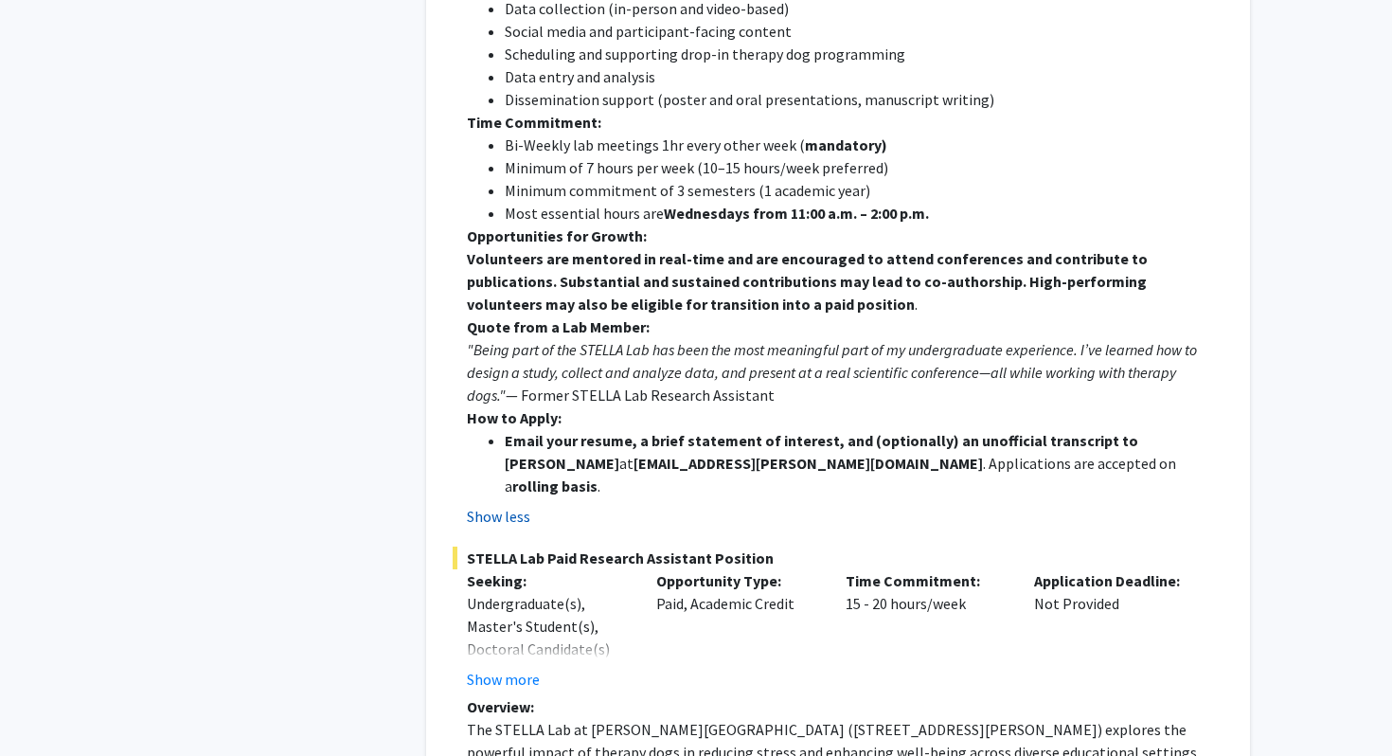
scroll to position [7761, 0]
click at [504, 667] on button "Show more" at bounding box center [503, 678] width 73 height 23
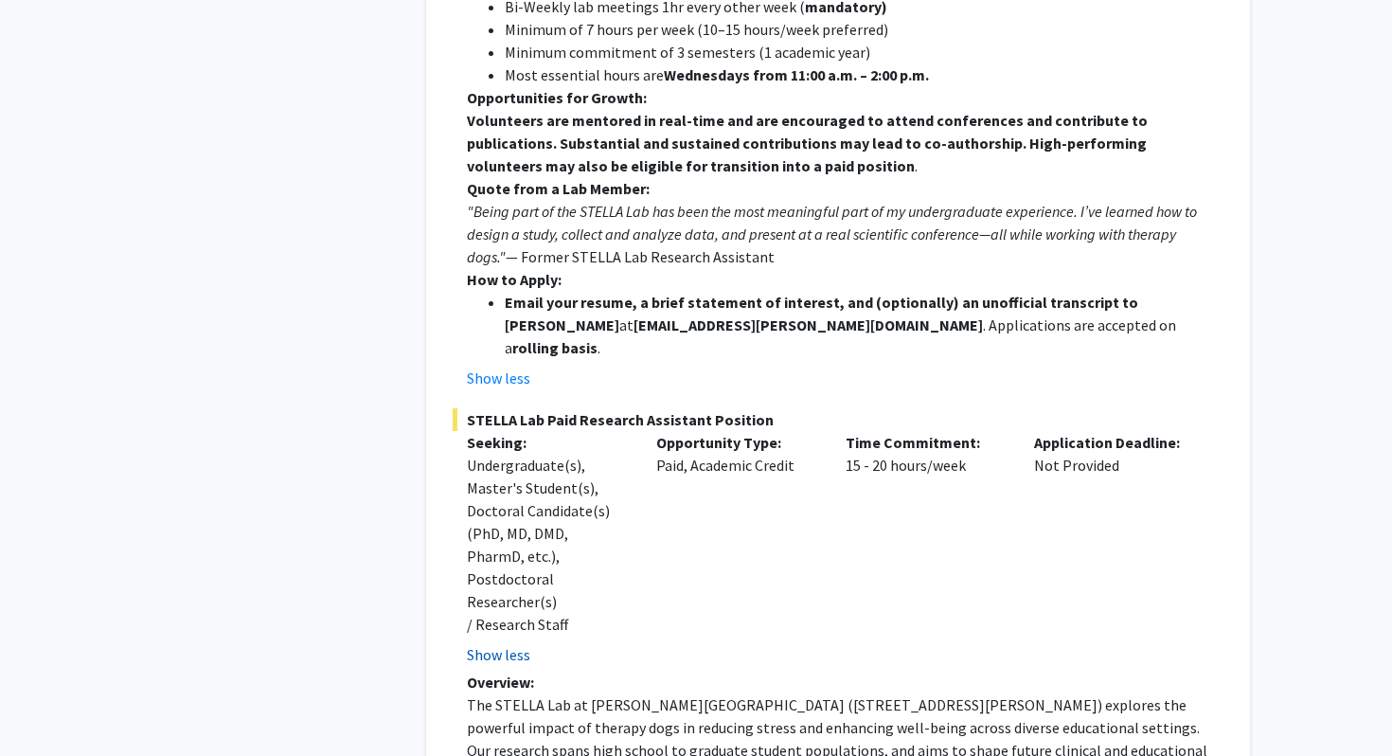
scroll to position [8011, 0]
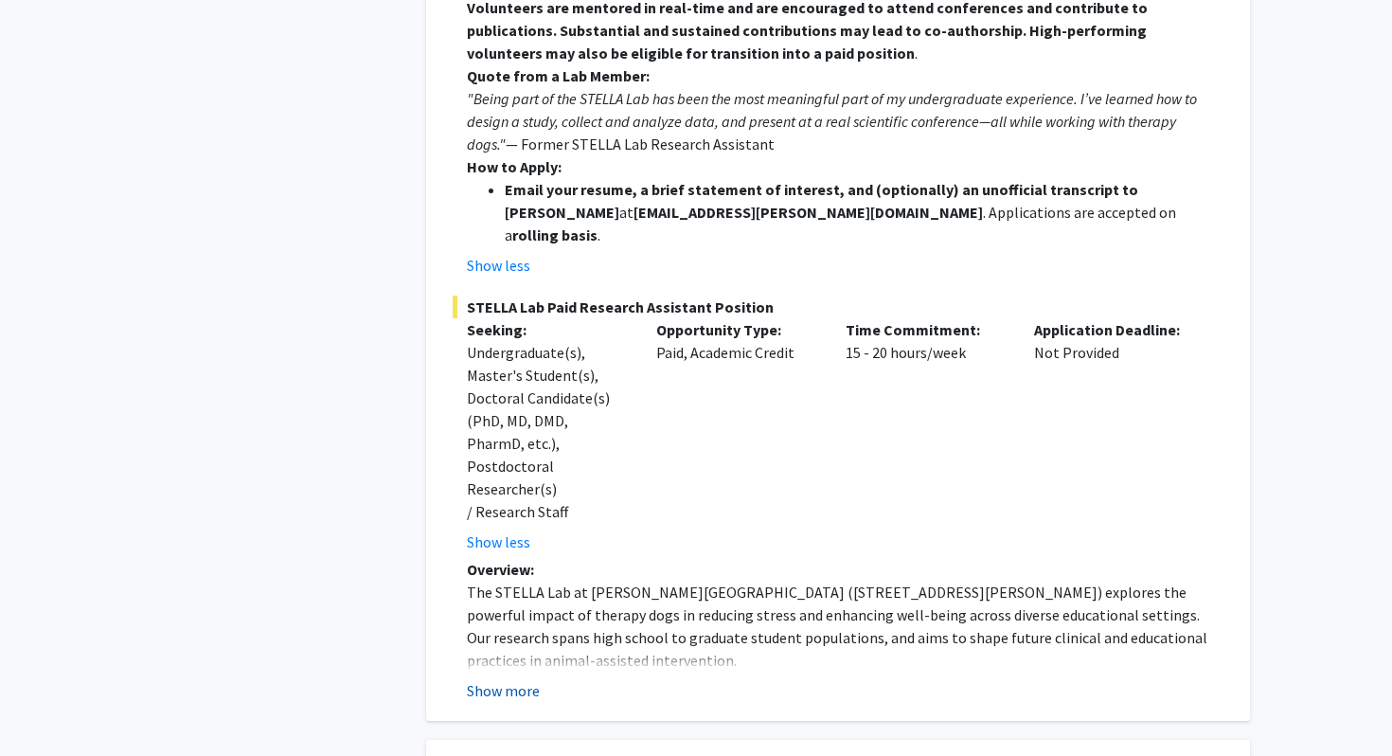
click at [505, 679] on button "Show more" at bounding box center [503, 690] width 73 height 23
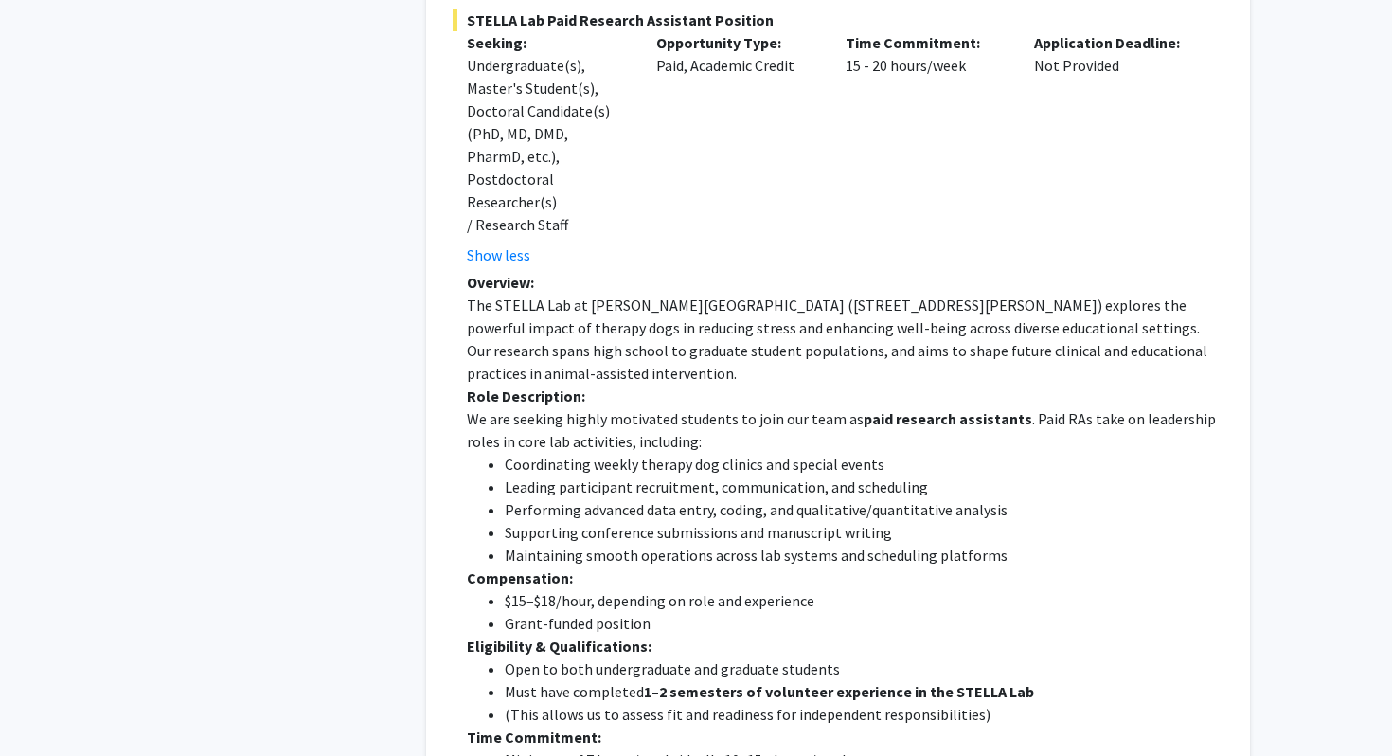
scroll to position [8310, 0]
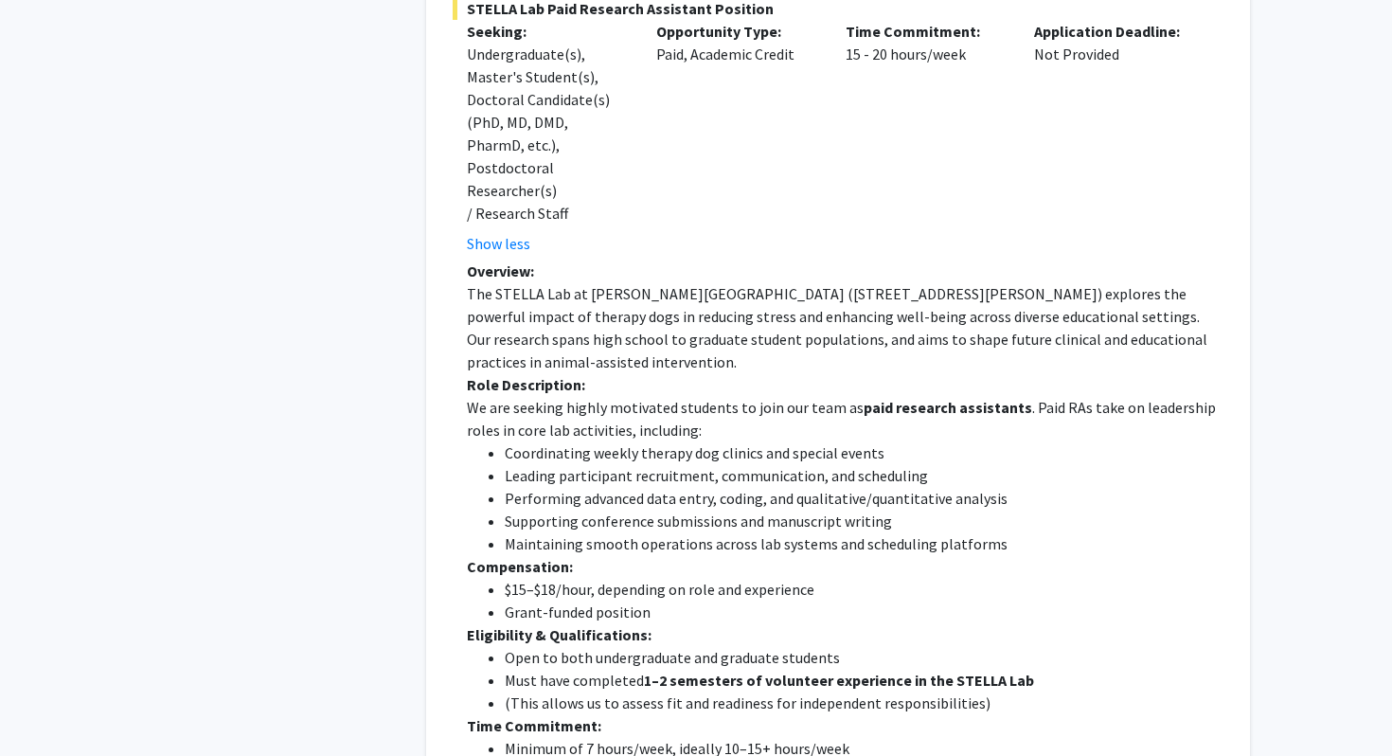
drag, startPoint x: 671, startPoint y: 634, endPoint x: 538, endPoint y: 632, distance: 132.6
drag, startPoint x: 672, startPoint y: 635, endPoint x: 536, endPoint y: 638, distance: 135.5
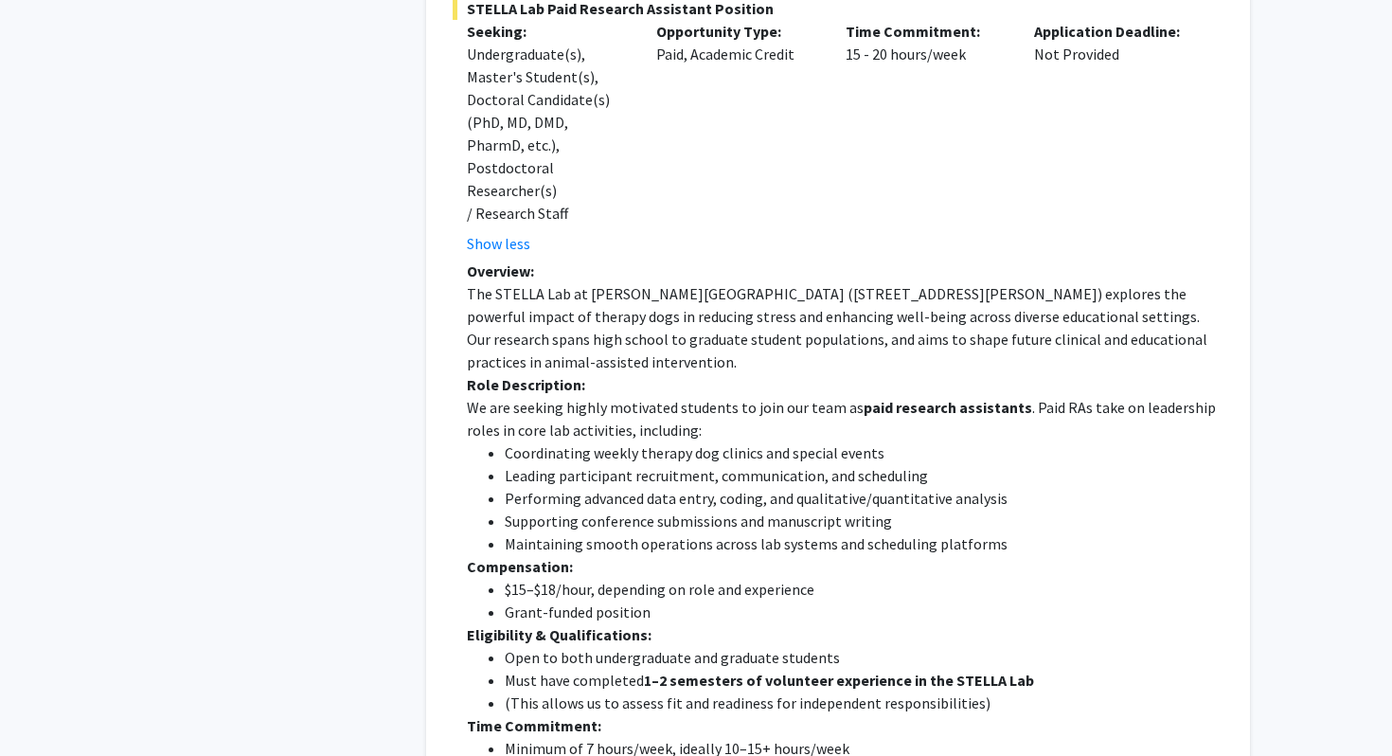
copy p "[EMAIL_ADDRESS][PERSON_NAME][DOMAIN_NAME] ."
drag, startPoint x: 663, startPoint y: 632, endPoint x: 1175, endPoint y: 4, distance: 809.9
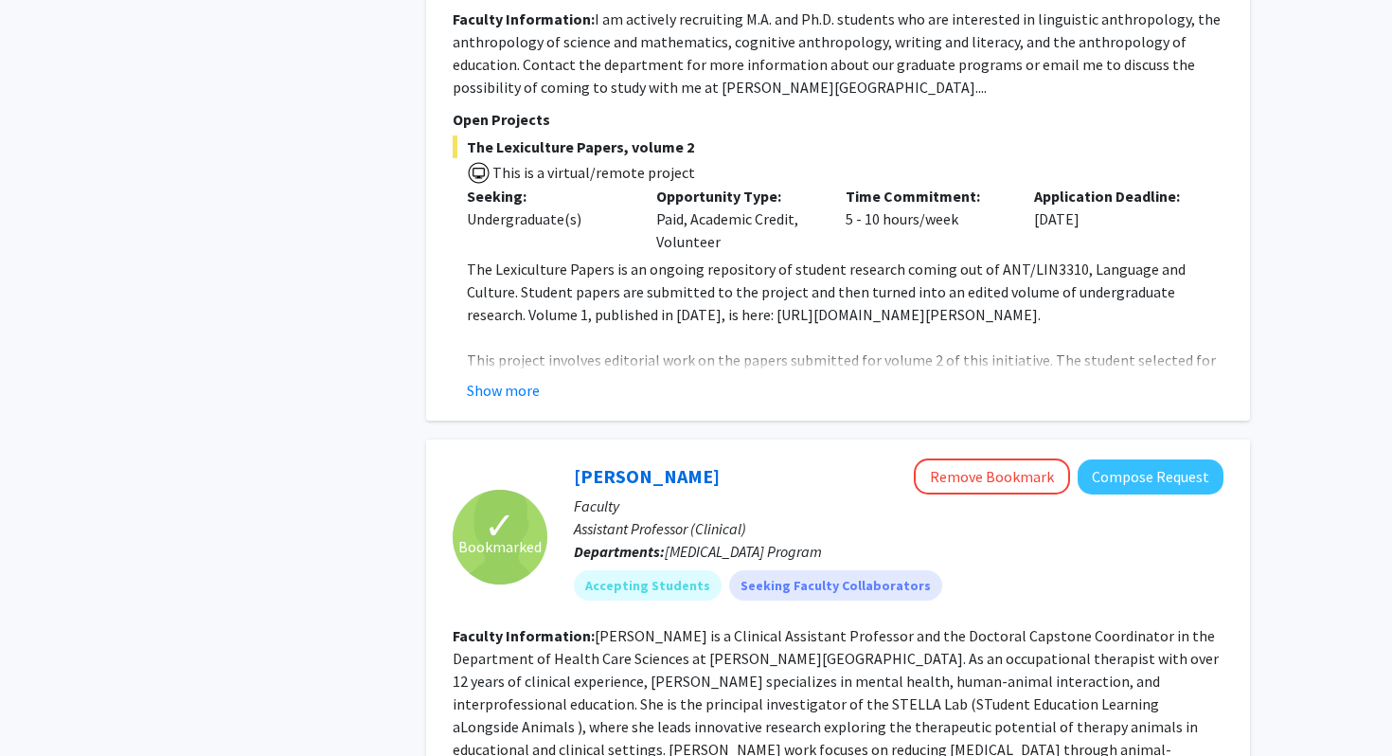
scroll to position [6492, 0]
click at [677, 460] on button "Compose Request" at bounding box center [1151, 477] width 146 height 35
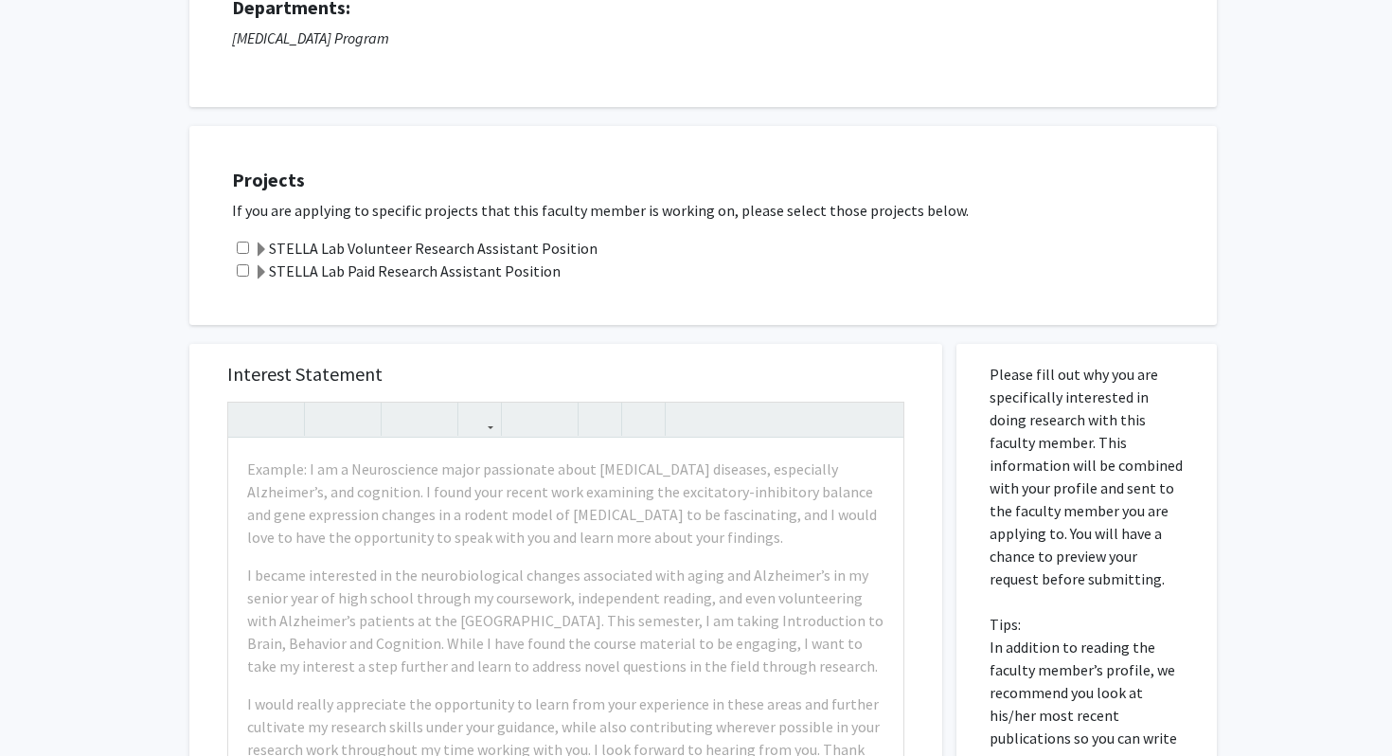
scroll to position [219, 0]
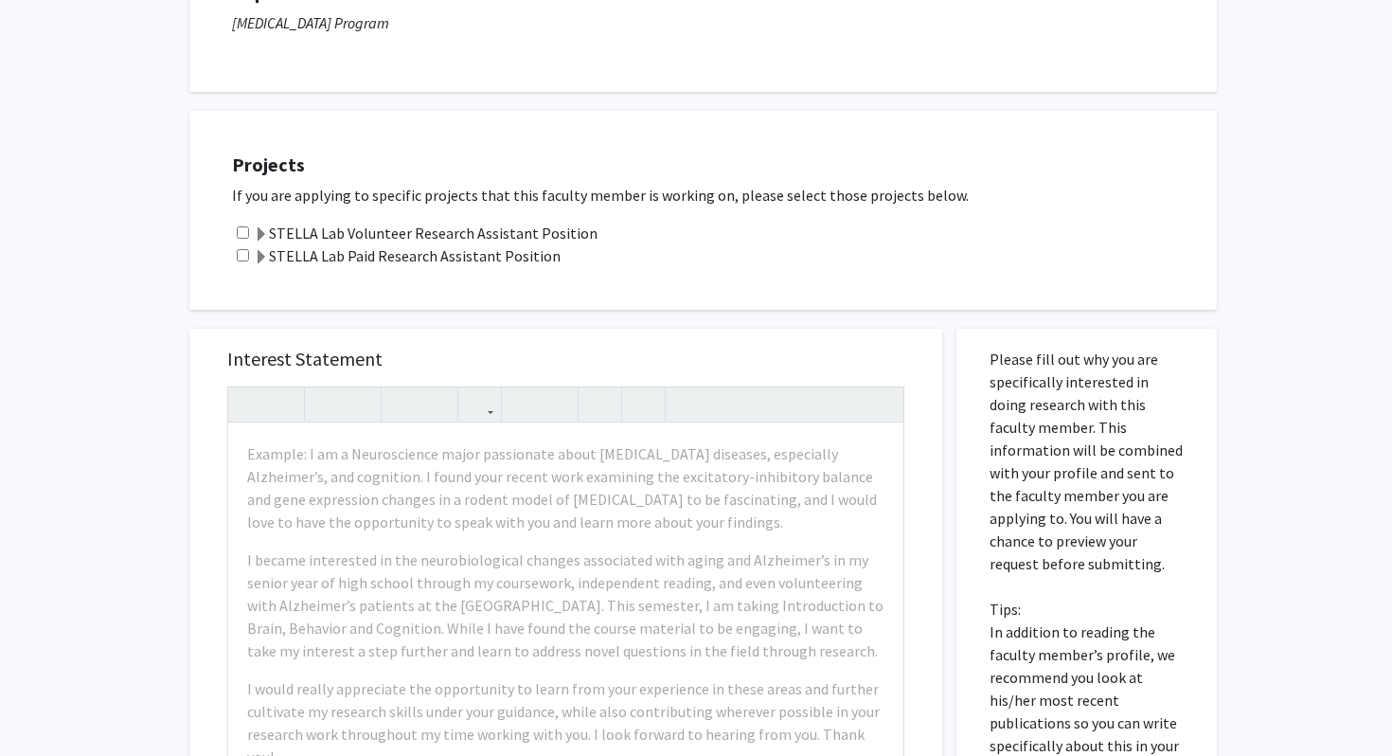
click at [245, 233] on input "checkbox" at bounding box center [243, 232] width 12 height 12
checkbox input "true"
click at [245, 260] on input "checkbox" at bounding box center [243, 255] width 12 height 12
checkbox input "true"
drag, startPoint x: 225, startPoint y: 182, endPoint x: 832, endPoint y: 262, distance: 611.5
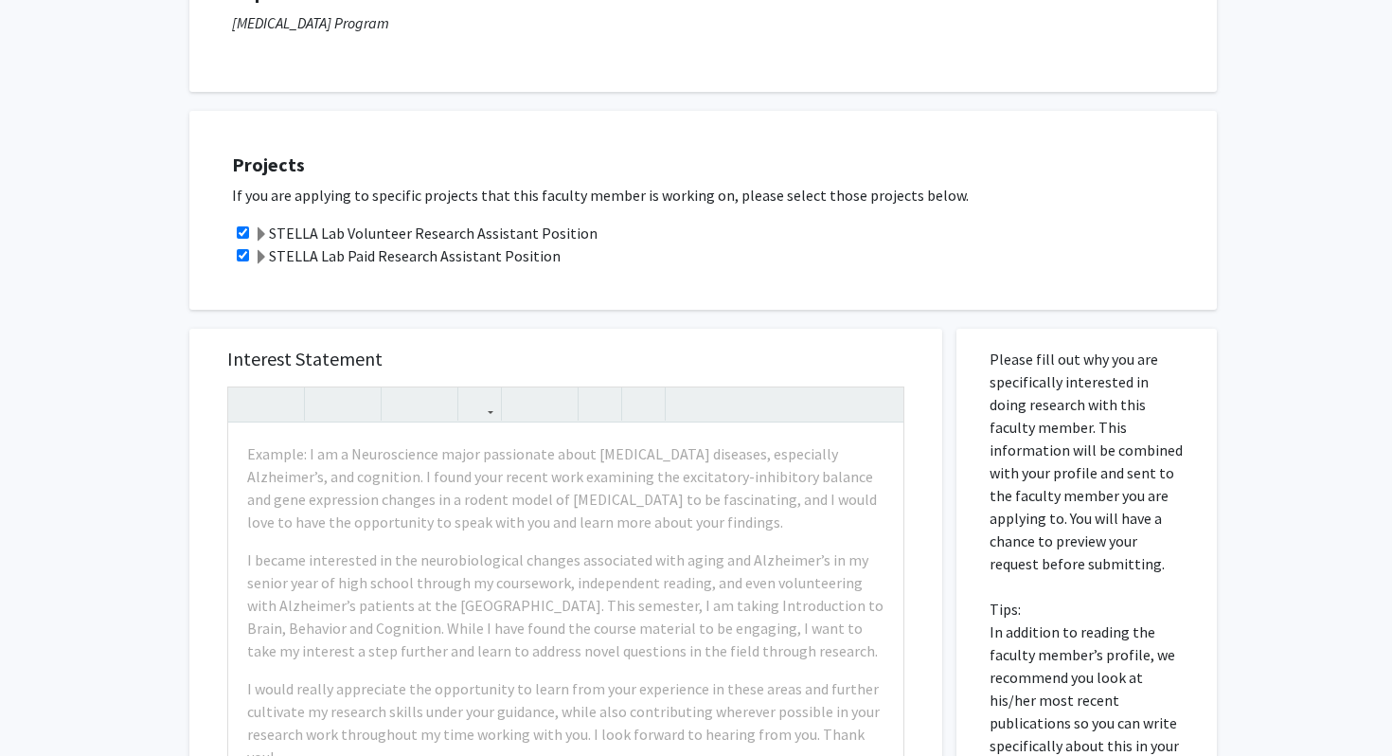
click at [677, 262] on div "Projects If you are applying to specific projects that this faculty member is w…" at bounding box center [715, 211] width 1004 height 152
copy div "If you are applying to specific projects that this faculty member is working on…"
click at [612, 226] on div "STELLA Lab Volunteer Research Assistant Position" at bounding box center [715, 233] width 966 height 23
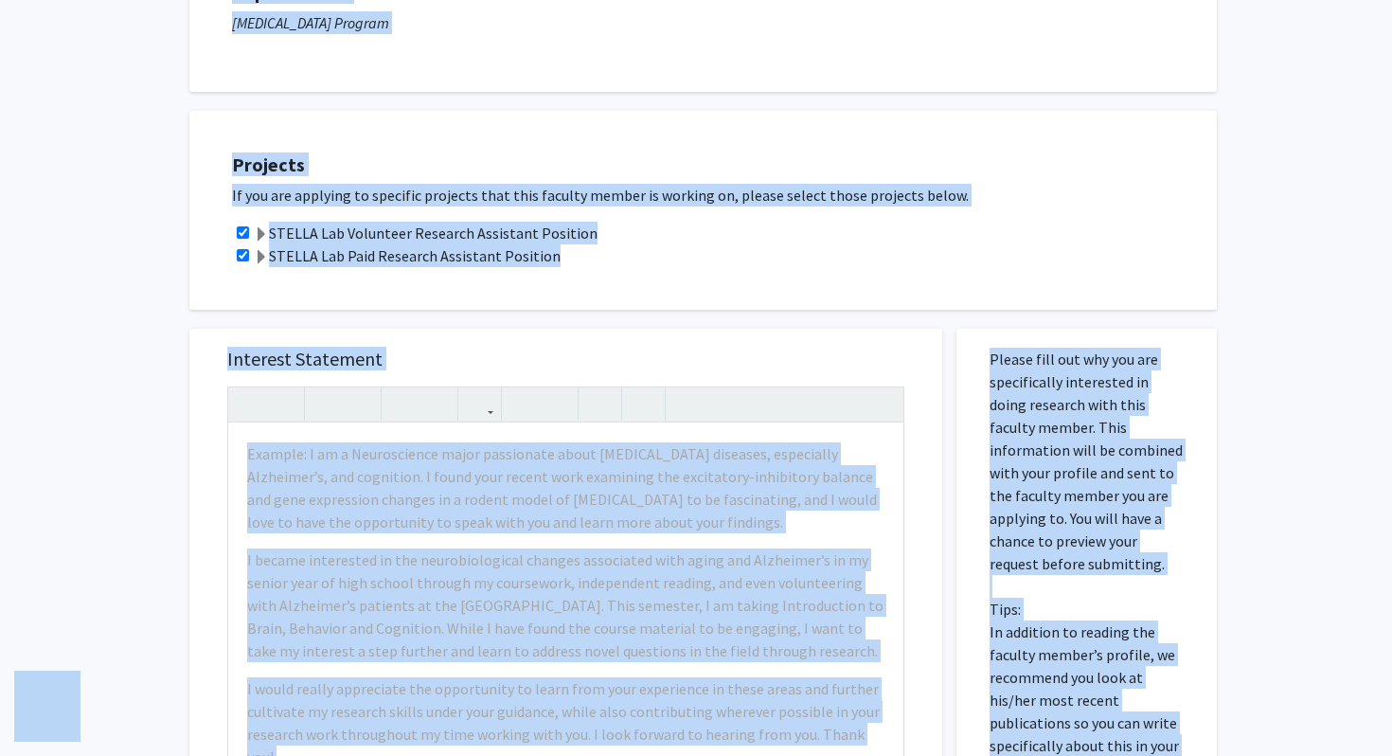
click at [614, 256] on div "STELLA Lab Paid Research Assistant Position" at bounding box center [715, 255] width 966 height 23
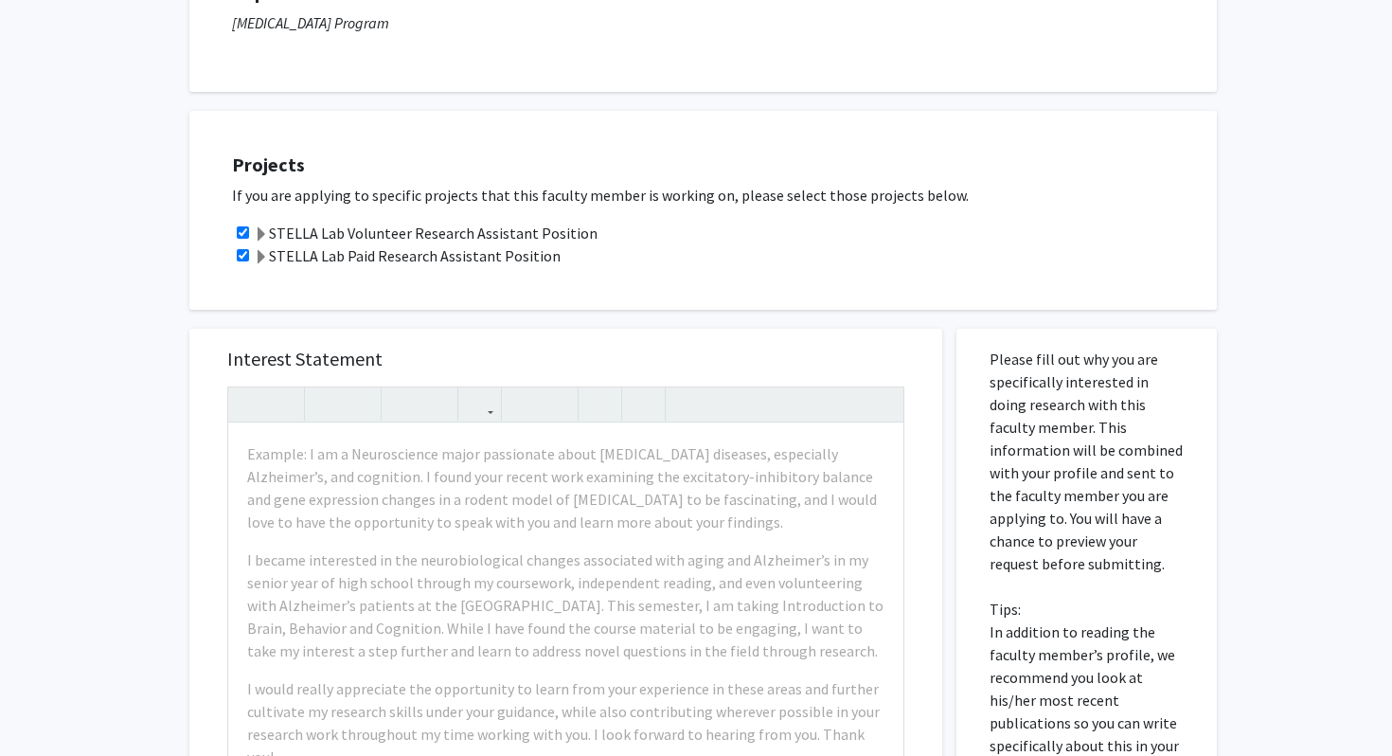
drag, startPoint x: 578, startPoint y: 265, endPoint x: 229, endPoint y: 192, distance: 356.1
click at [229, 192] on div "Projects If you are applying to specific projects that this faculty member is w…" at bounding box center [715, 211] width 1004 height 152
copy div "If you are applying to specific projects that this faculty member is working on…"
drag, startPoint x: 541, startPoint y: 225, endPoint x: 1060, endPoint y: 4, distance: 564.4
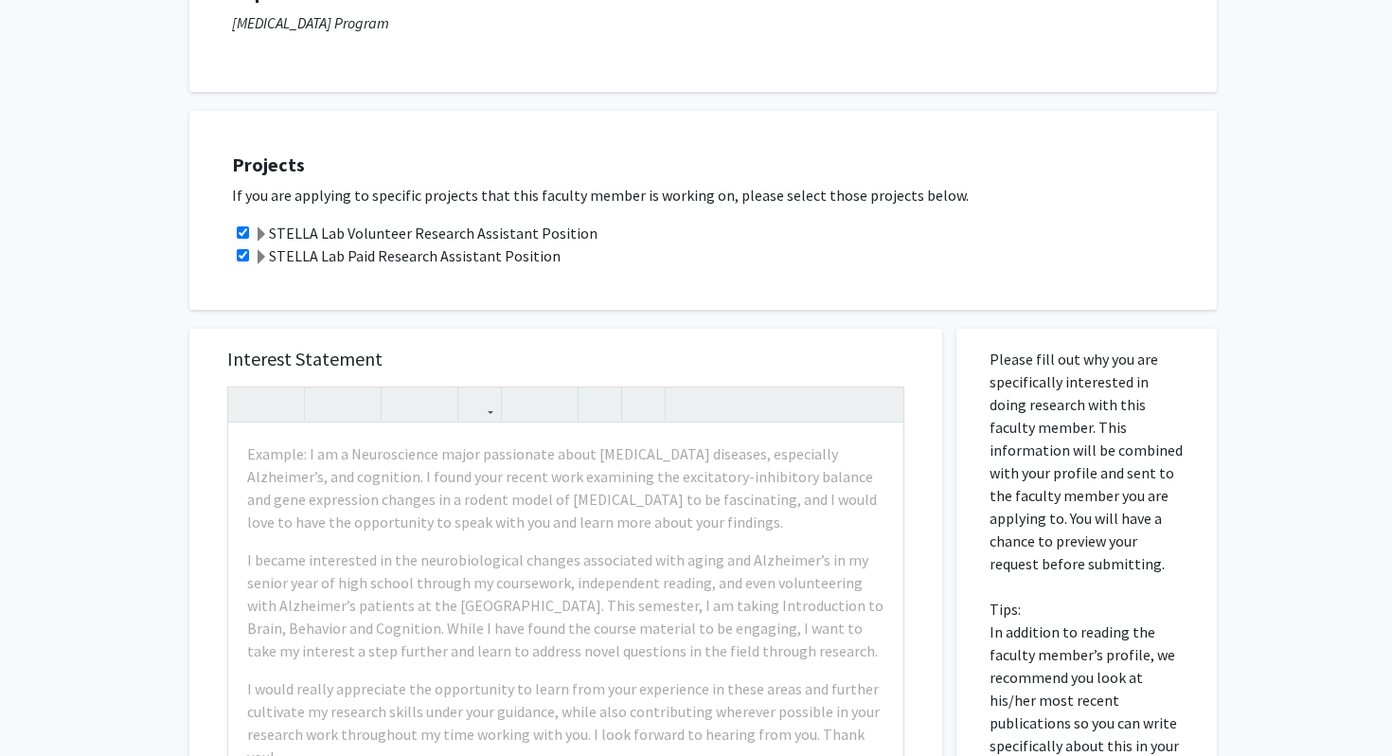
click at [0, 0] on div "All Requests Request for [PERSON_NAME] Request for [PERSON_NAME] Departments: […" at bounding box center [696, 544] width 1392 height 1390
